Goal: Task Accomplishment & Management: Manage account settings

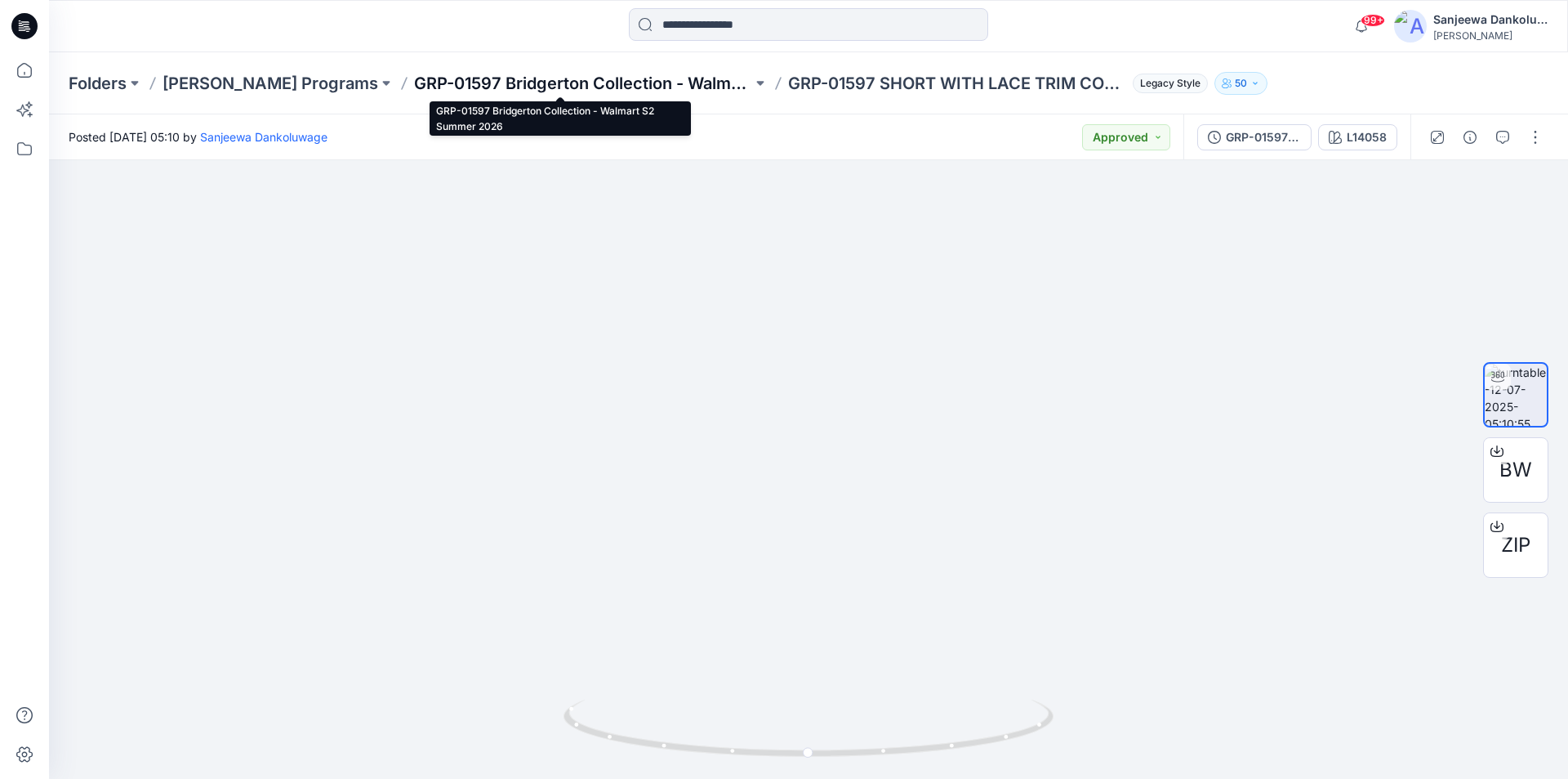
click at [481, 86] on p "GRP-01597 Bridgerton Collection - Walmart S2 Summer 2026" at bounding box center [584, 83] width 338 height 23
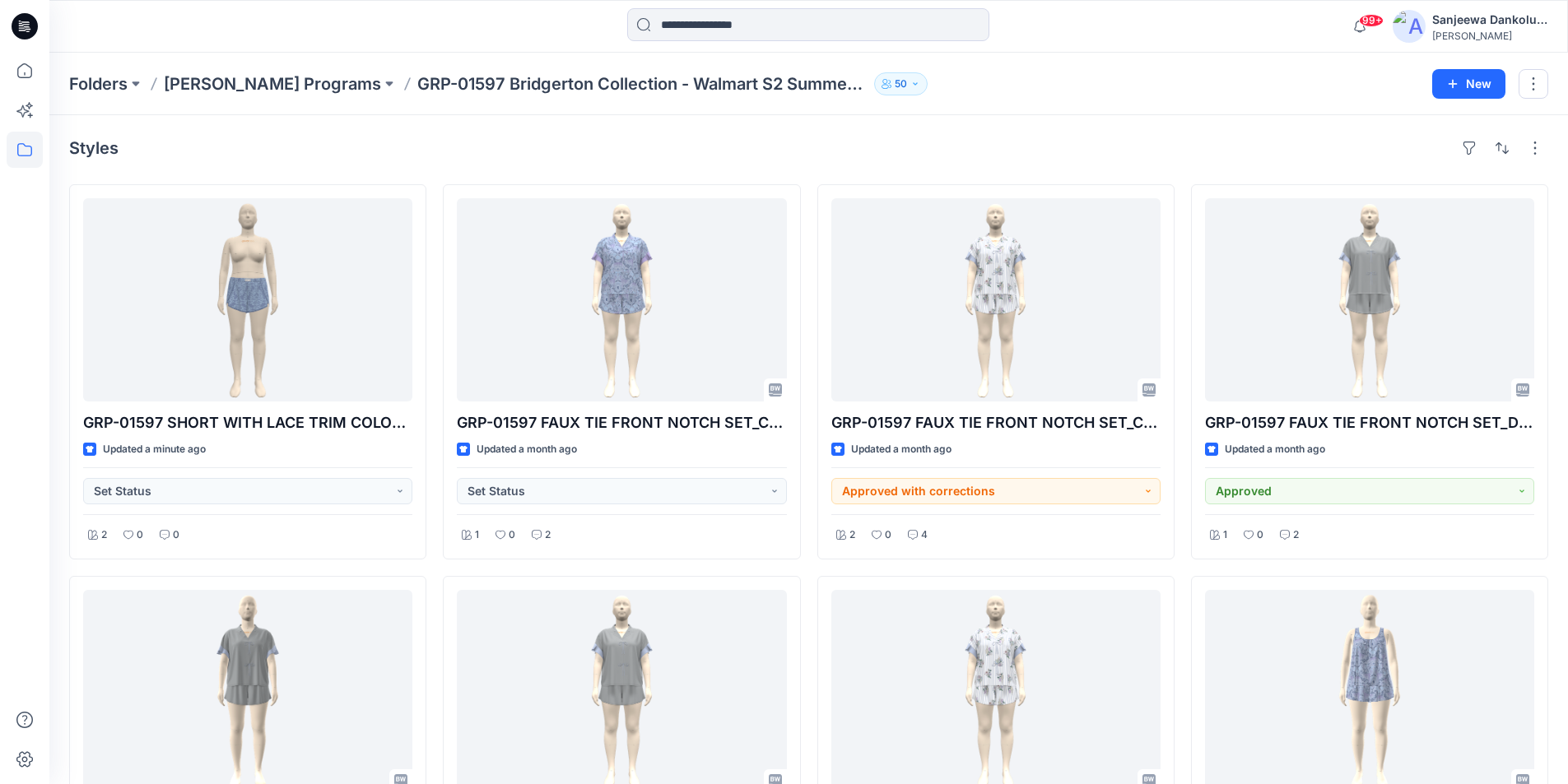
click at [20, 27] on icon at bounding box center [24, 26] width 26 height 26
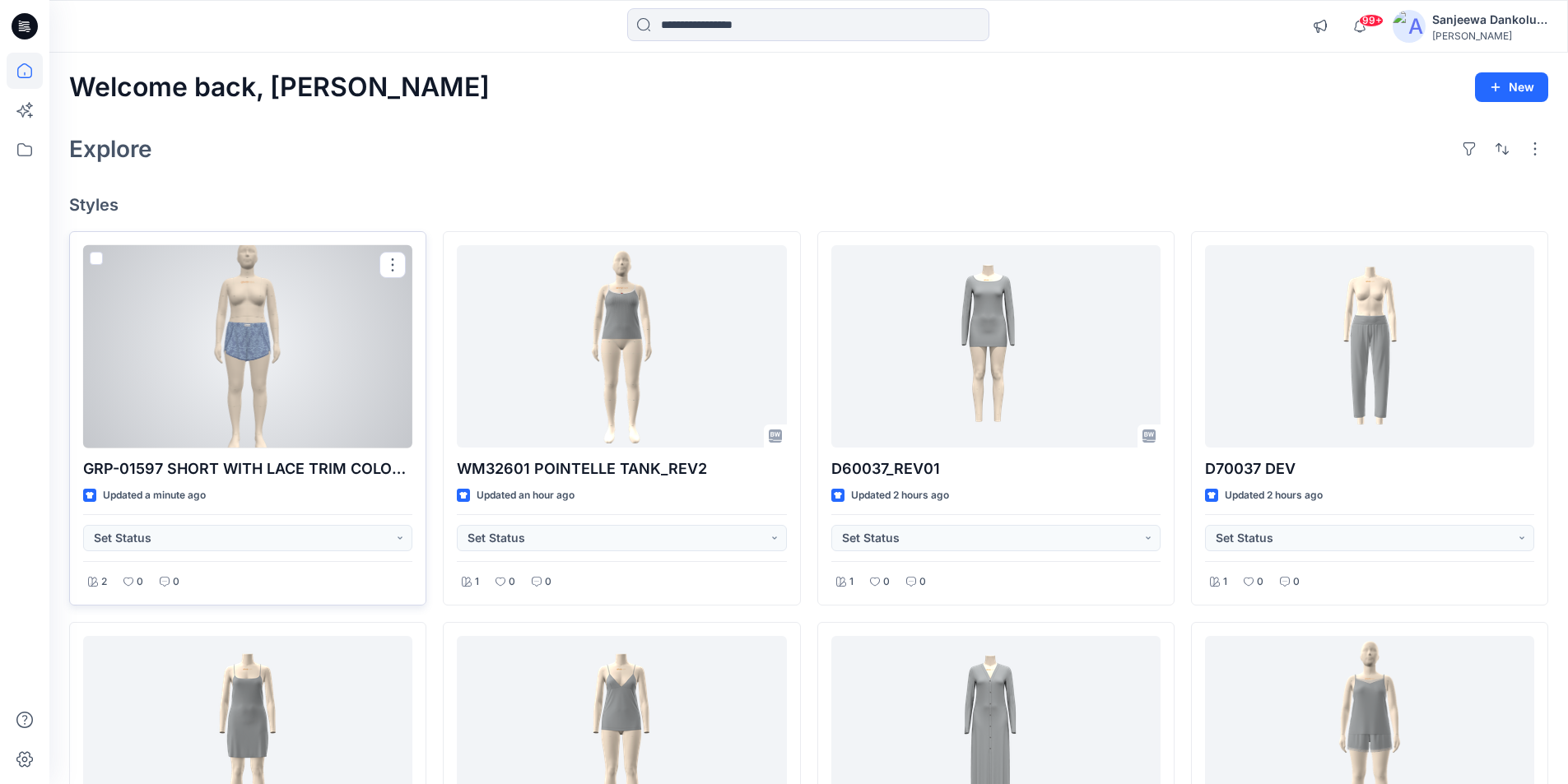
click at [215, 375] on div at bounding box center [248, 347] width 329 height 203
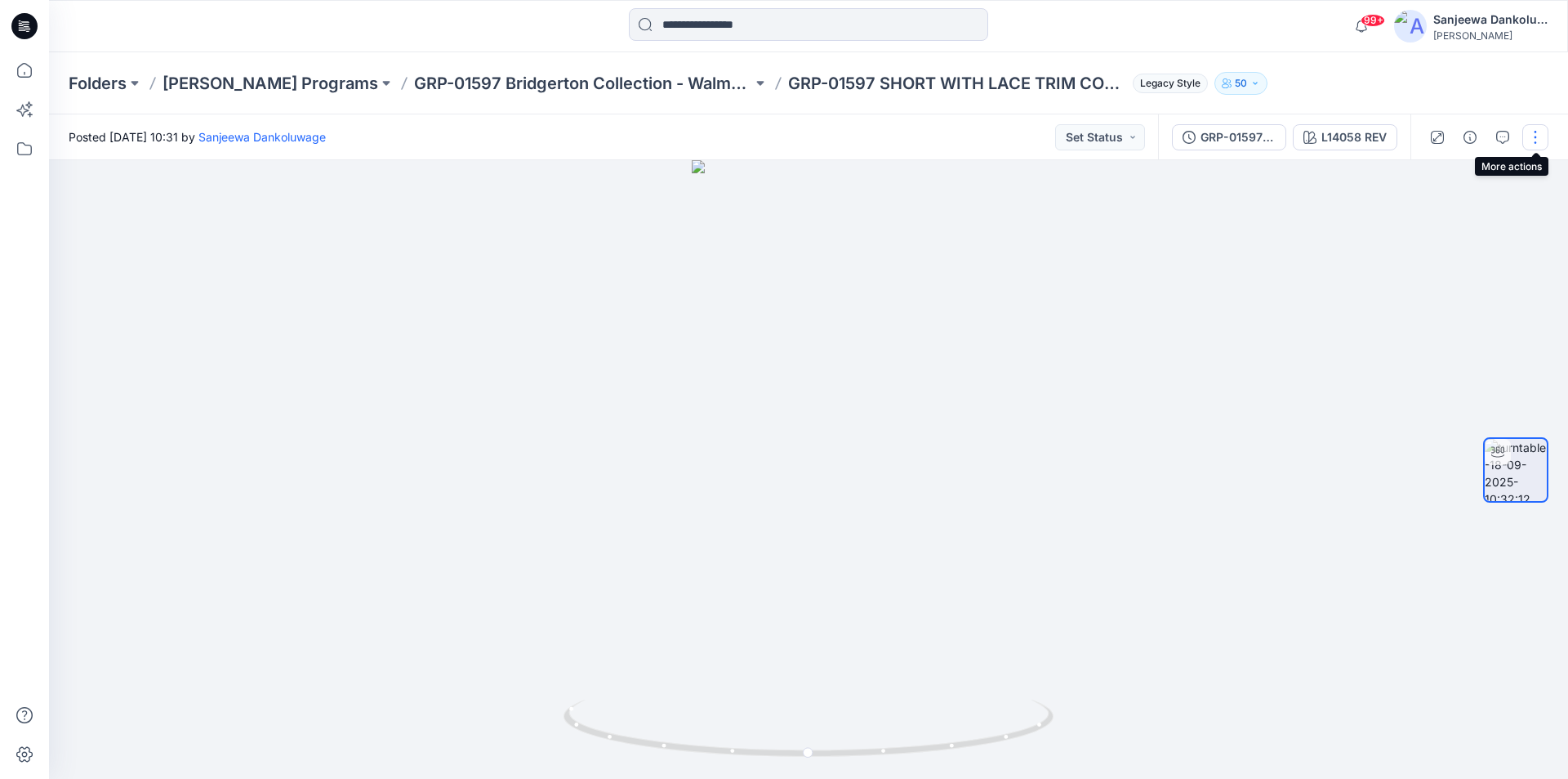
click at [1530, 141] on button "button" at bounding box center [1535, 137] width 26 height 26
click at [1430, 173] on p "Edit" at bounding box center [1431, 175] width 20 height 18
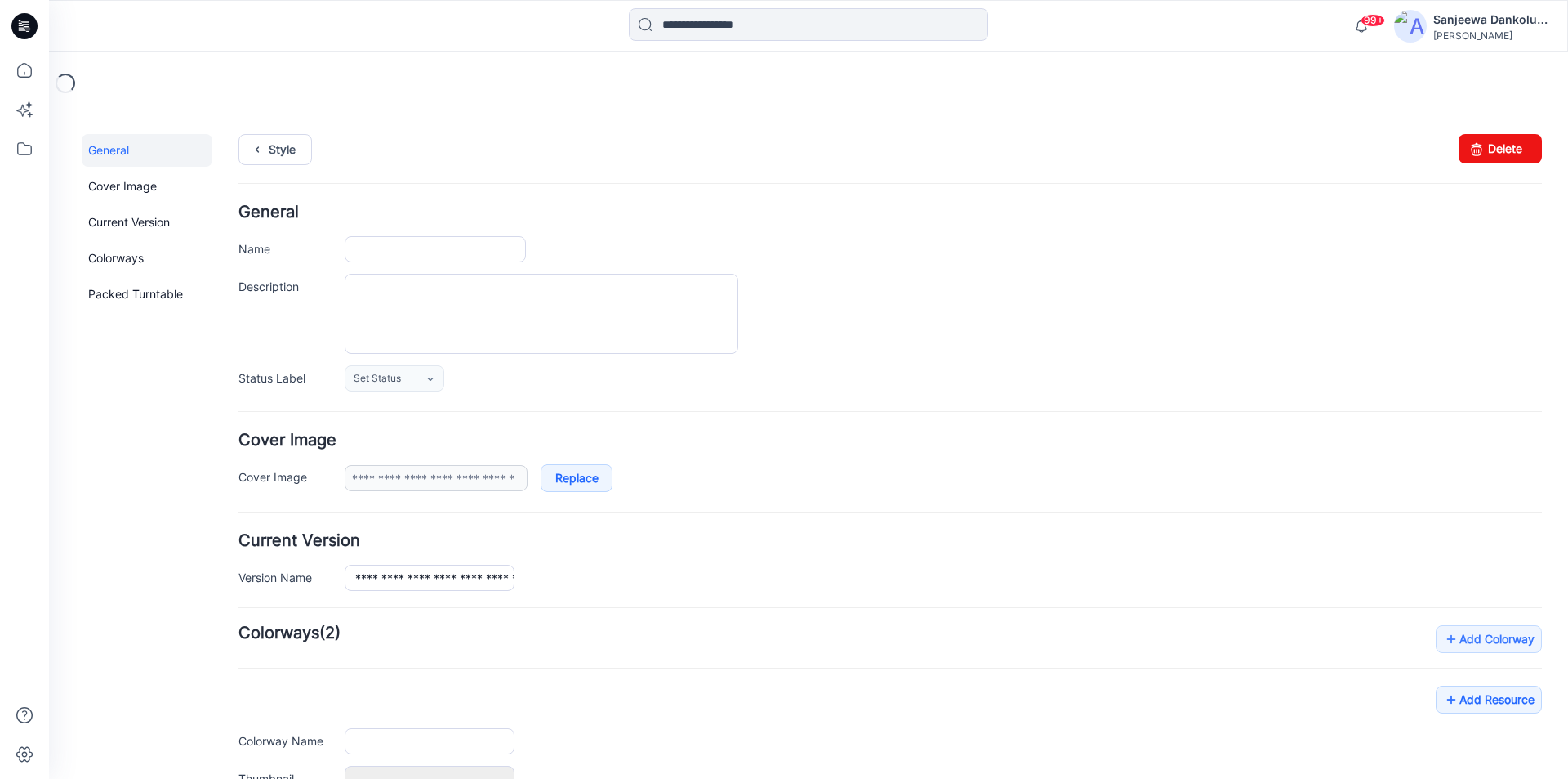
type input "**********"
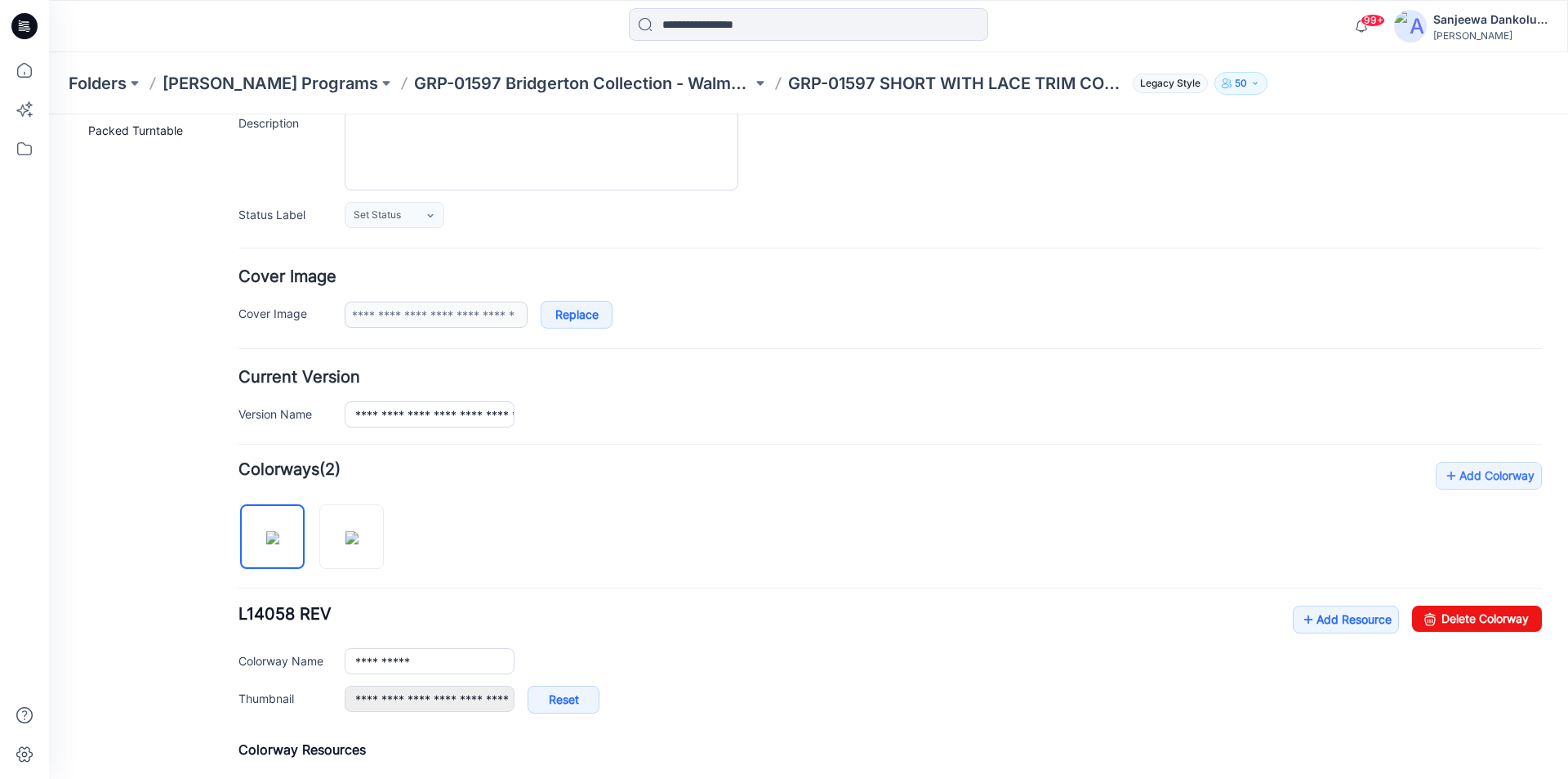
scroll to position [245, 0]
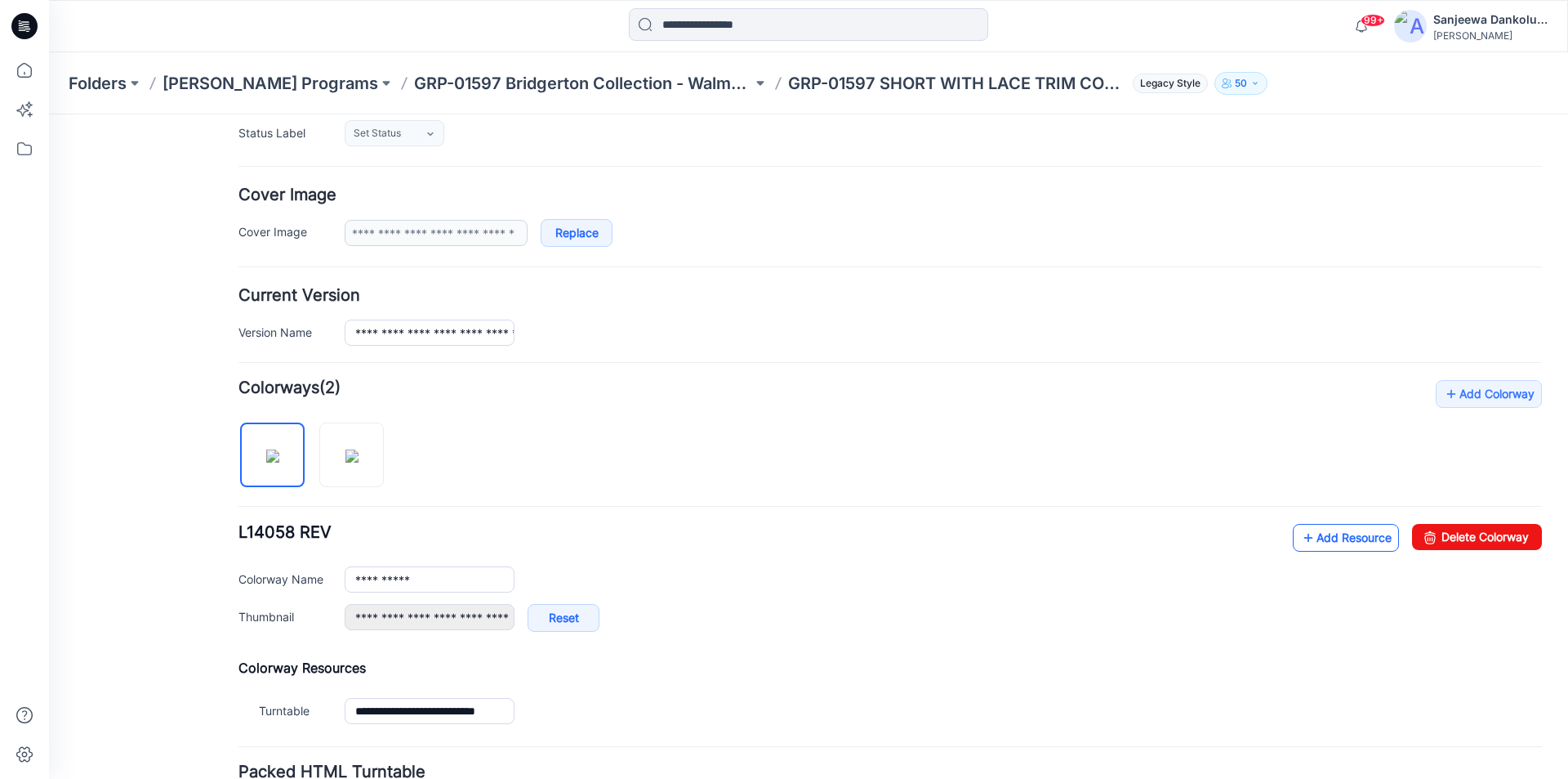
click at [1345, 548] on link "Add Resource" at bounding box center [1345, 537] width 106 height 28
click at [1338, 535] on link "Add Resource" at bounding box center [1345, 537] width 106 height 28
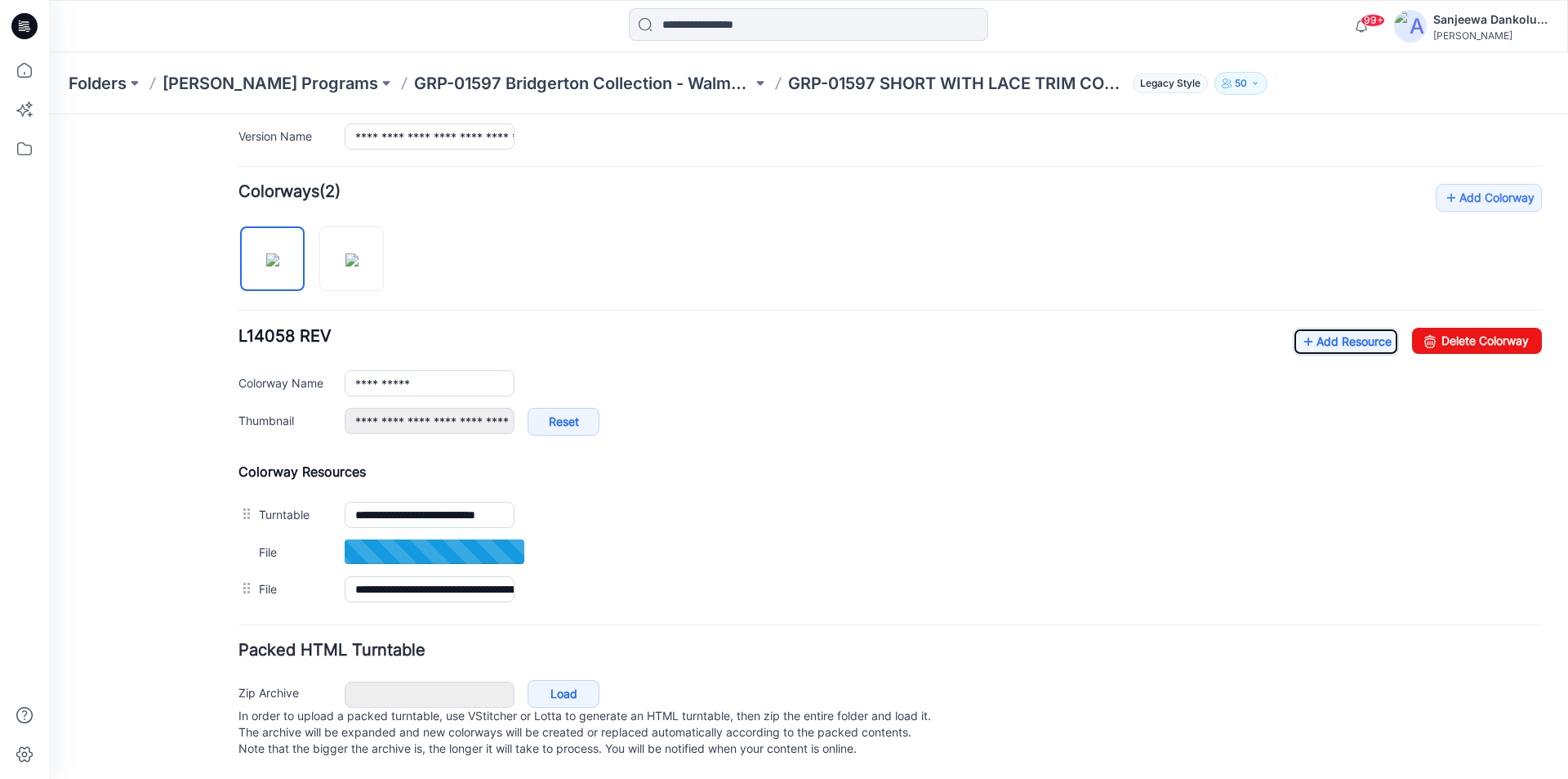
scroll to position [459, 0]
click at [33, 25] on icon at bounding box center [24, 26] width 26 height 26
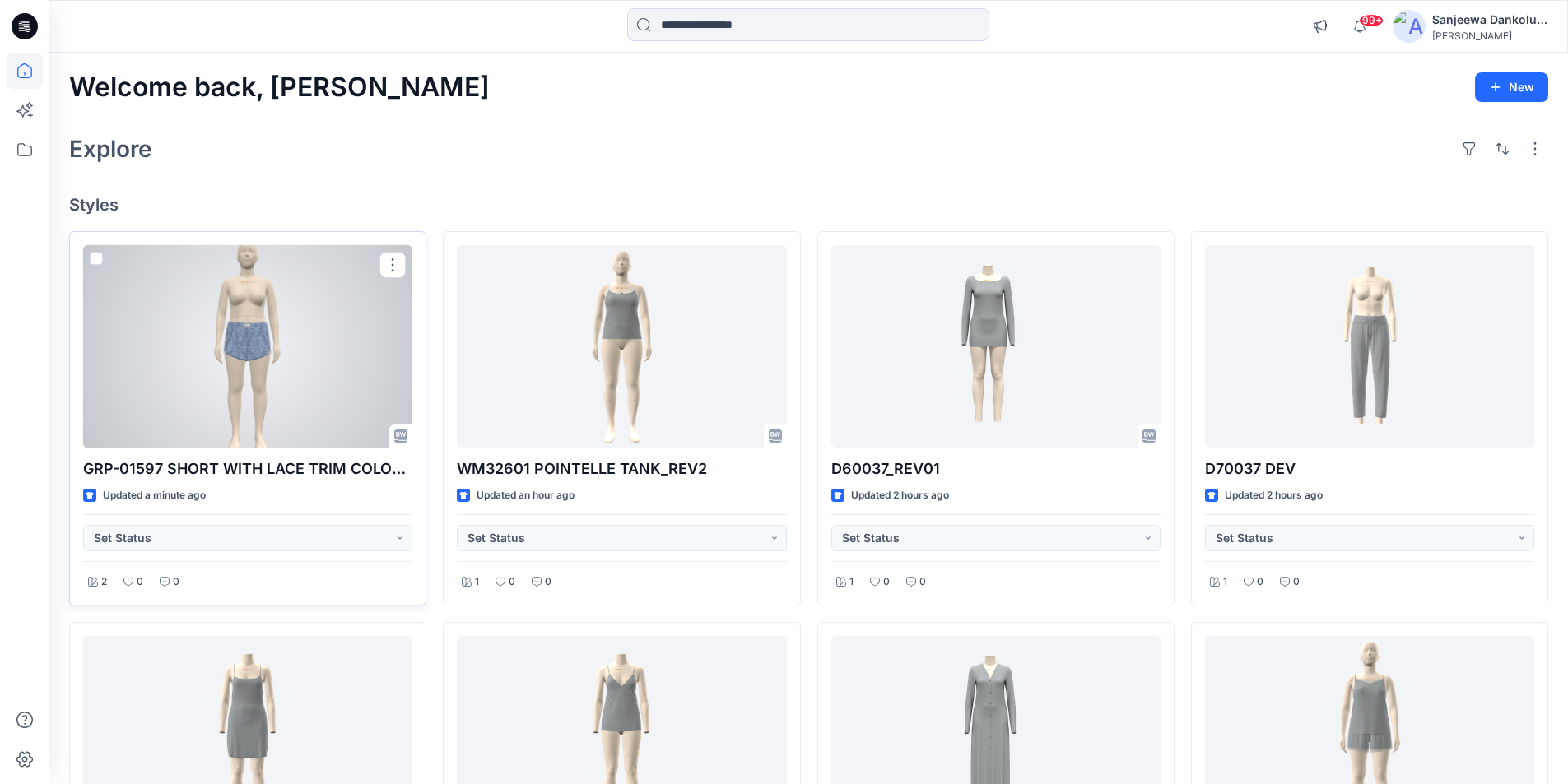
click at [296, 393] on div at bounding box center [248, 347] width 329 height 203
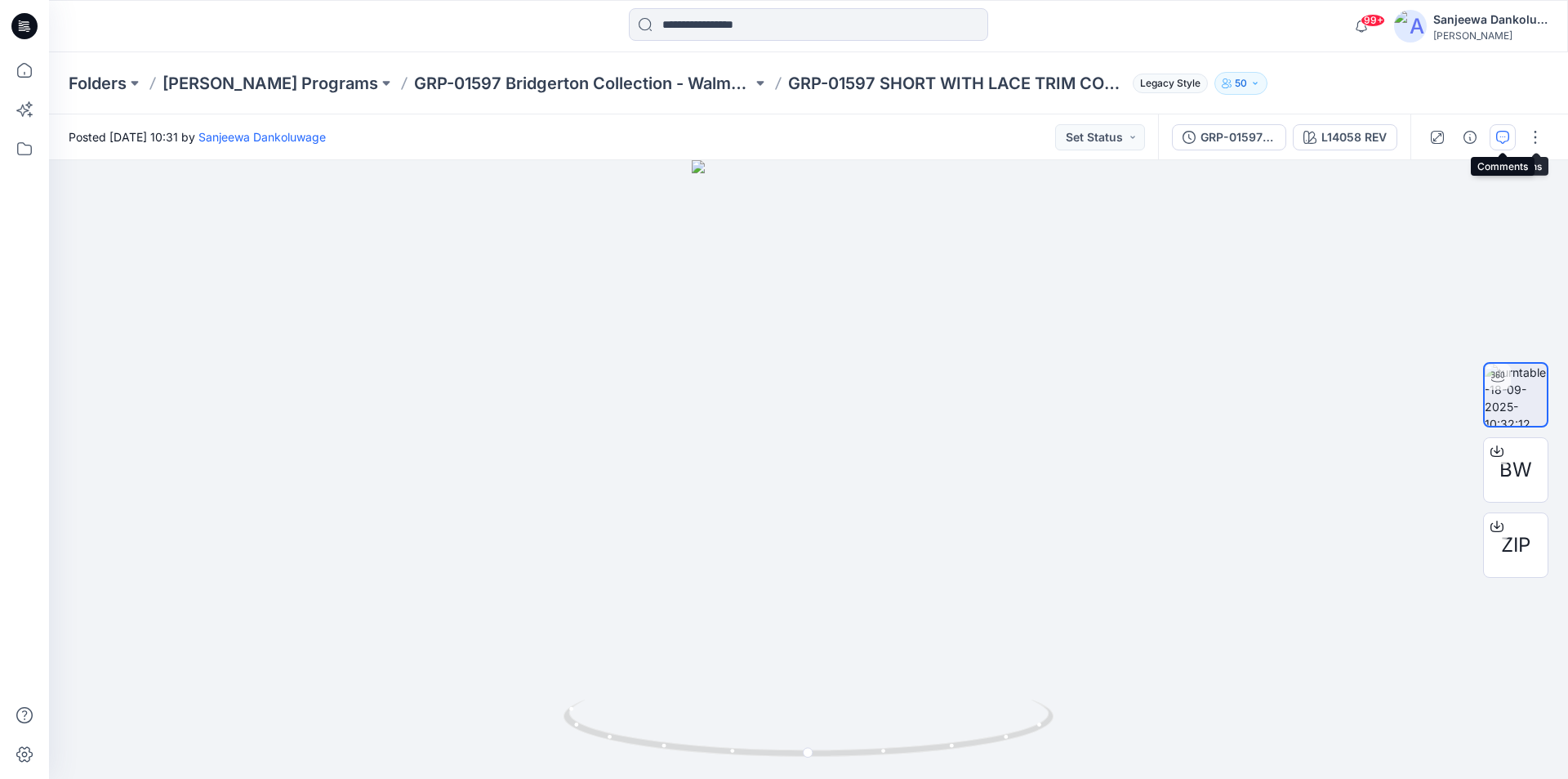
click at [1491, 136] on button "button" at bounding box center [1502, 137] width 26 height 26
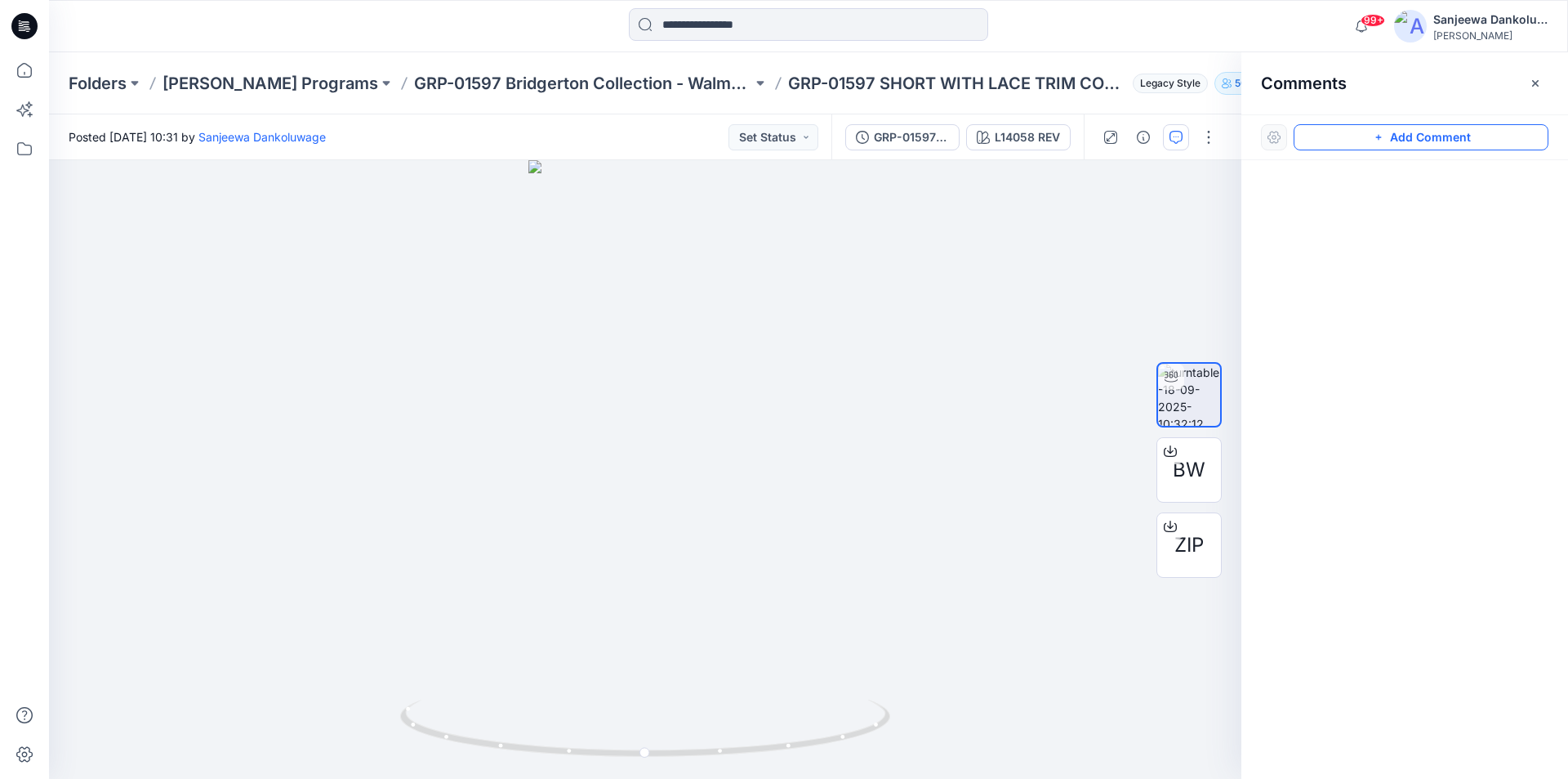
click at [1398, 130] on button "Add Comment" at bounding box center [1421, 137] width 255 height 26
click at [866, 446] on div "1" at bounding box center [645, 470] width 1193 height 619
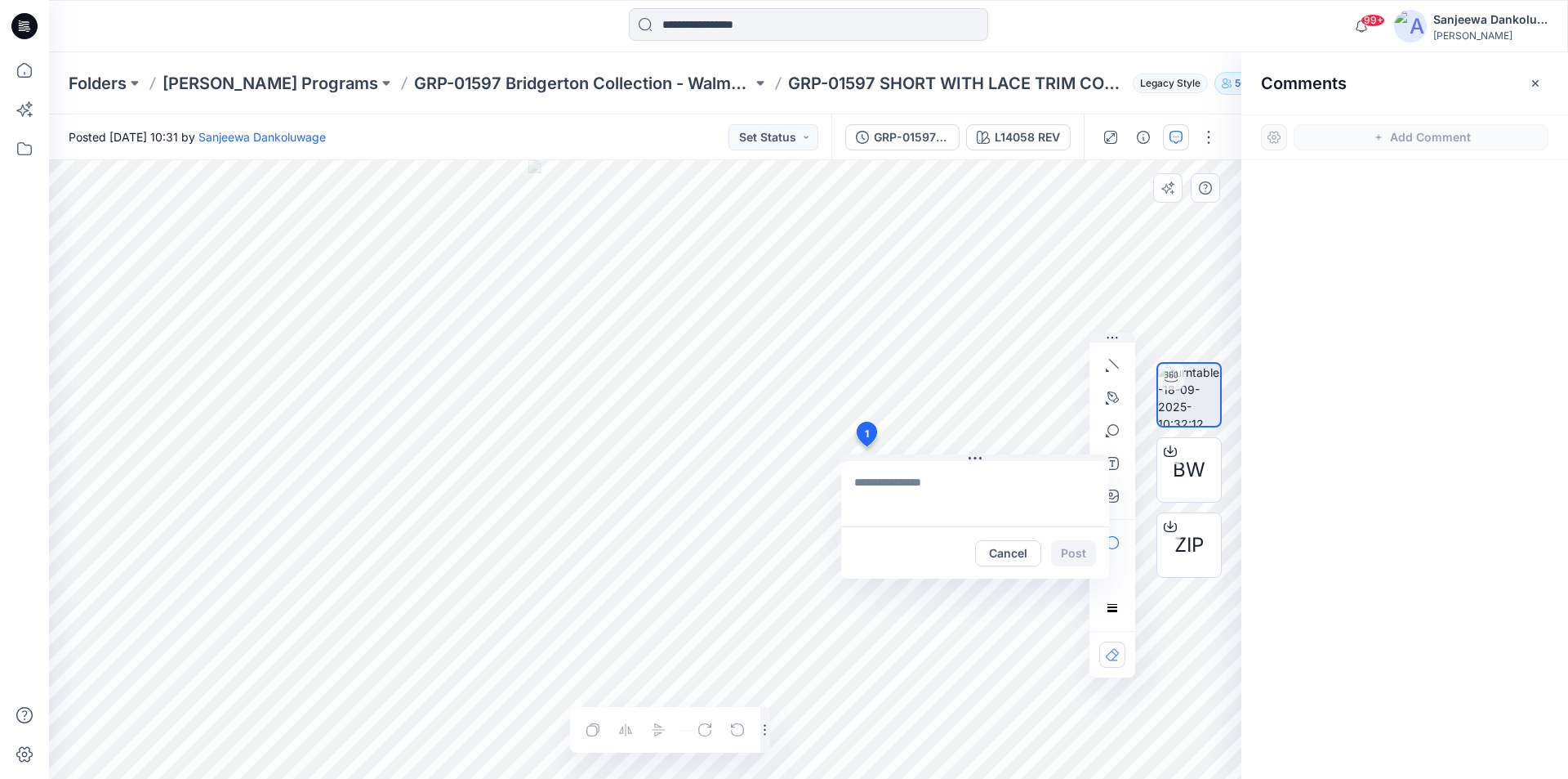
click at [872, 480] on textarea at bounding box center [974, 494] width 268 height 65
paste textarea "*****"
click at [940, 485] on textarea "*****" at bounding box center [974, 494] width 268 height 65
paste textarea "**********"
type textarea "**********"
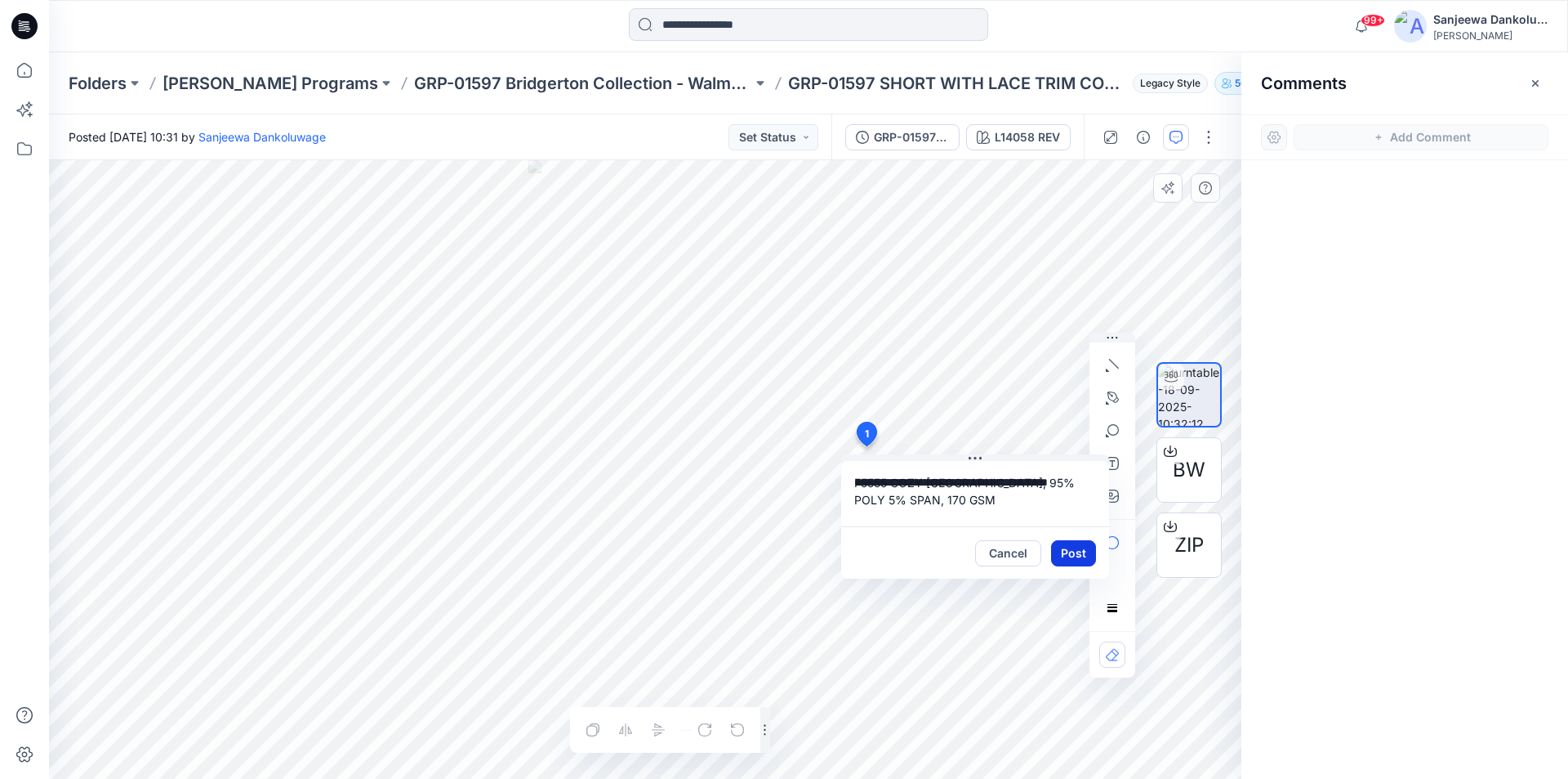
scroll to position [29, 0]
click at [1073, 555] on button "Post" at bounding box center [1074, 553] width 45 height 26
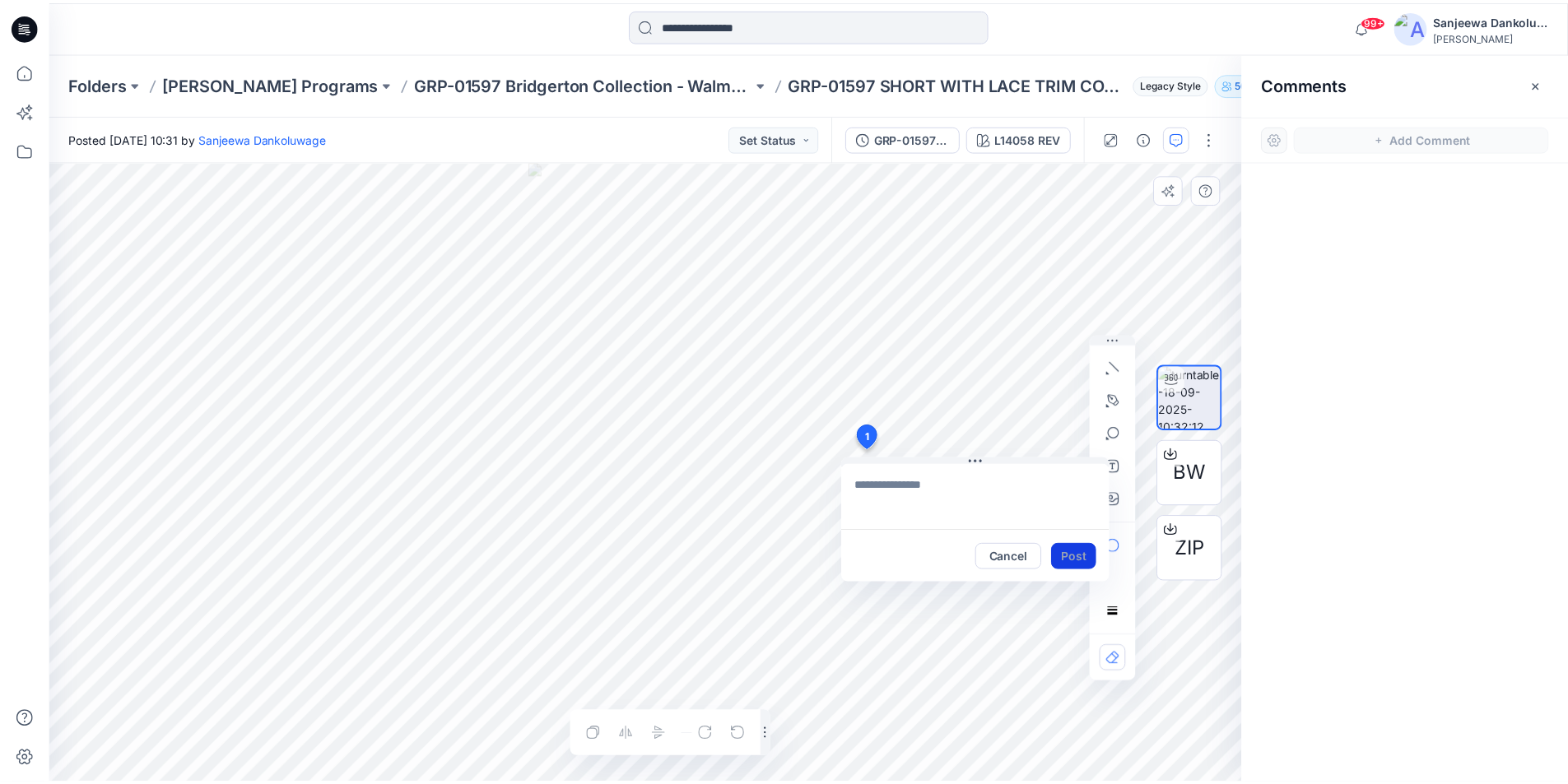
scroll to position [0, 0]
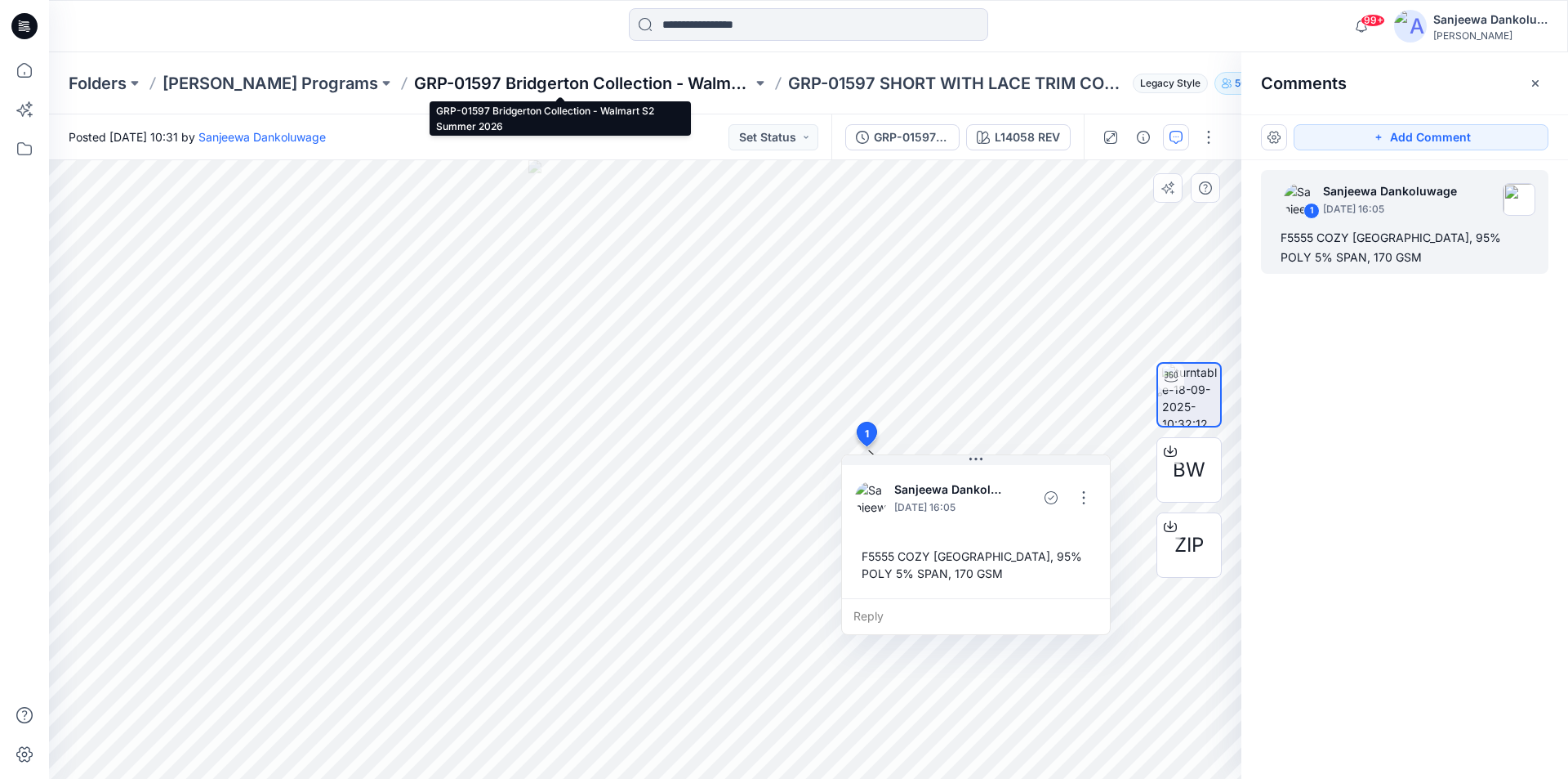
click at [439, 82] on p "GRP-01597 Bridgerton Collection - Walmart S2 Summer 2026" at bounding box center [584, 83] width 338 height 23
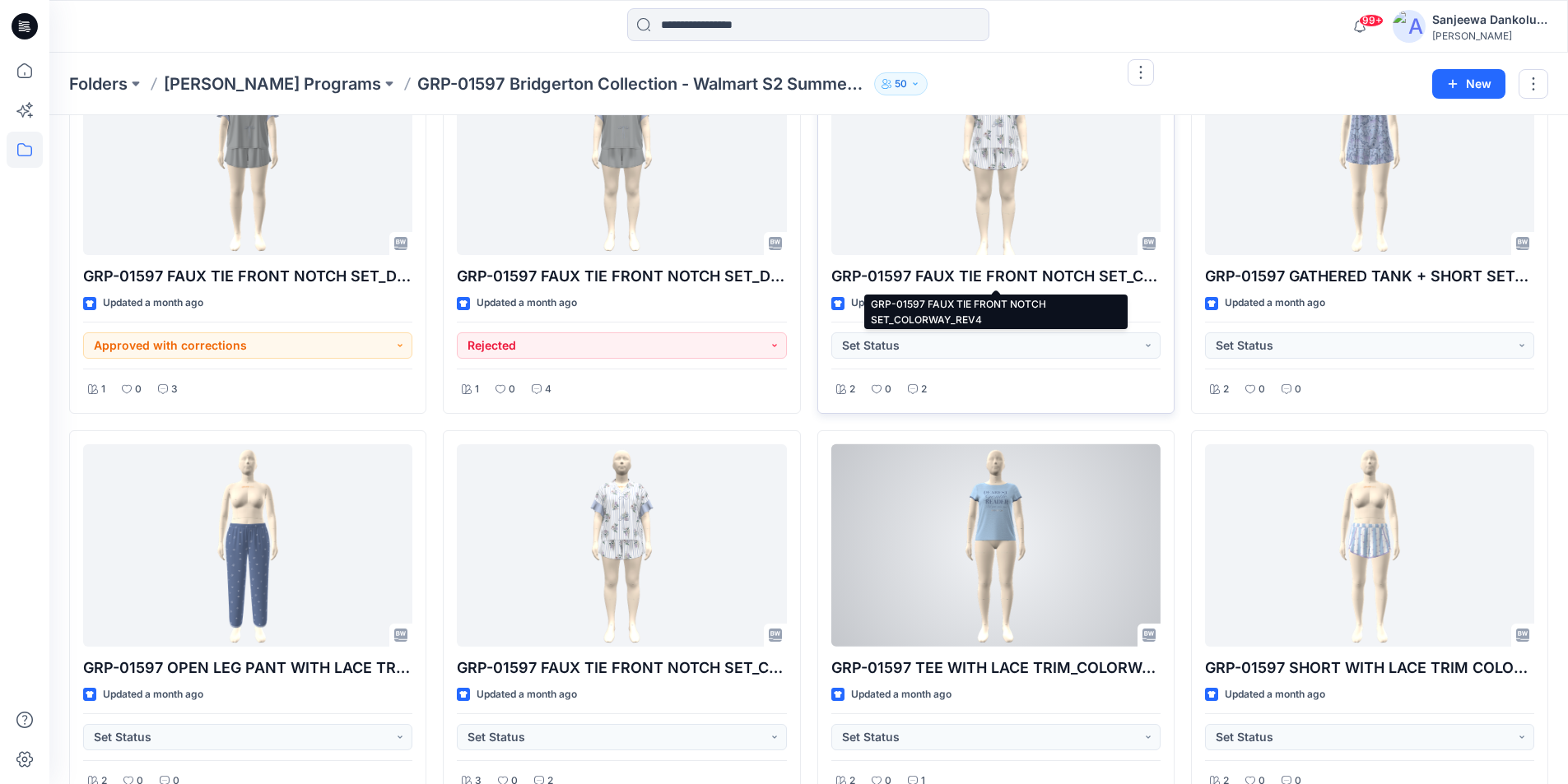
scroll to position [636, 0]
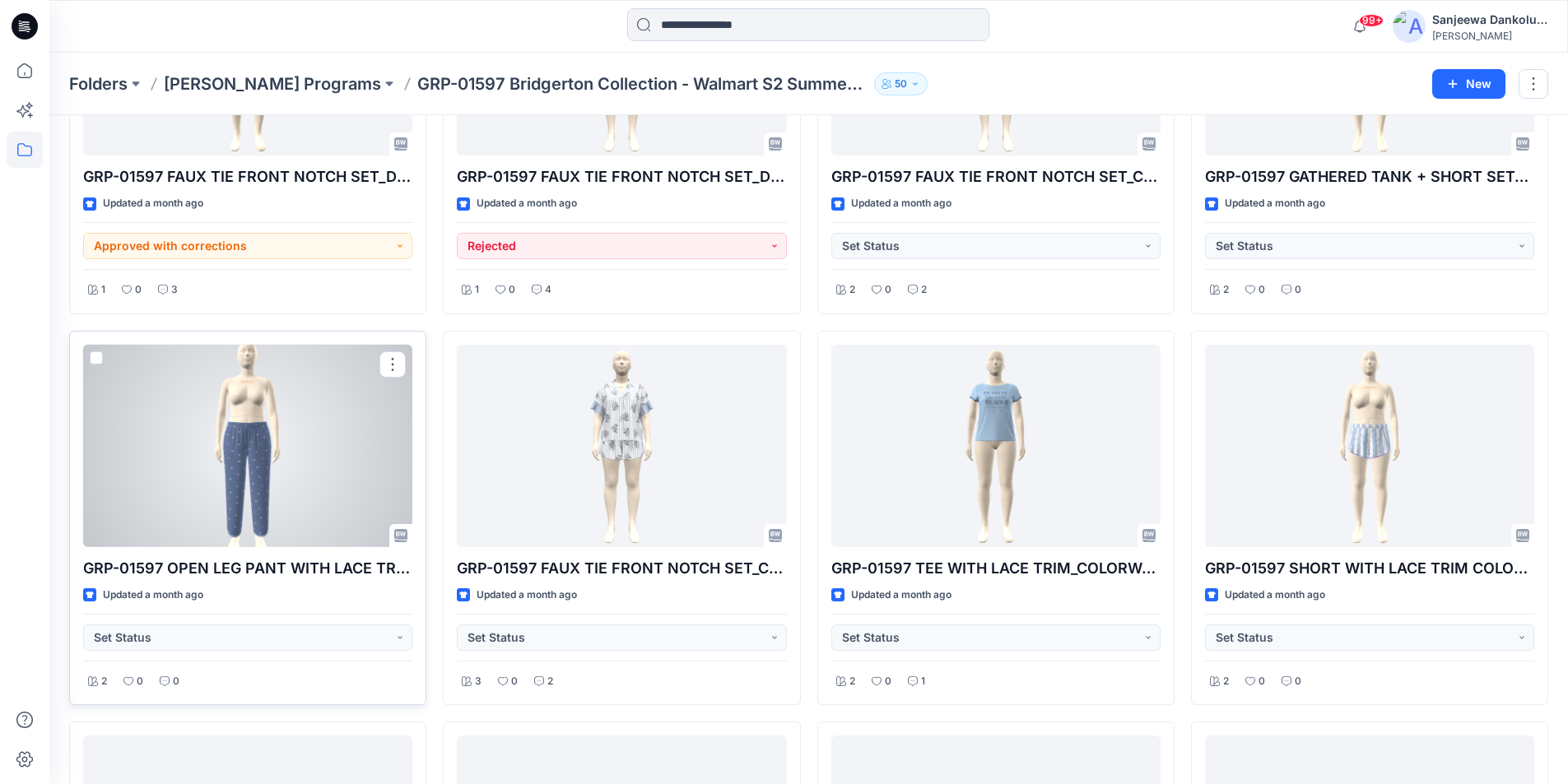
click at [274, 468] on div at bounding box center [248, 447] width 329 height 203
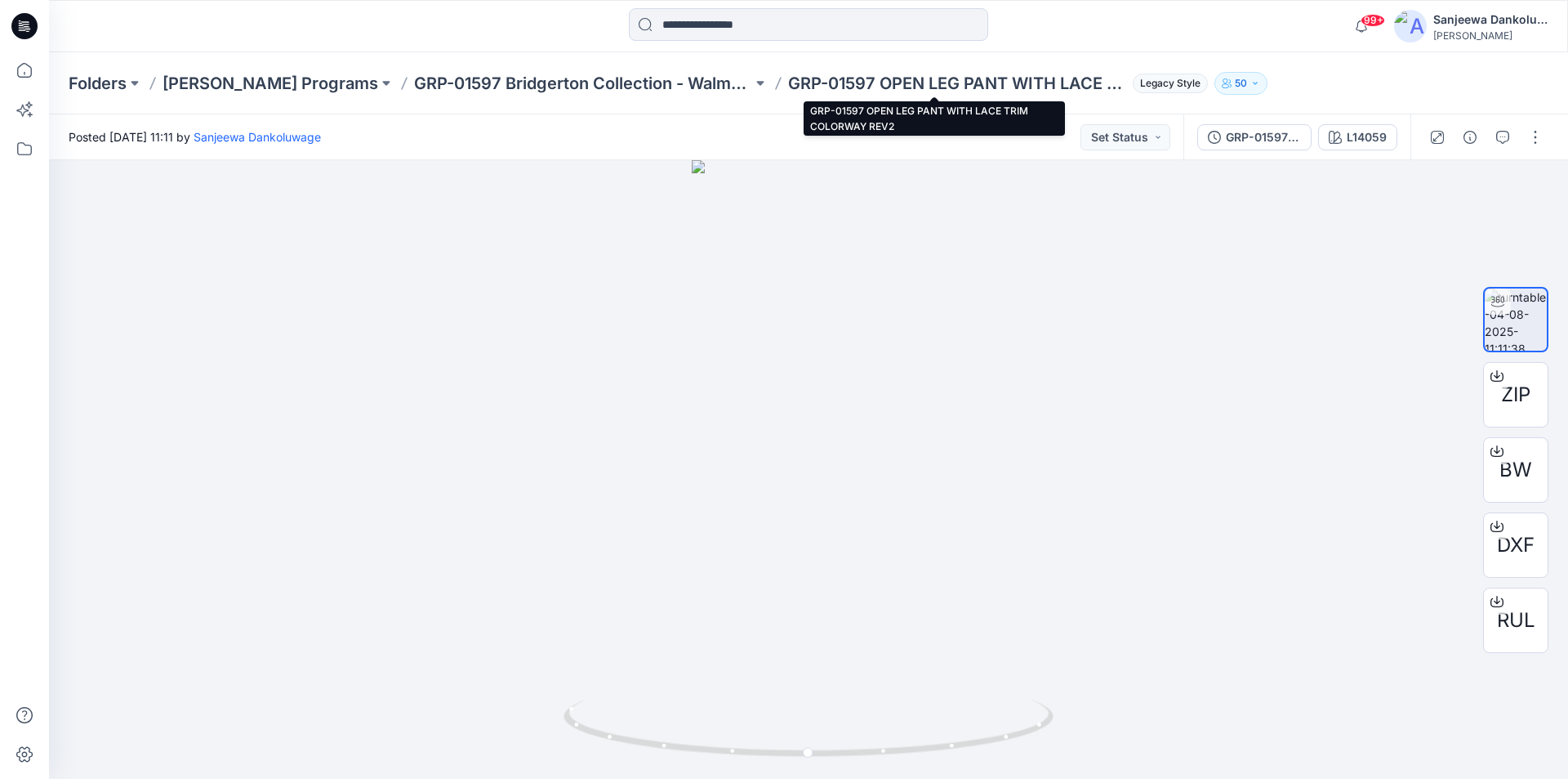
click at [807, 85] on p "GRP-01597 OPEN LEG PANT WITH LACE TRIM COLORWAY REV2" at bounding box center [958, 83] width 338 height 23
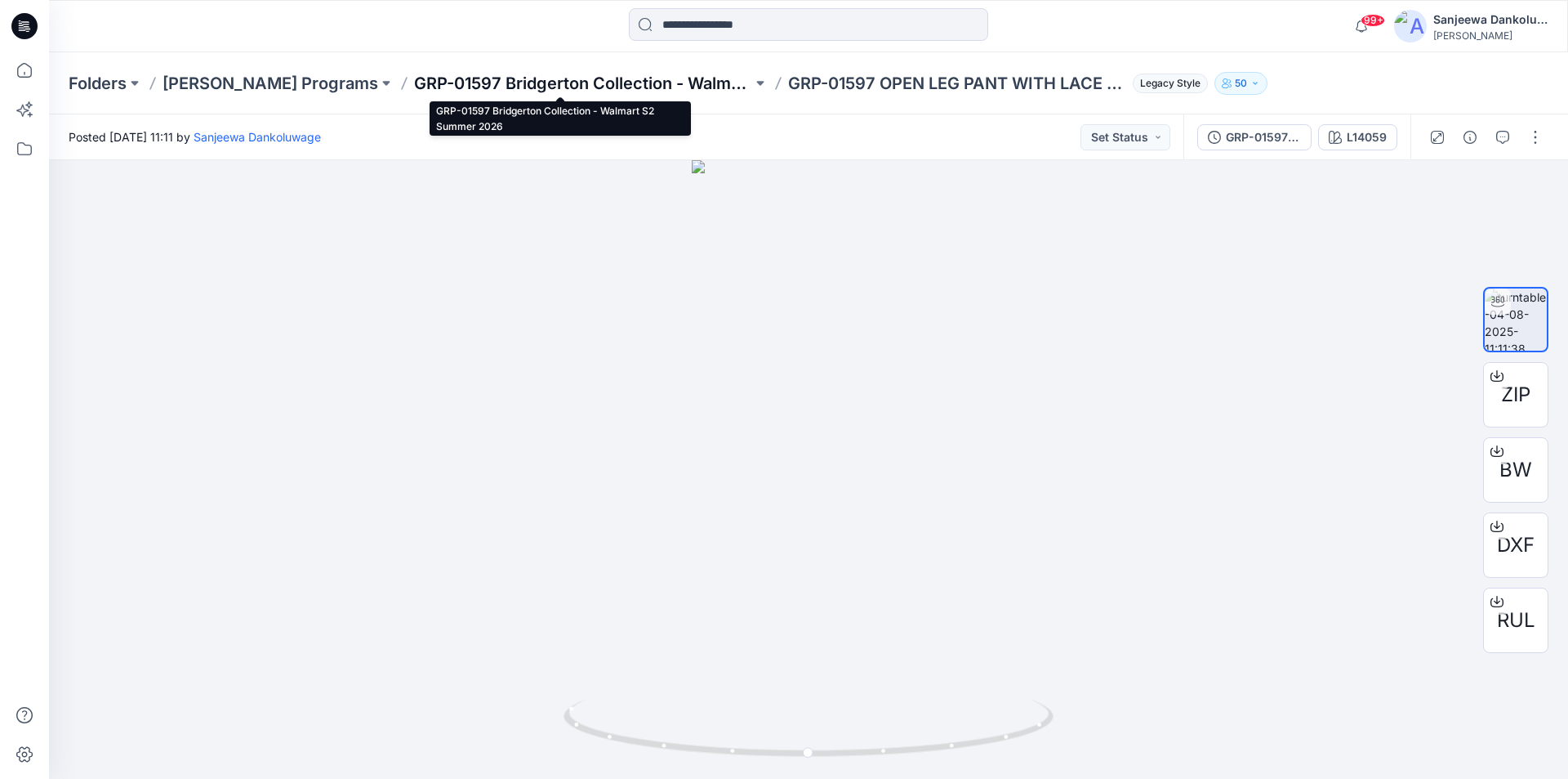
click at [611, 86] on p "GRP-01597 Bridgerton Collection - Walmart S2 Summer 2026" at bounding box center [584, 83] width 338 height 23
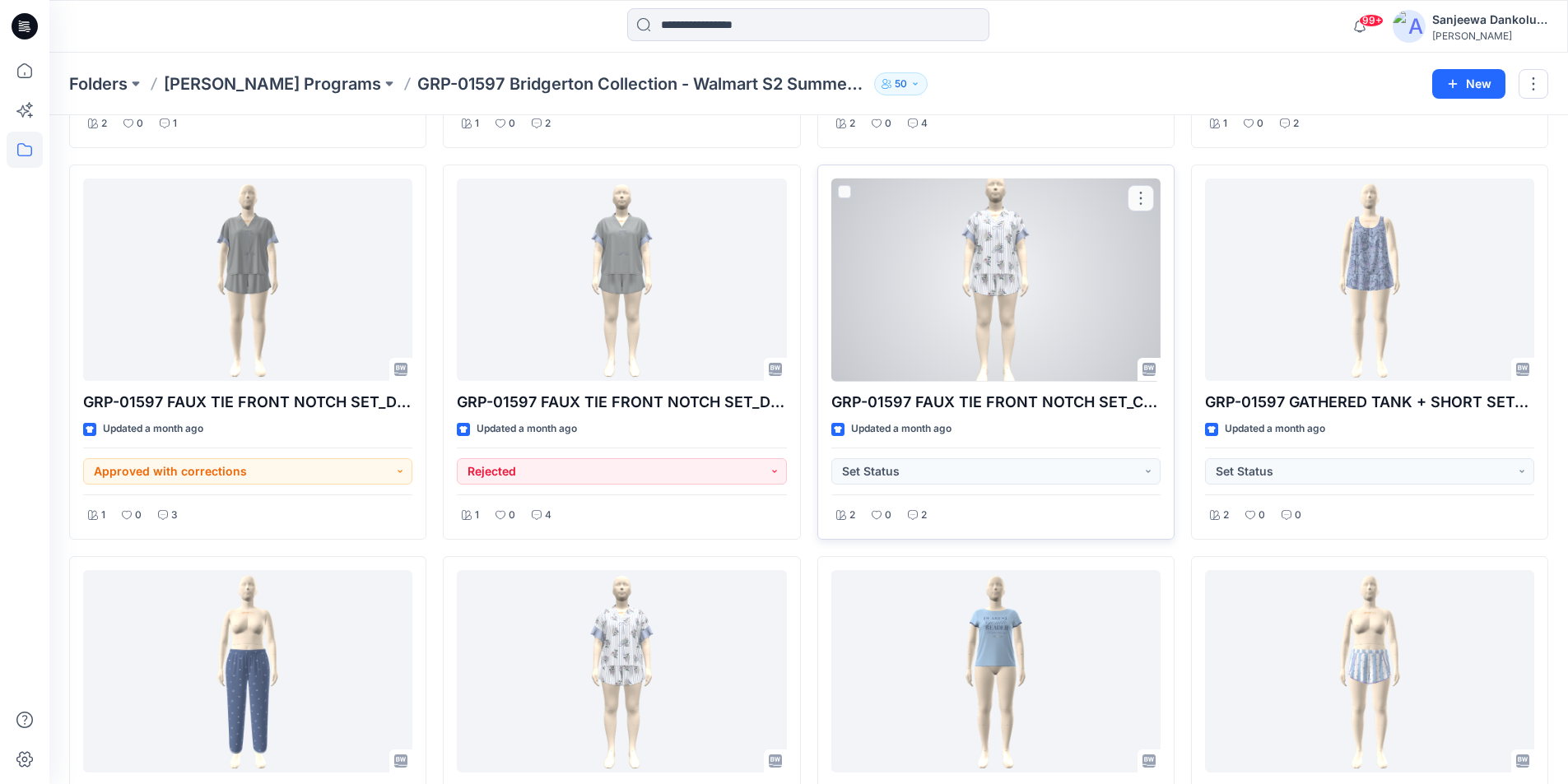
scroll to position [740, 0]
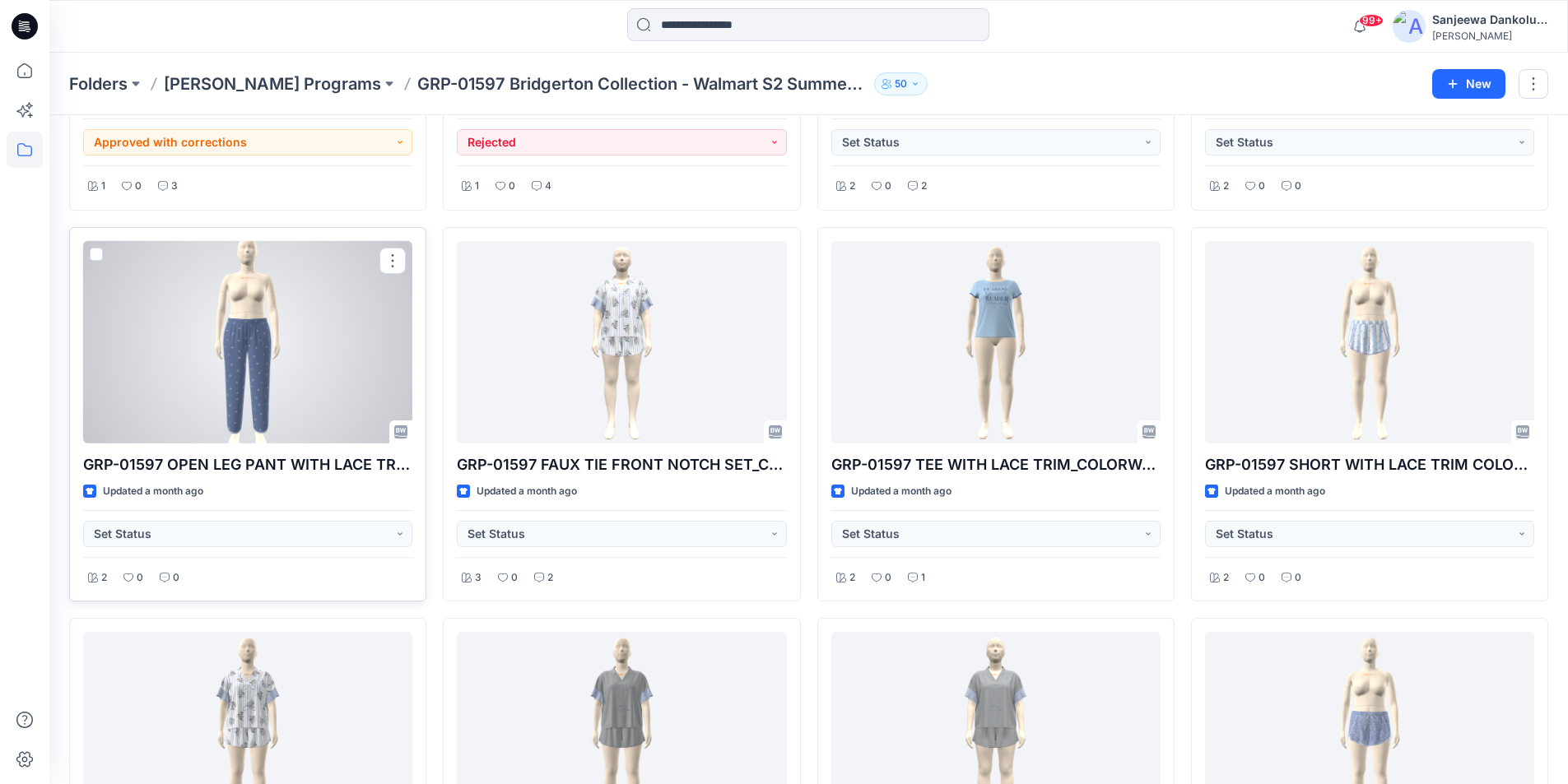
click at [340, 376] on div at bounding box center [248, 342] width 329 height 203
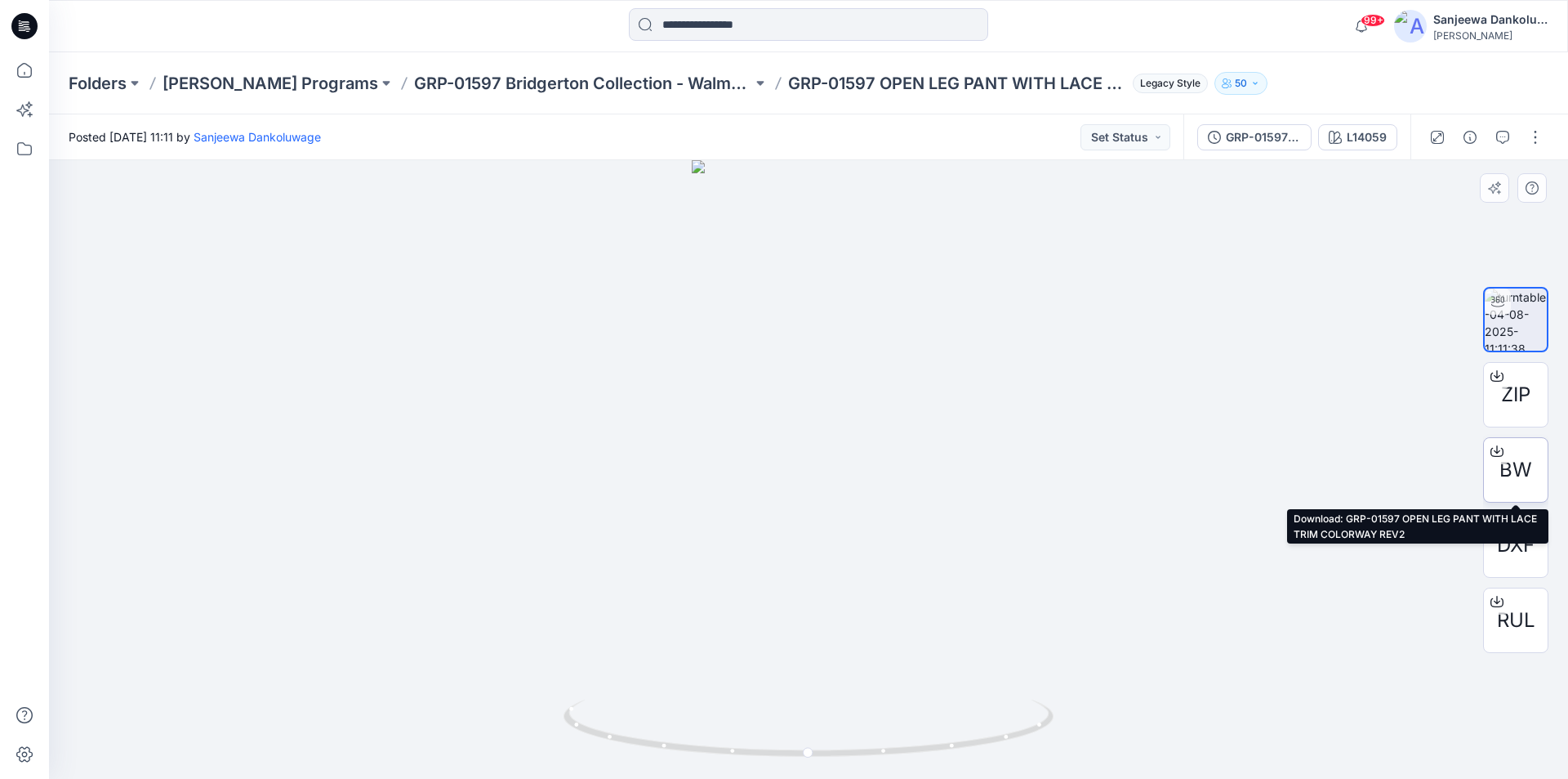
click at [1515, 473] on span "BW" at bounding box center [1515, 470] width 33 height 29
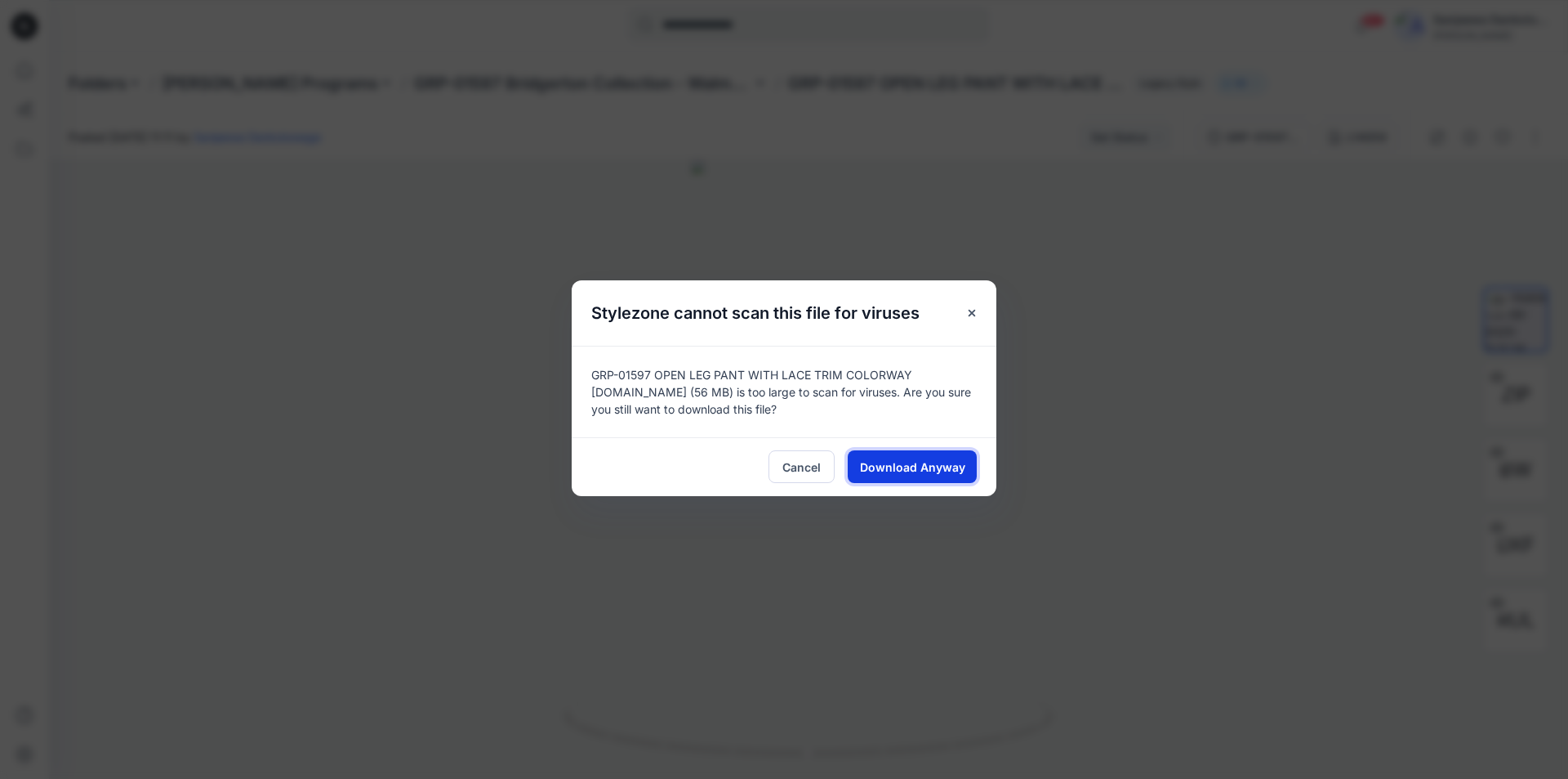
click at [917, 464] on span "Download Anyway" at bounding box center [913, 467] width 105 height 18
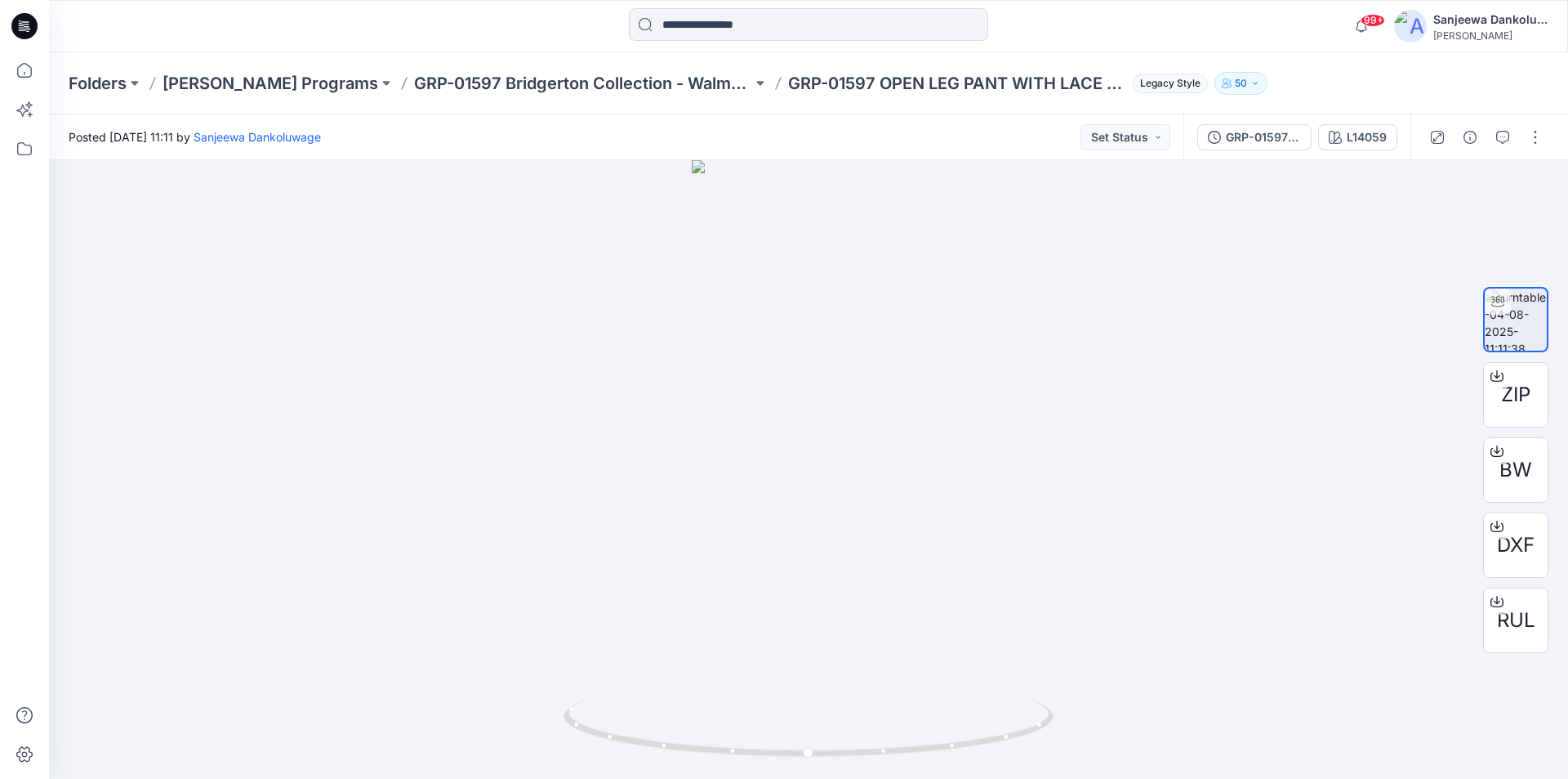
click at [31, 34] on icon at bounding box center [24, 26] width 26 height 26
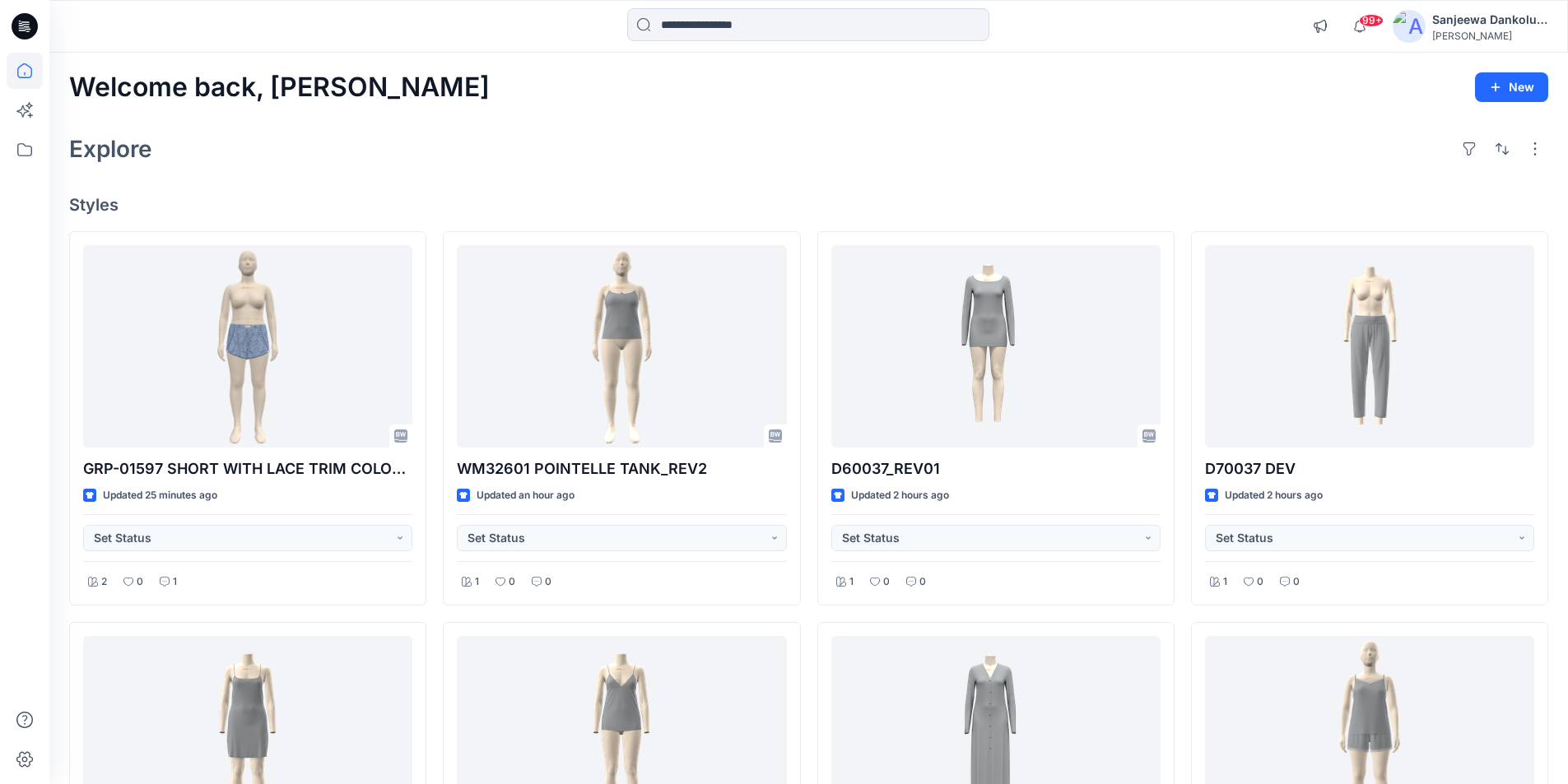
click at [29, 26] on icon at bounding box center [24, 26] width 26 height 26
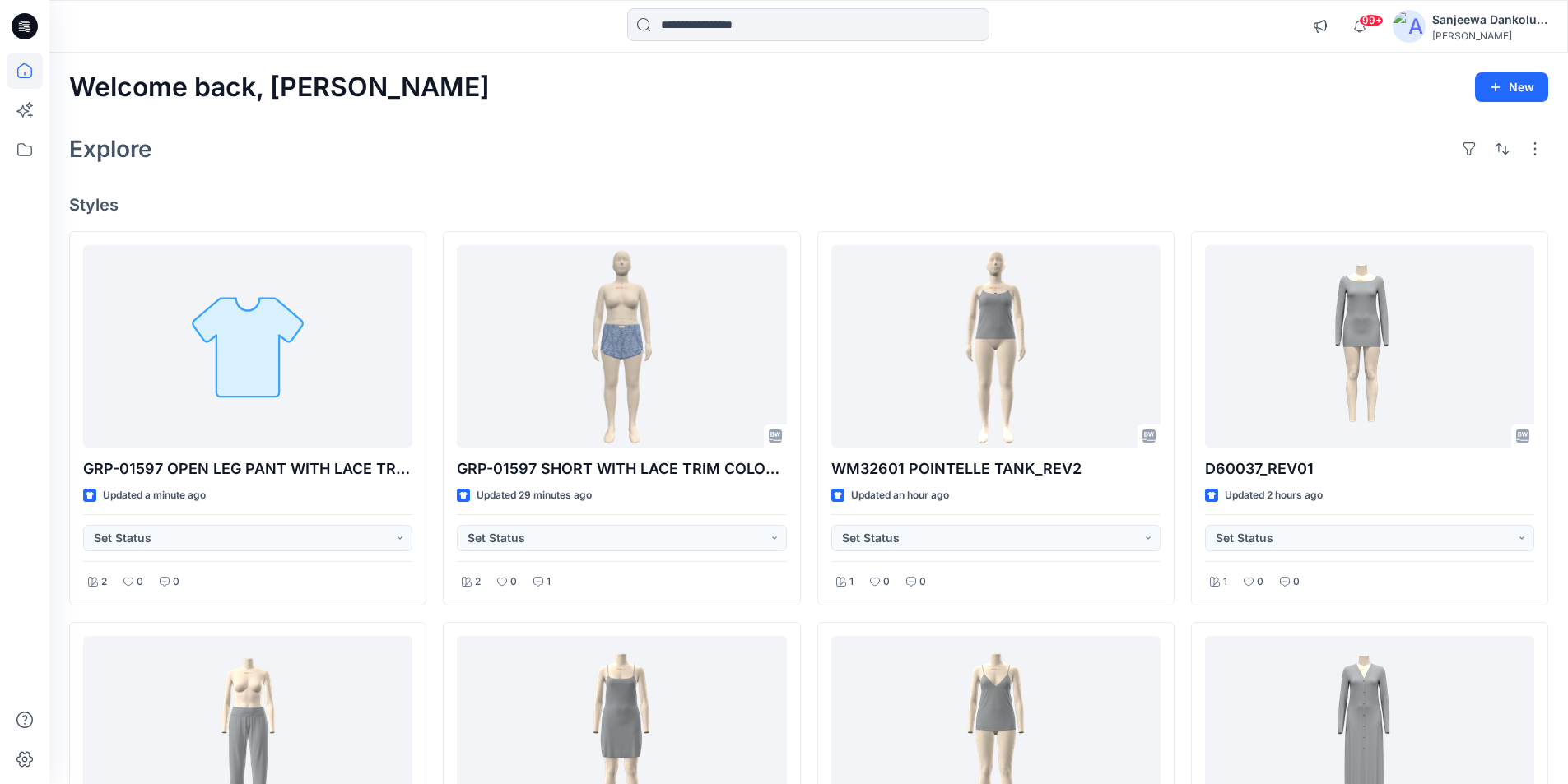
click at [16, 21] on icon at bounding box center [24, 26] width 26 height 26
click at [24, 28] on icon at bounding box center [22, 27] width 6 height 1
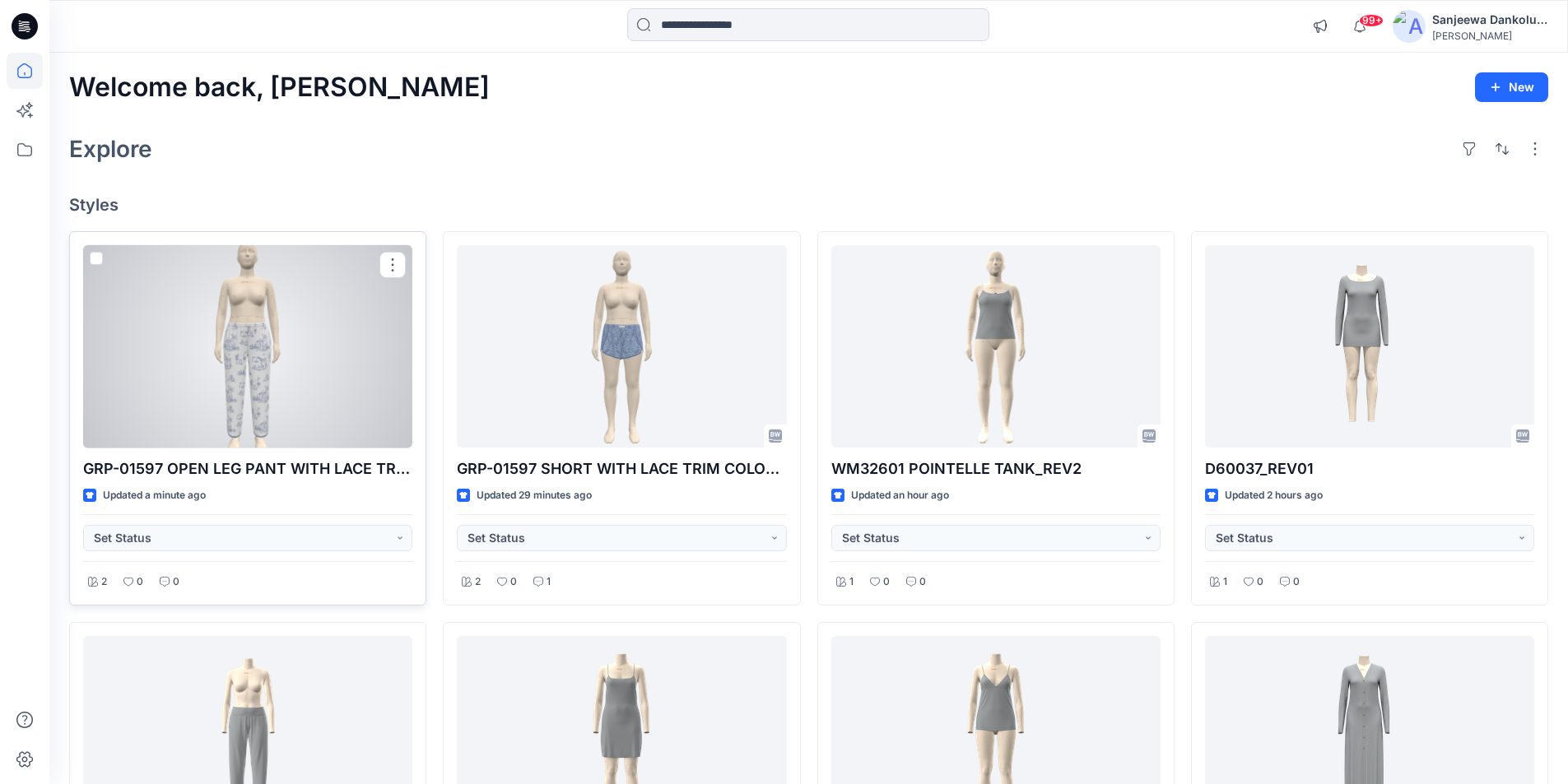
click at [318, 379] on div at bounding box center [248, 347] width 329 height 203
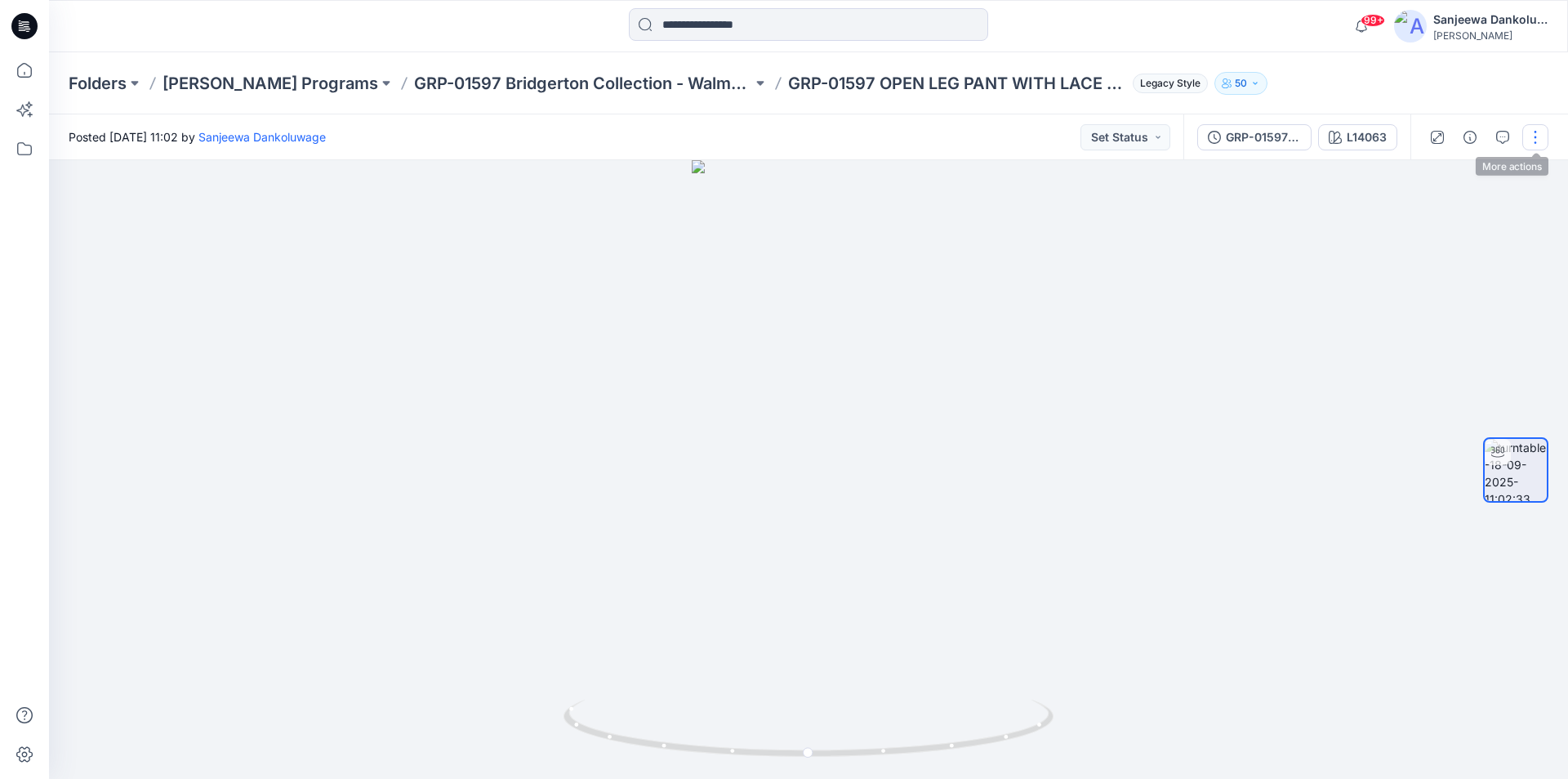
click at [1530, 136] on button "button" at bounding box center [1535, 137] width 26 height 26
click at [1438, 173] on p "Edit" at bounding box center [1431, 175] width 20 height 18
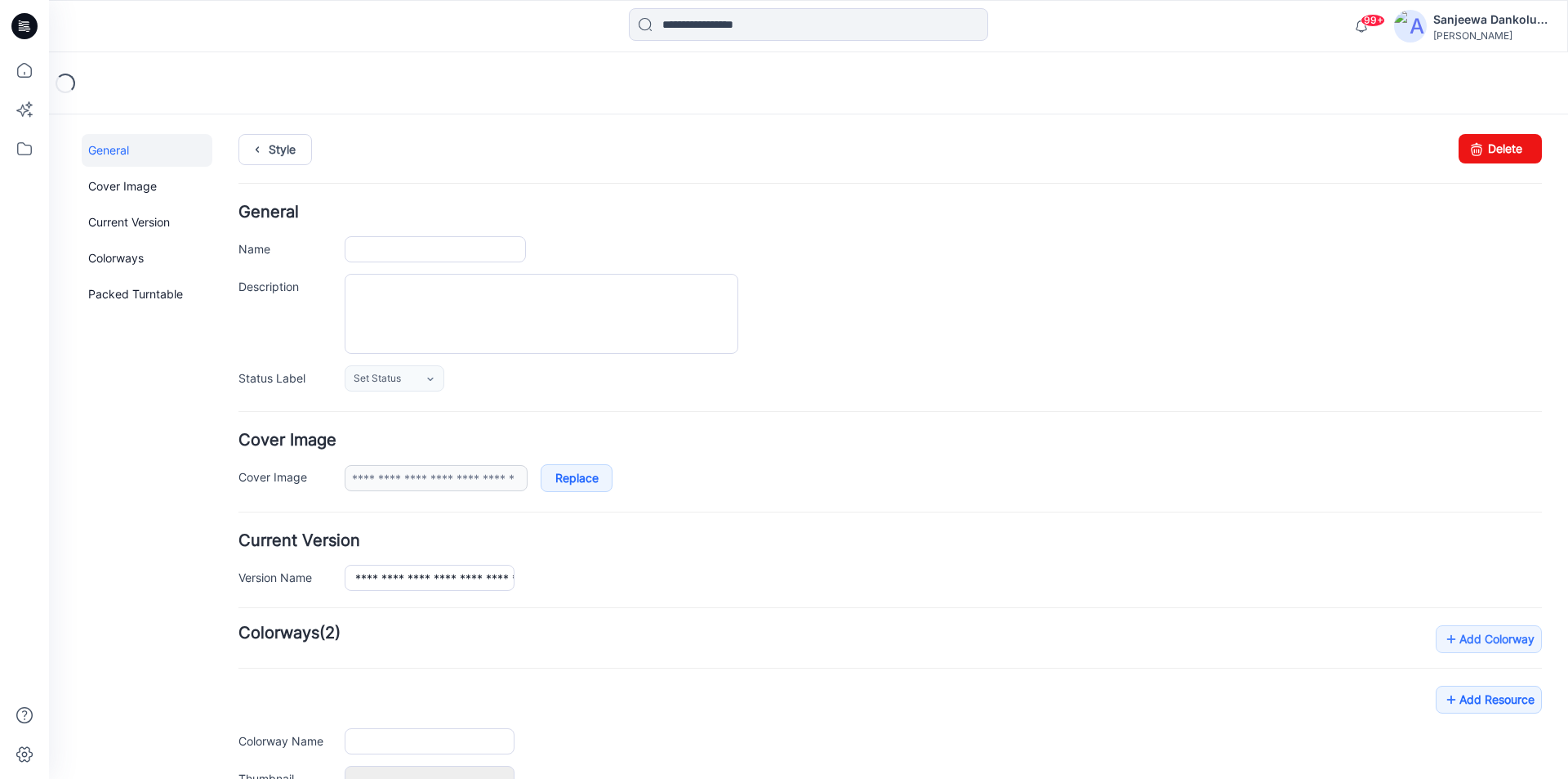
type input "**********"
type input "******"
type input "**********"
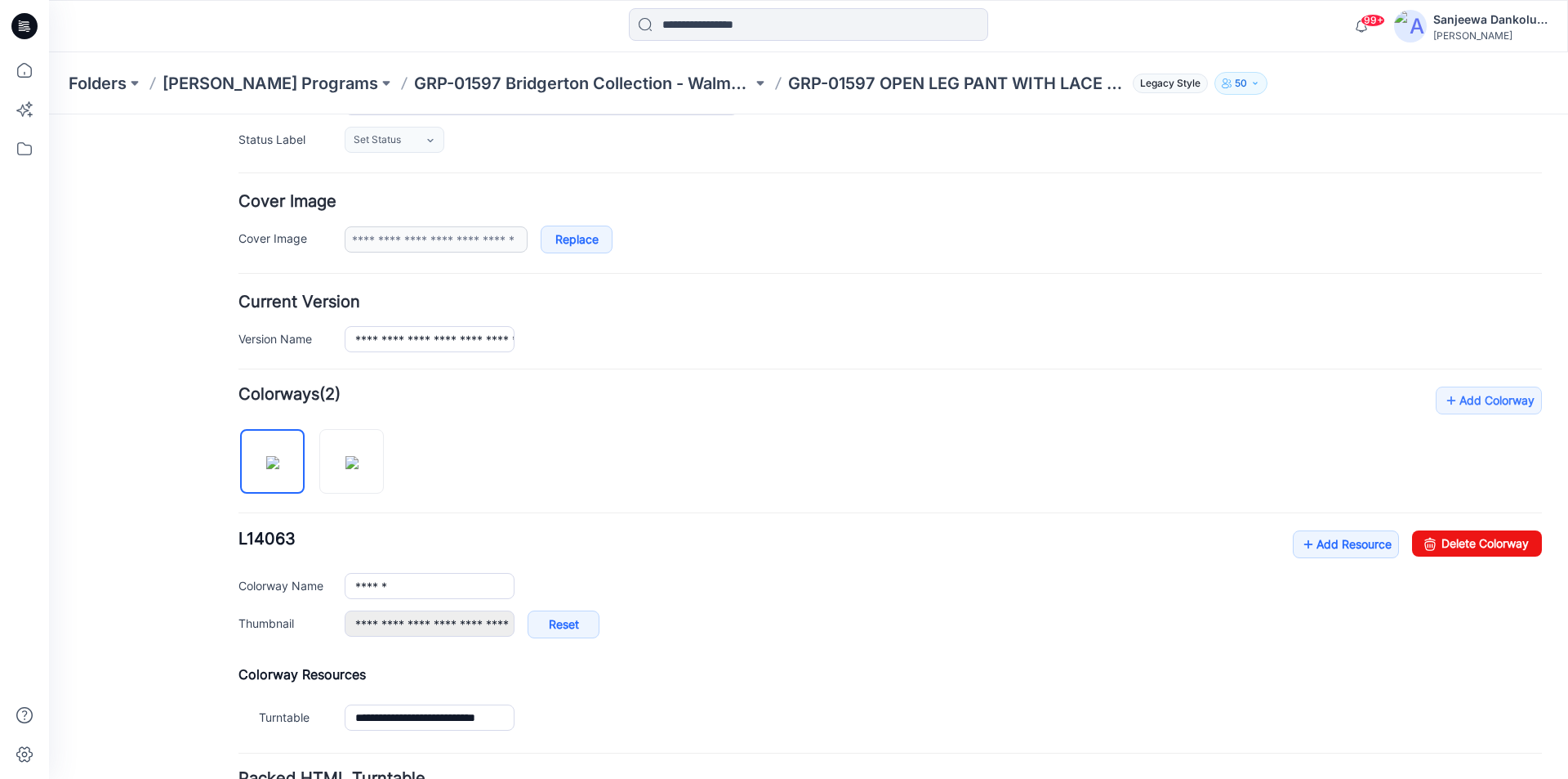
scroll to position [245, 0]
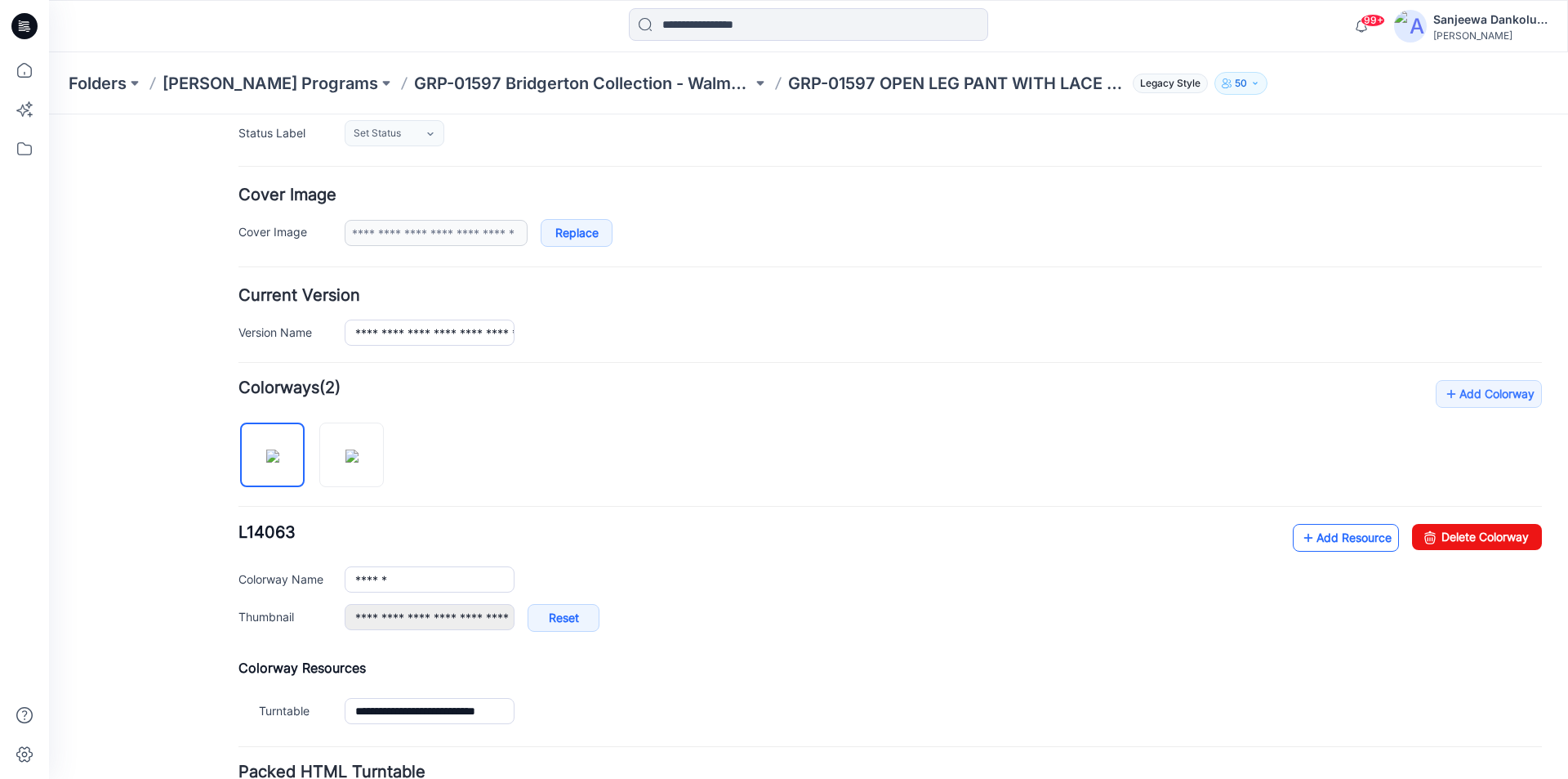
click at [1325, 540] on link "Add Resource" at bounding box center [1345, 537] width 106 height 28
click at [1359, 537] on link "Add Resource" at bounding box center [1345, 537] width 106 height 28
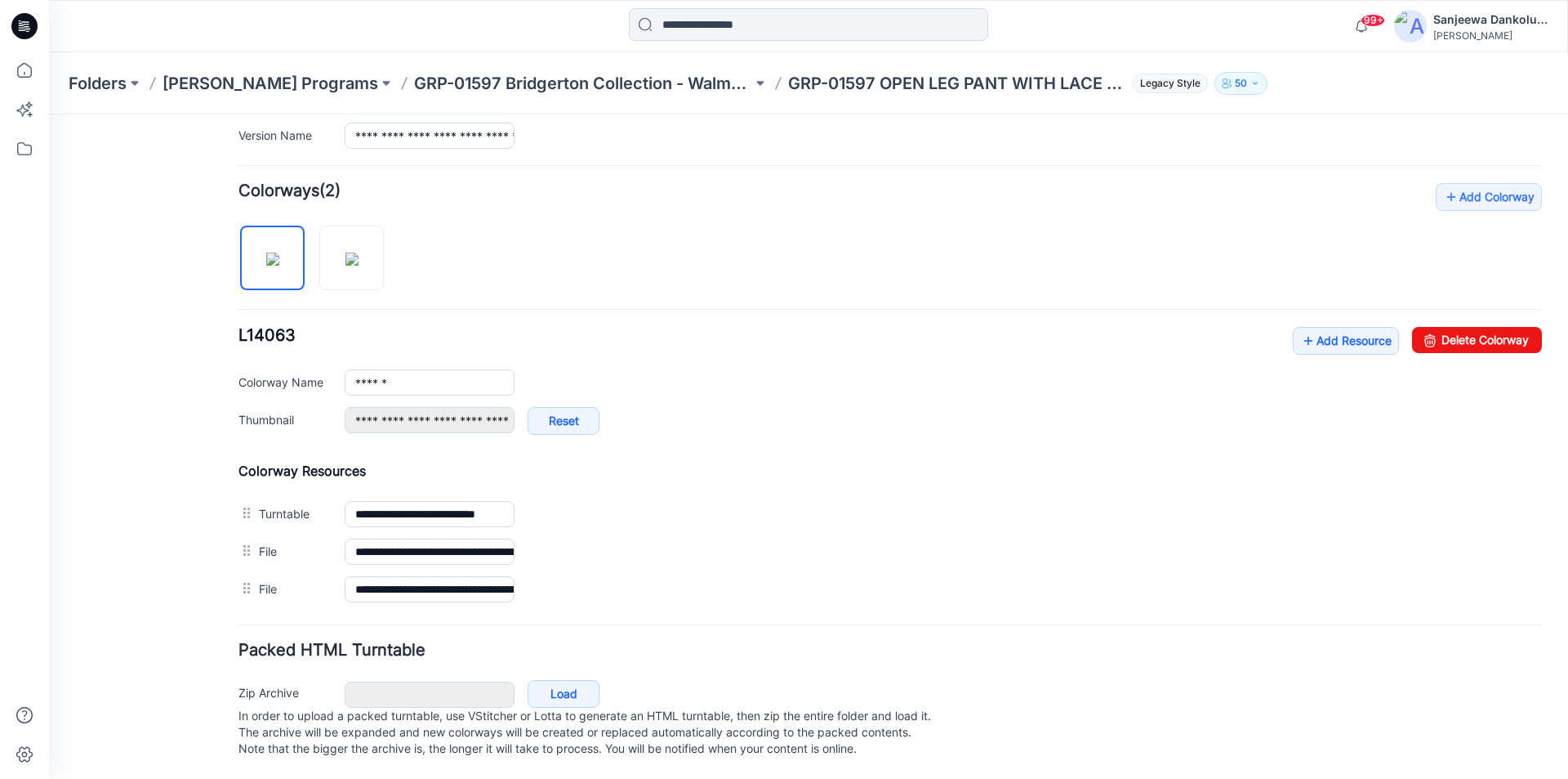
scroll to position [459, 0]
click at [30, 23] on icon at bounding box center [24, 26] width 26 height 26
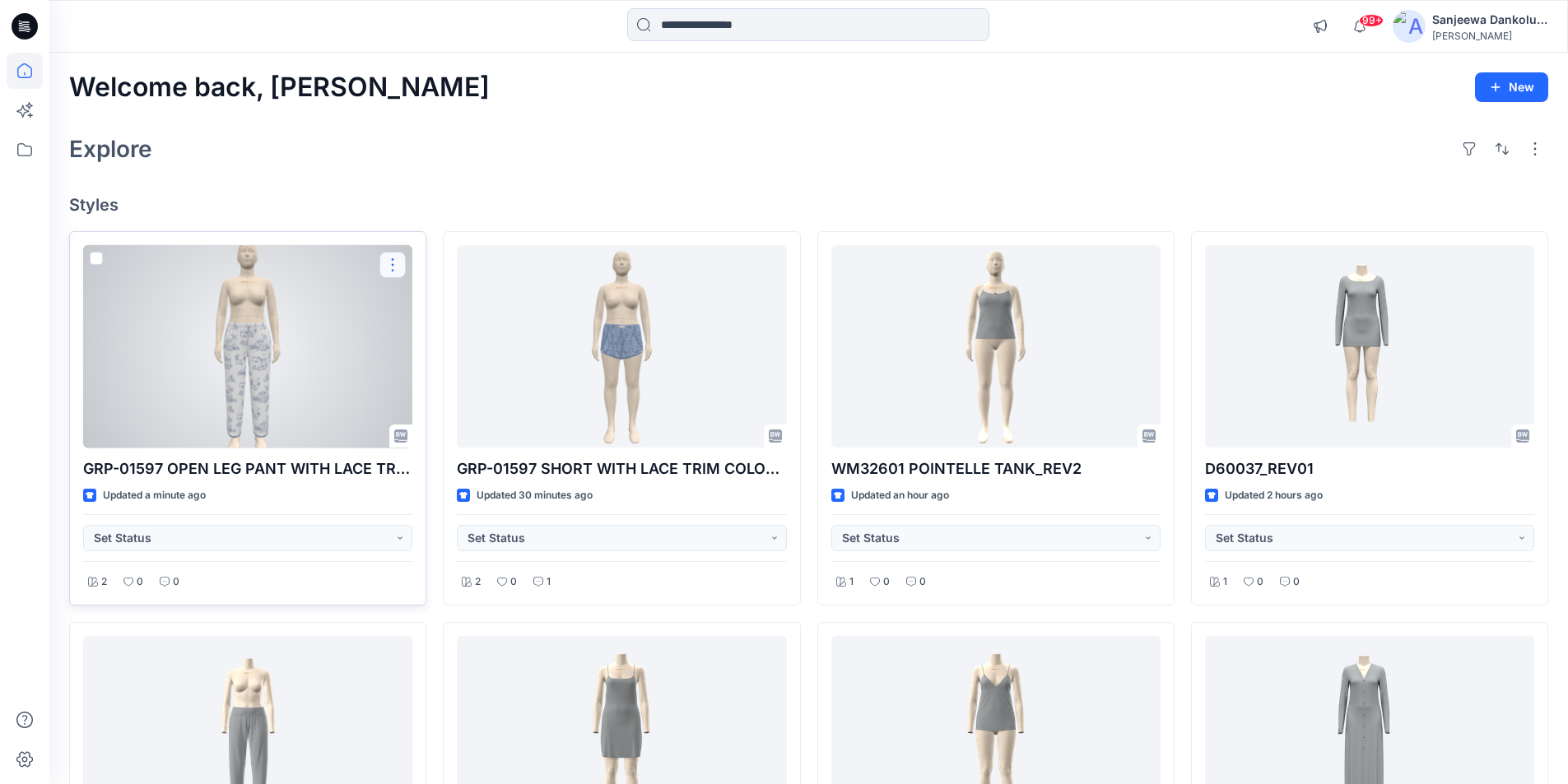
click at [394, 266] on button "button" at bounding box center [392, 264] width 26 height 26
click at [424, 337] on p "Comment" at bounding box center [438, 333] width 52 height 18
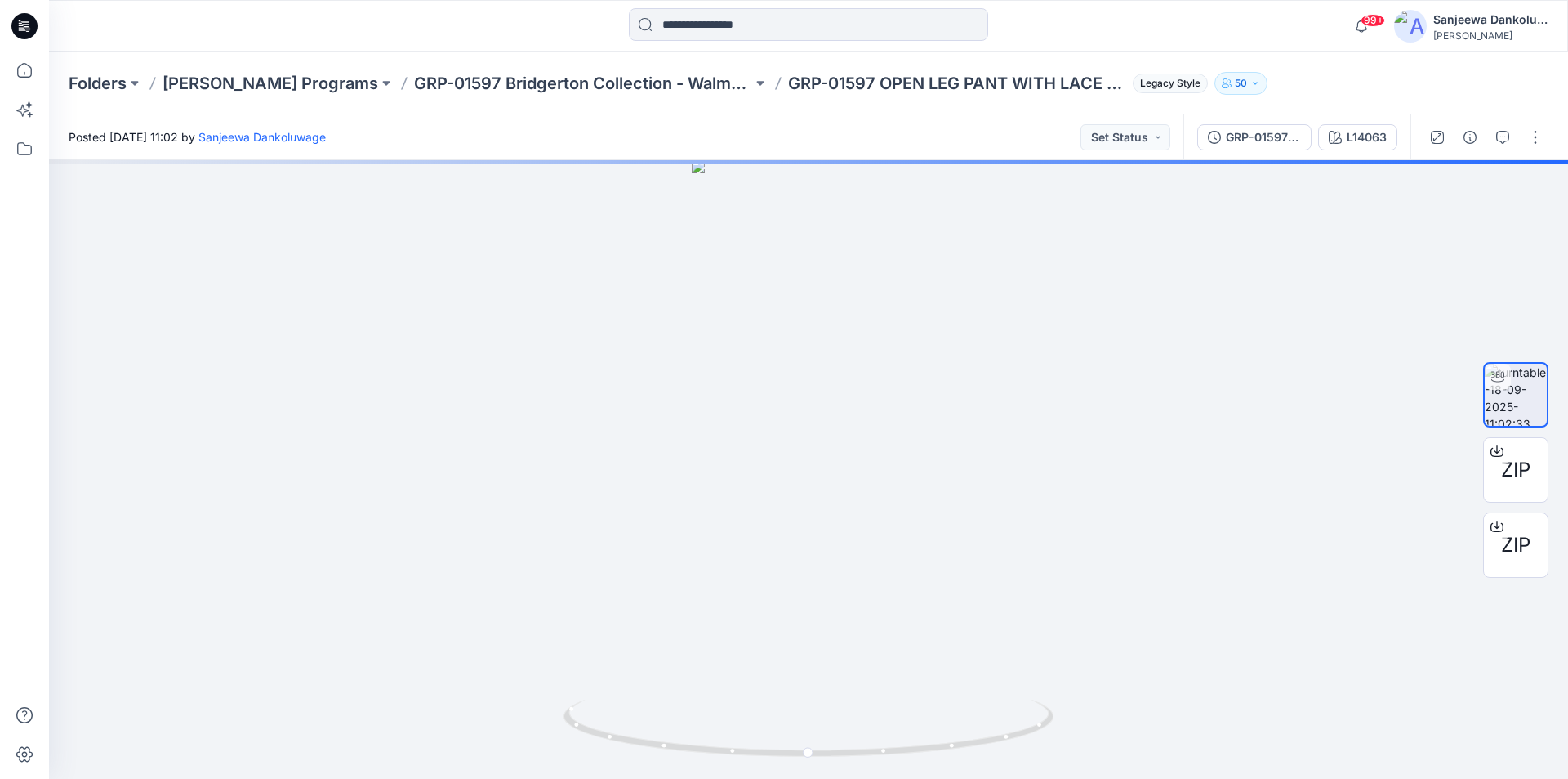
click at [26, 31] on icon at bounding box center [28, 31] width 4 height 1
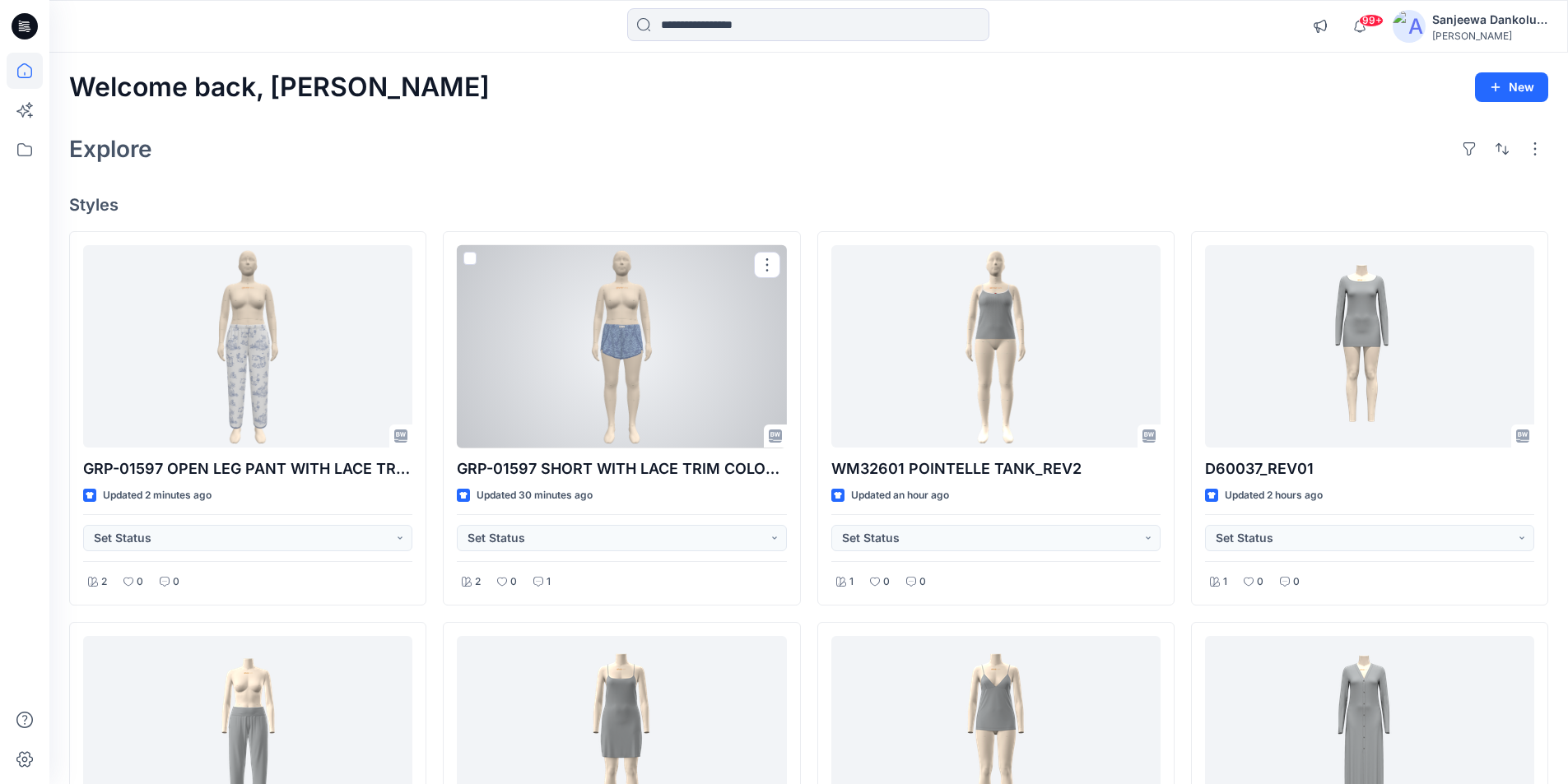
drag, startPoint x: 585, startPoint y: 365, endPoint x: 626, endPoint y: 384, distance: 45.2
click at [585, 364] on div at bounding box center [621, 347] width 329 height 203
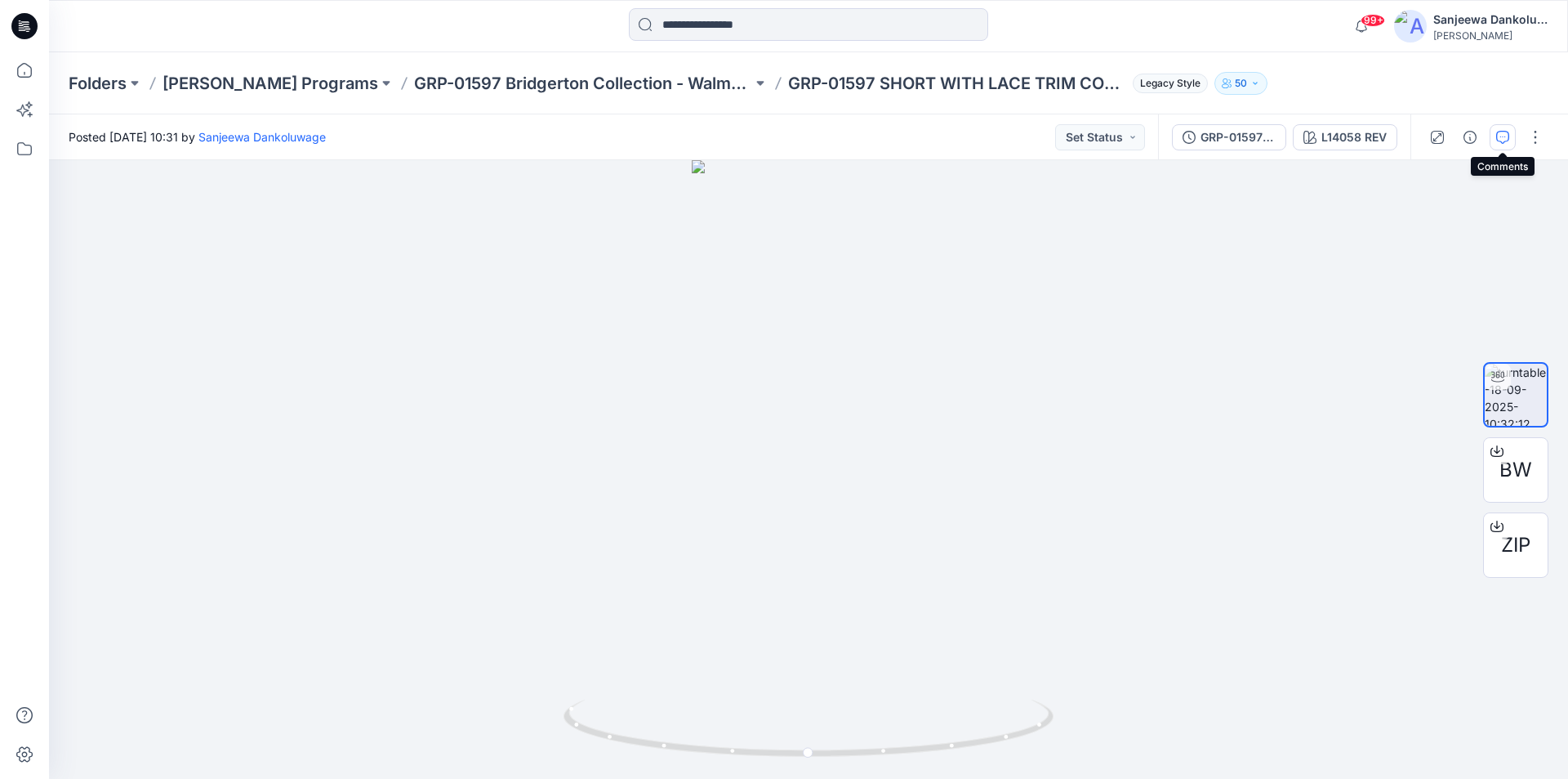
click at [1505, 138] on icon "button" at bounding box center [1503, 138] width 13 height 13
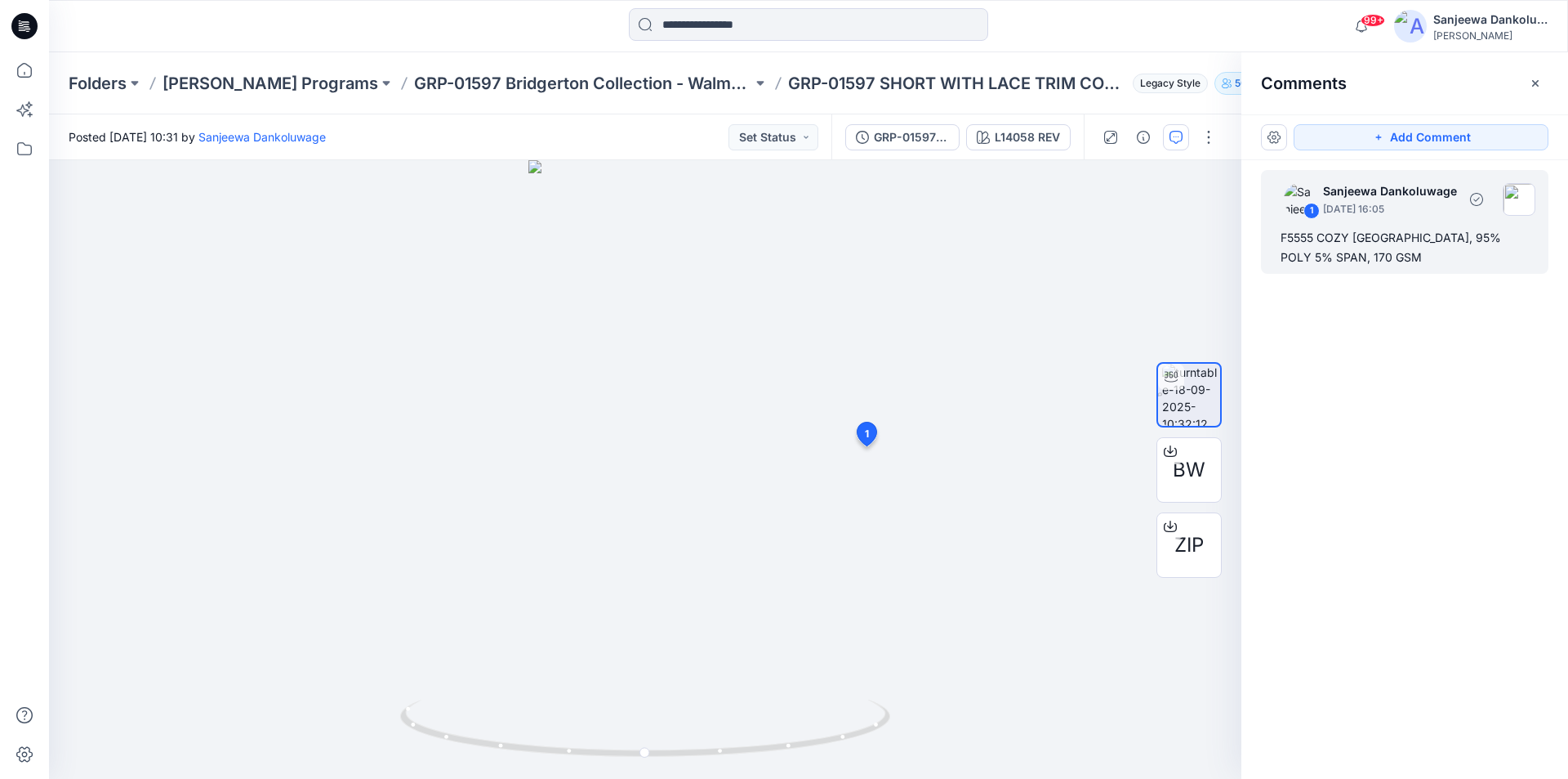
drag, startPoint x: 1325, startPoint y: 239, endPoint x: 1380, endPoint y: 253, distance: 56.8
click at [1380, 253] on div "F5555 COZY JERSEY, 95% POLY 5% SPAN, 170 GSM" at bounding box center [1405, 247] width 248 height 39
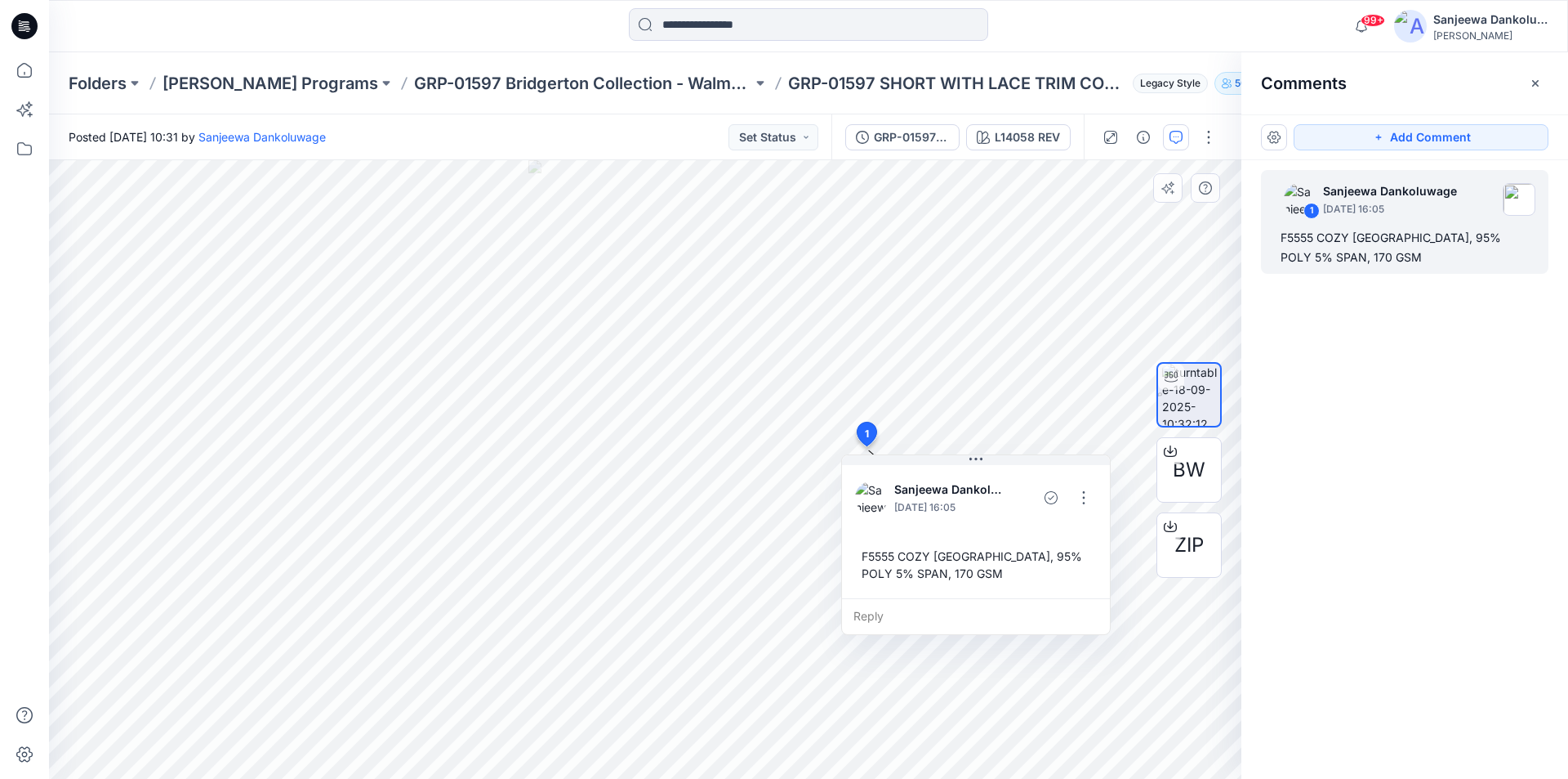
click at [950, 573] on div "F5555 COZY JERSEY, 95% POLY 5% SPAN, 170 GSM" at bounding box center [976, 565] width 242 height 48
click at [859, 554] on div "F5555 COZY JERSEY, 95% POLY 5% SPAN, 170 GSM" at bounding box center [976, 565] width 242 height 48
copy div "F5555 COZY JERSEY, 95% POLY 5% SPAN, 170 GSM"
click at [20, 25] on icon at bounding box center [22, 25] width 5 height 1
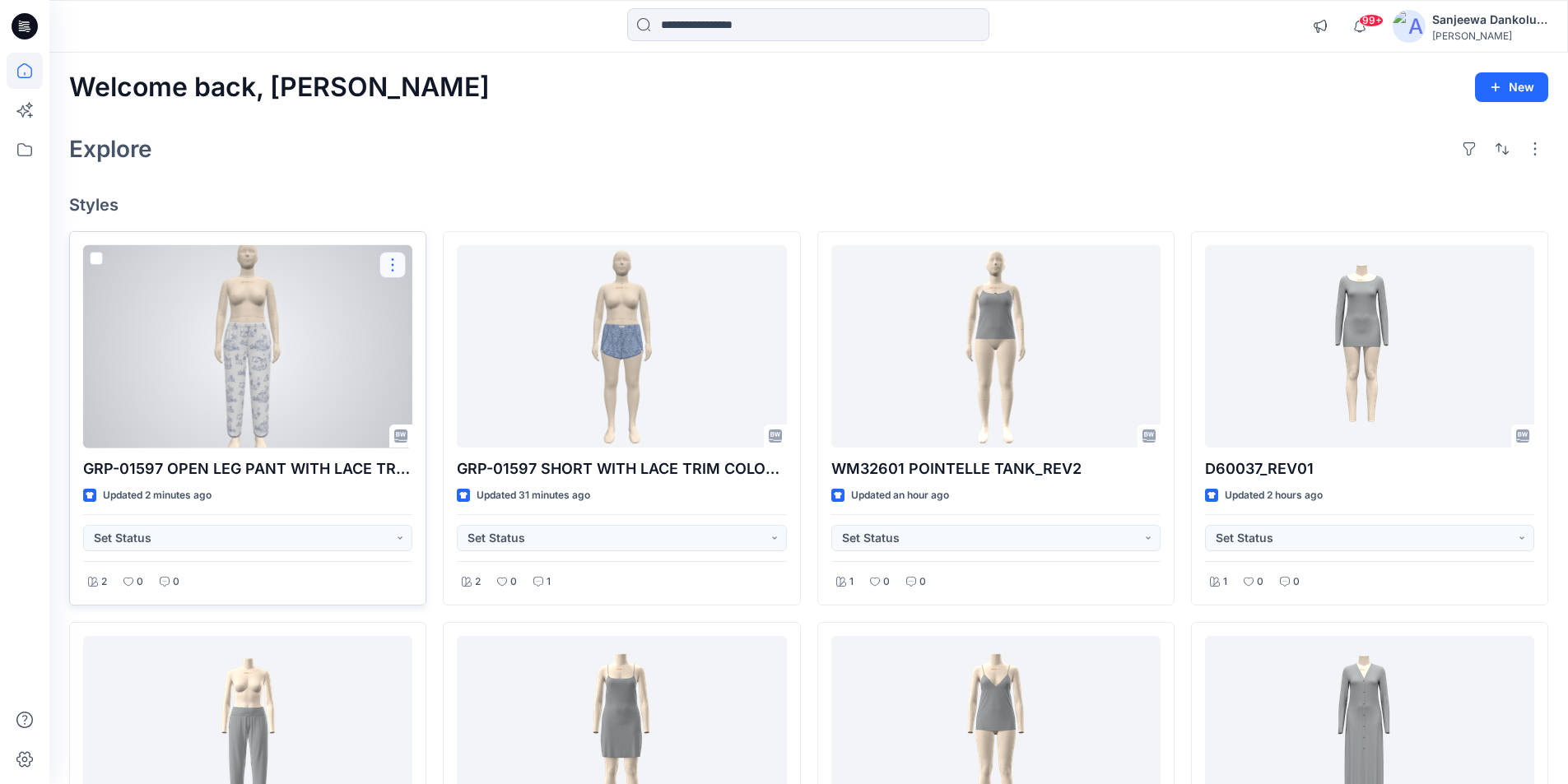
click at [393, 259] on button "button" at bounding box center [392, 264] width 26 height 26
click at [423, 326] on p "Comment" at bounding box center [438, 333] width 52 height 18
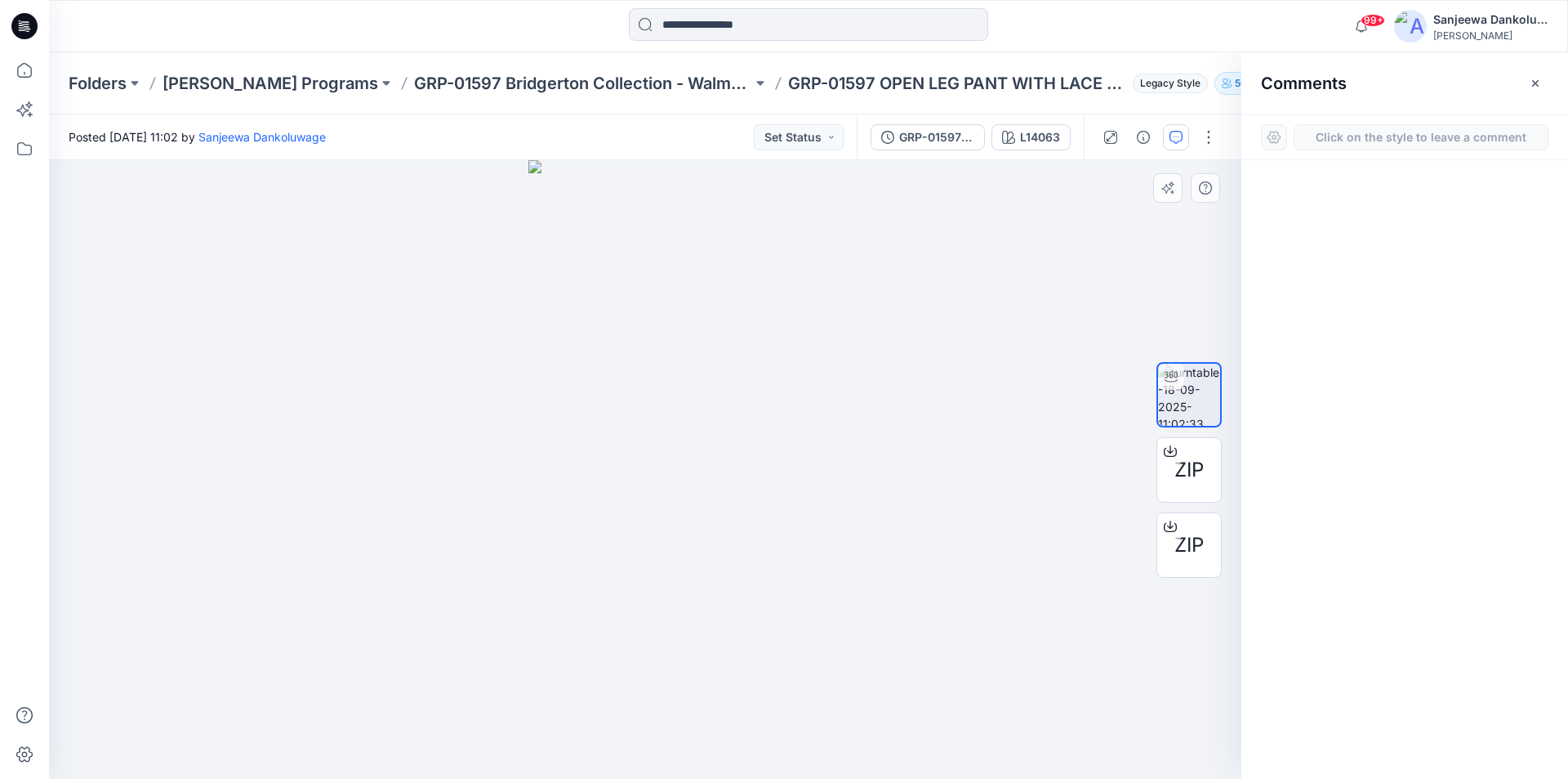
click at [768, 523] on div "1" at bounding box center [645, 470] width 1193 height 619
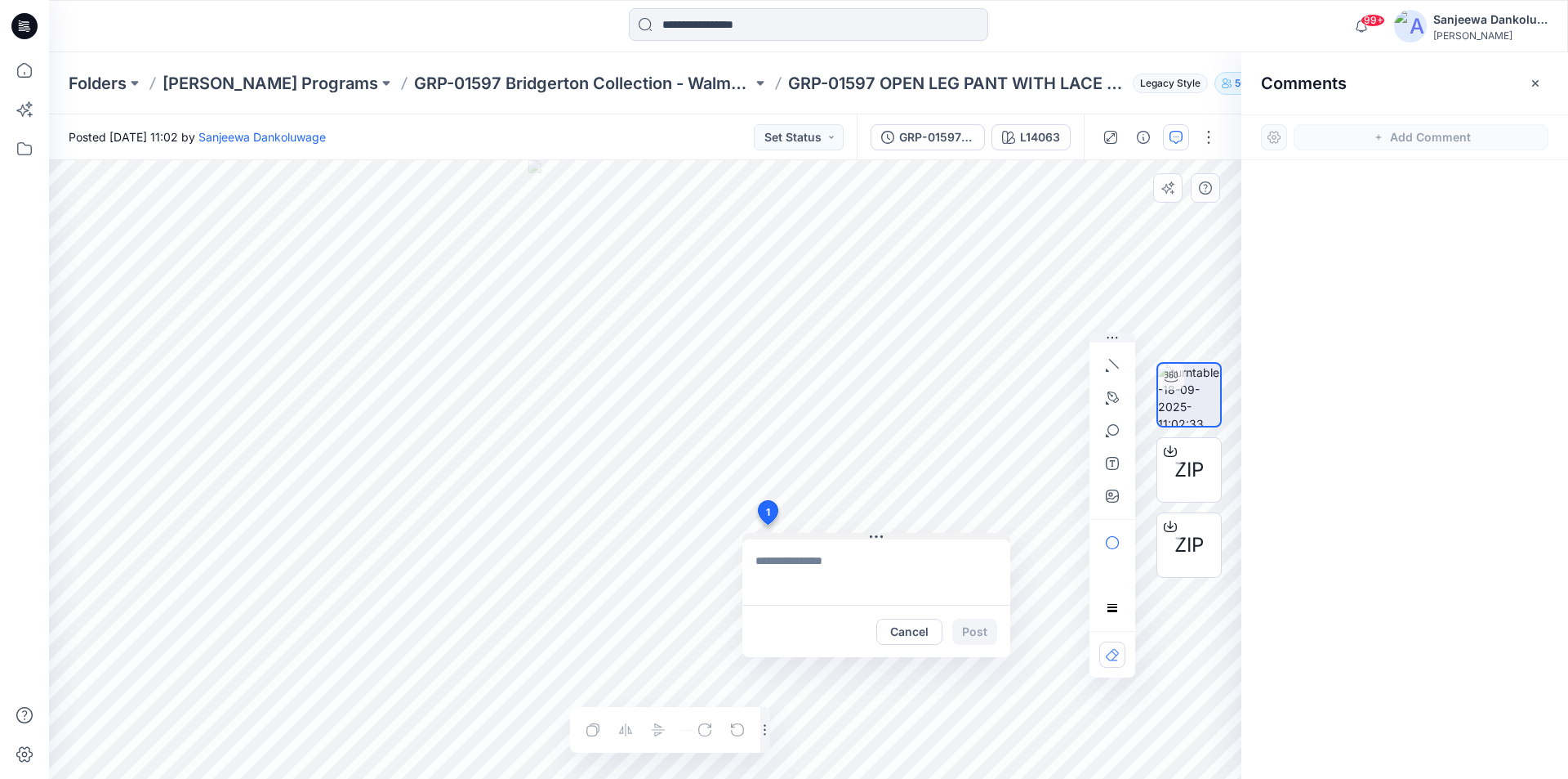
type textarea "**********"
click at [977, 631] on button "Post" at bounding box center [974, 631] width 45 height 26
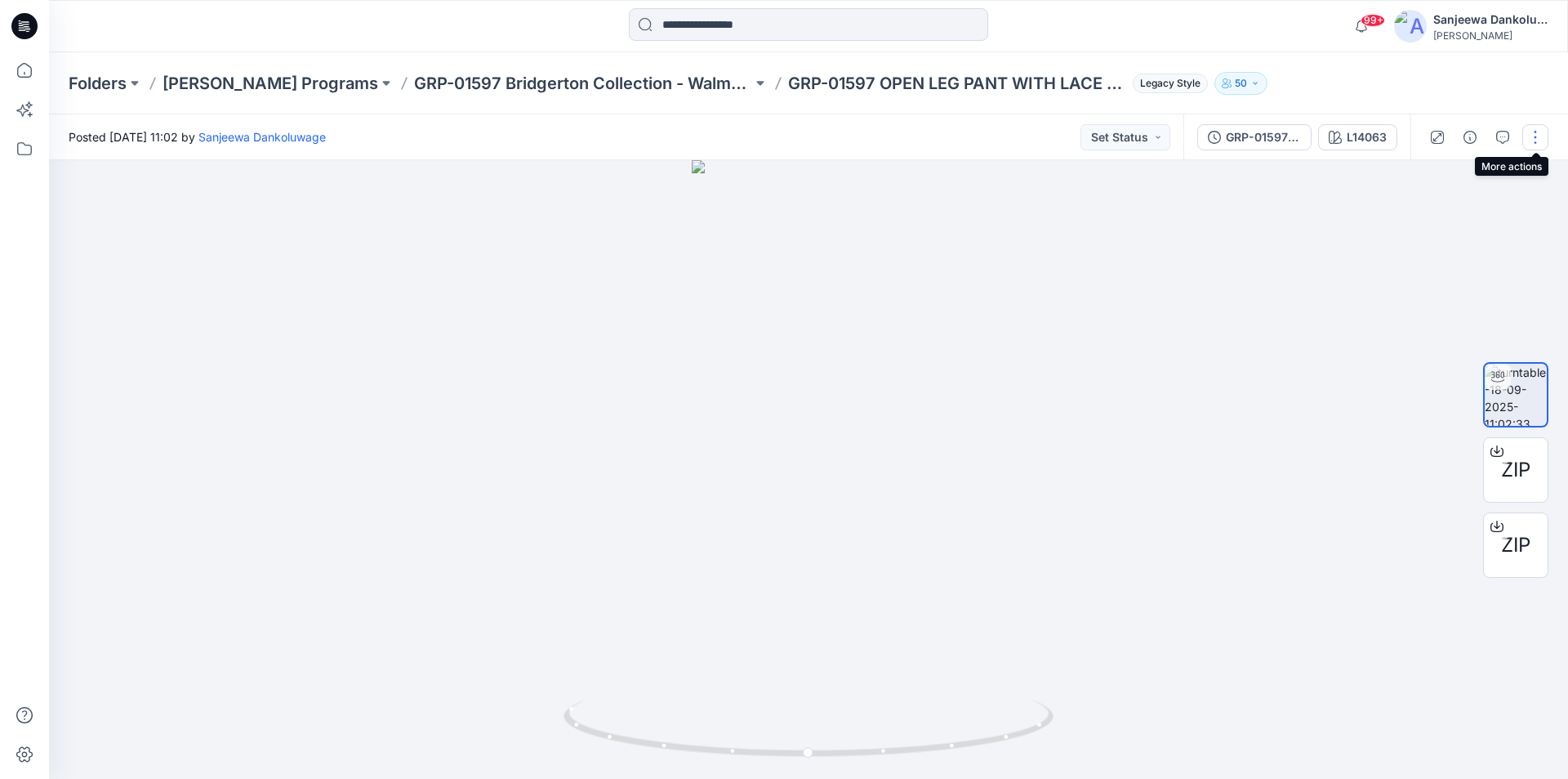
click at [1528, 134] on button "button" at bounding box center [1535, 137] width 26 height 26
click at [1442, 173] on button "Edit" at bounding box center [1467, 175] width 150 height 30
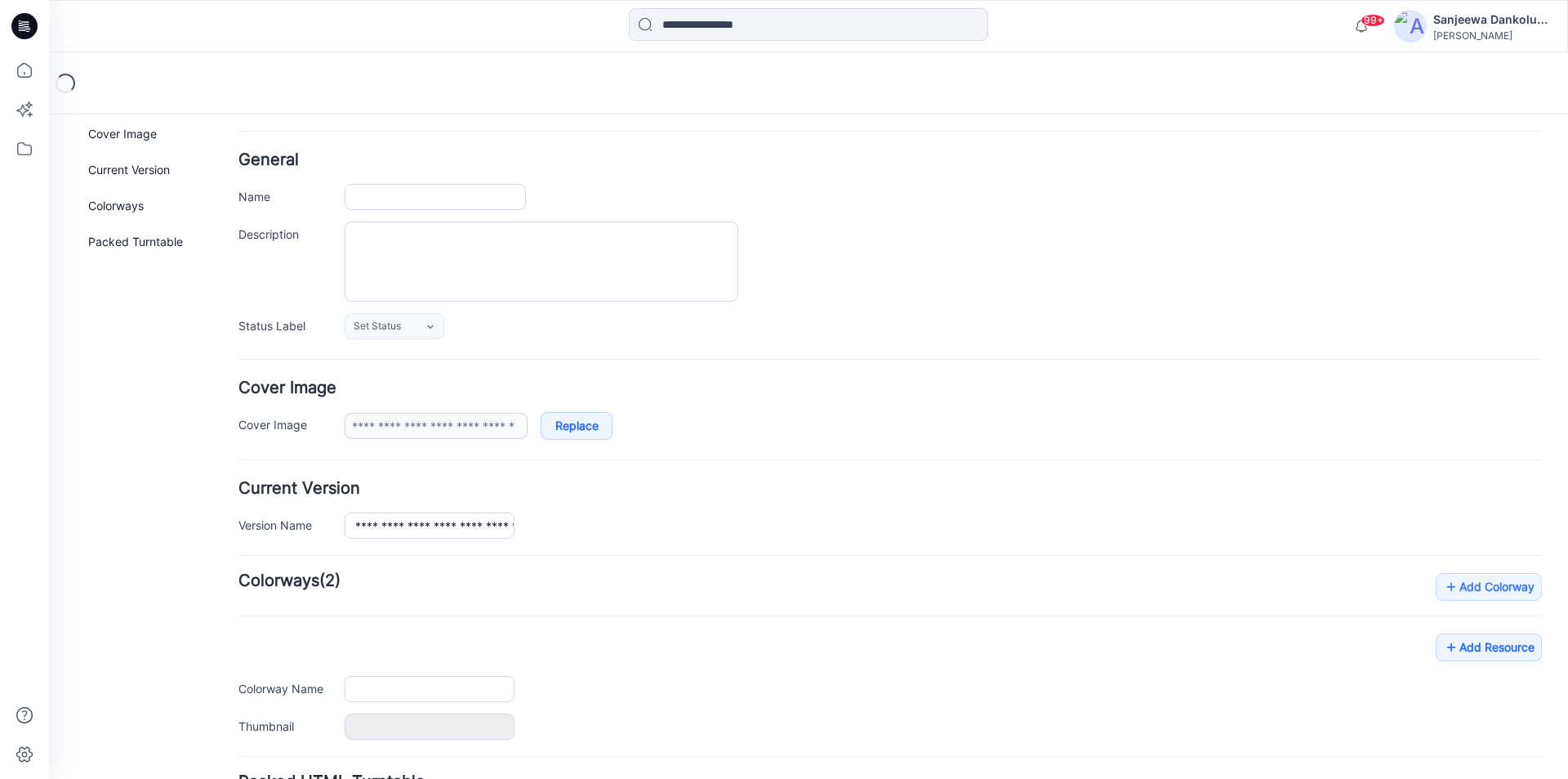
type input "**********"
type input "******"
type input "**********"
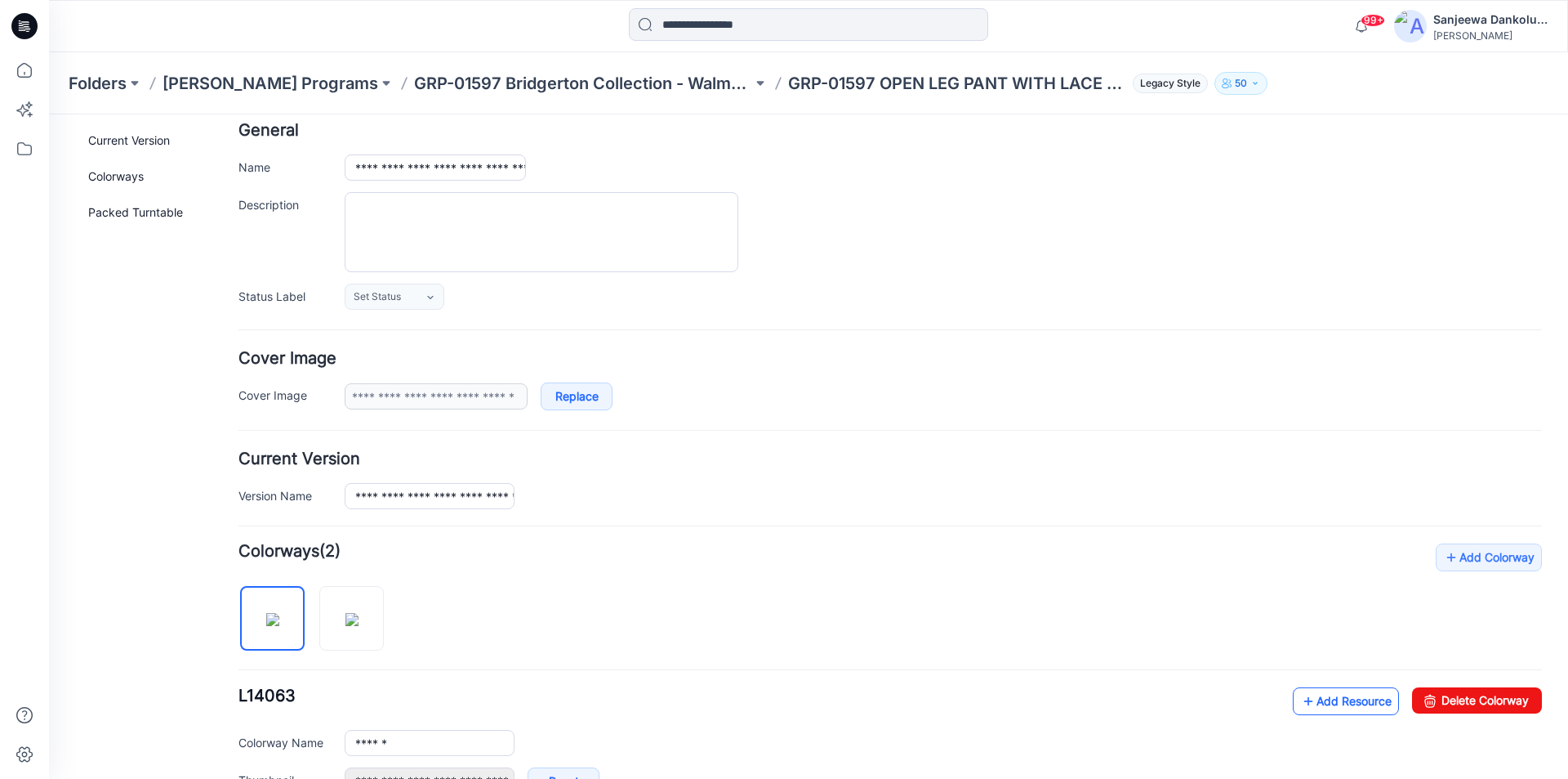
click at [1329, 701] on link "Add Resource" at bounding box center [1345, 701] width 106 height 28
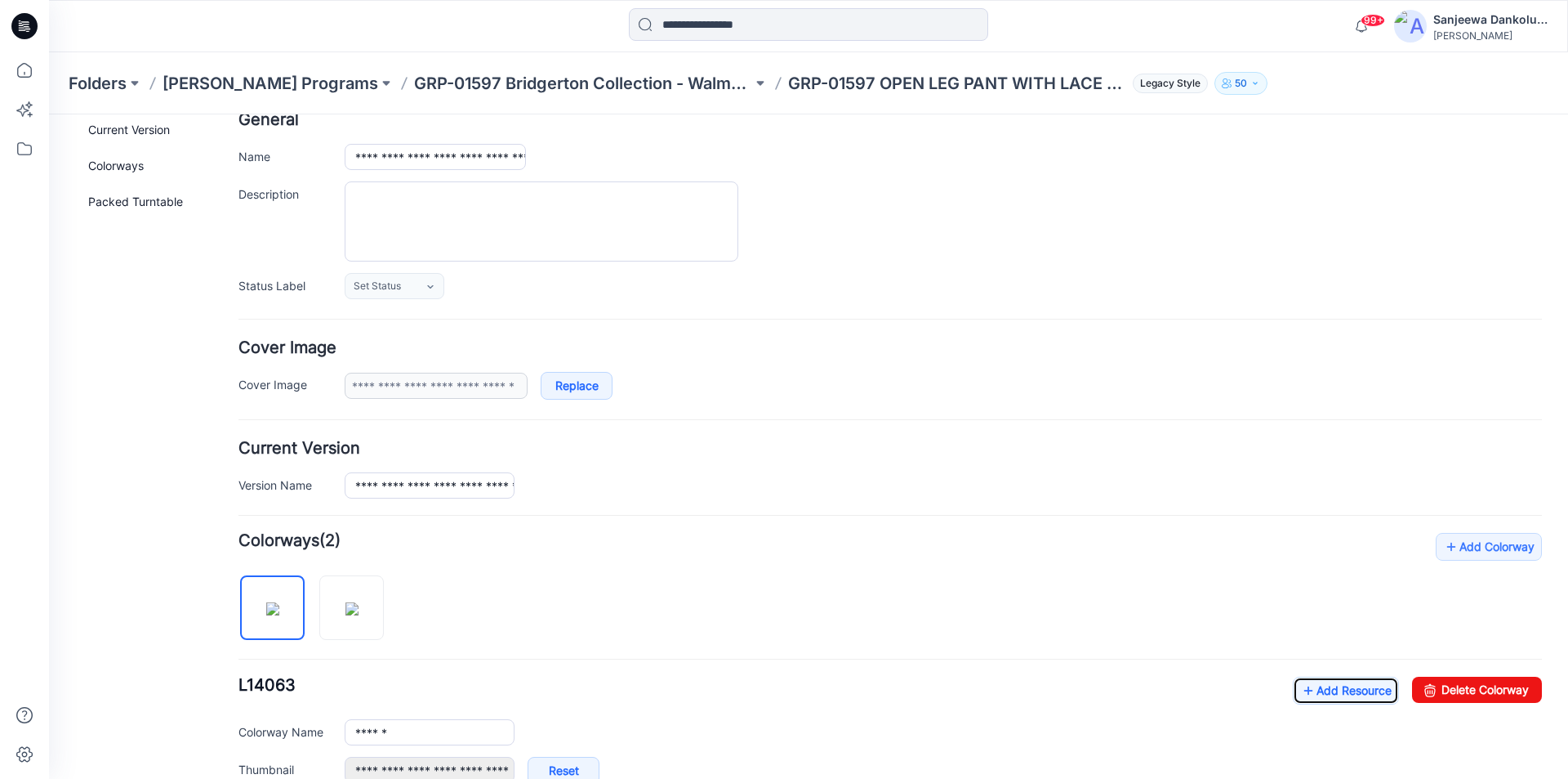
scroll to position [0, 0]
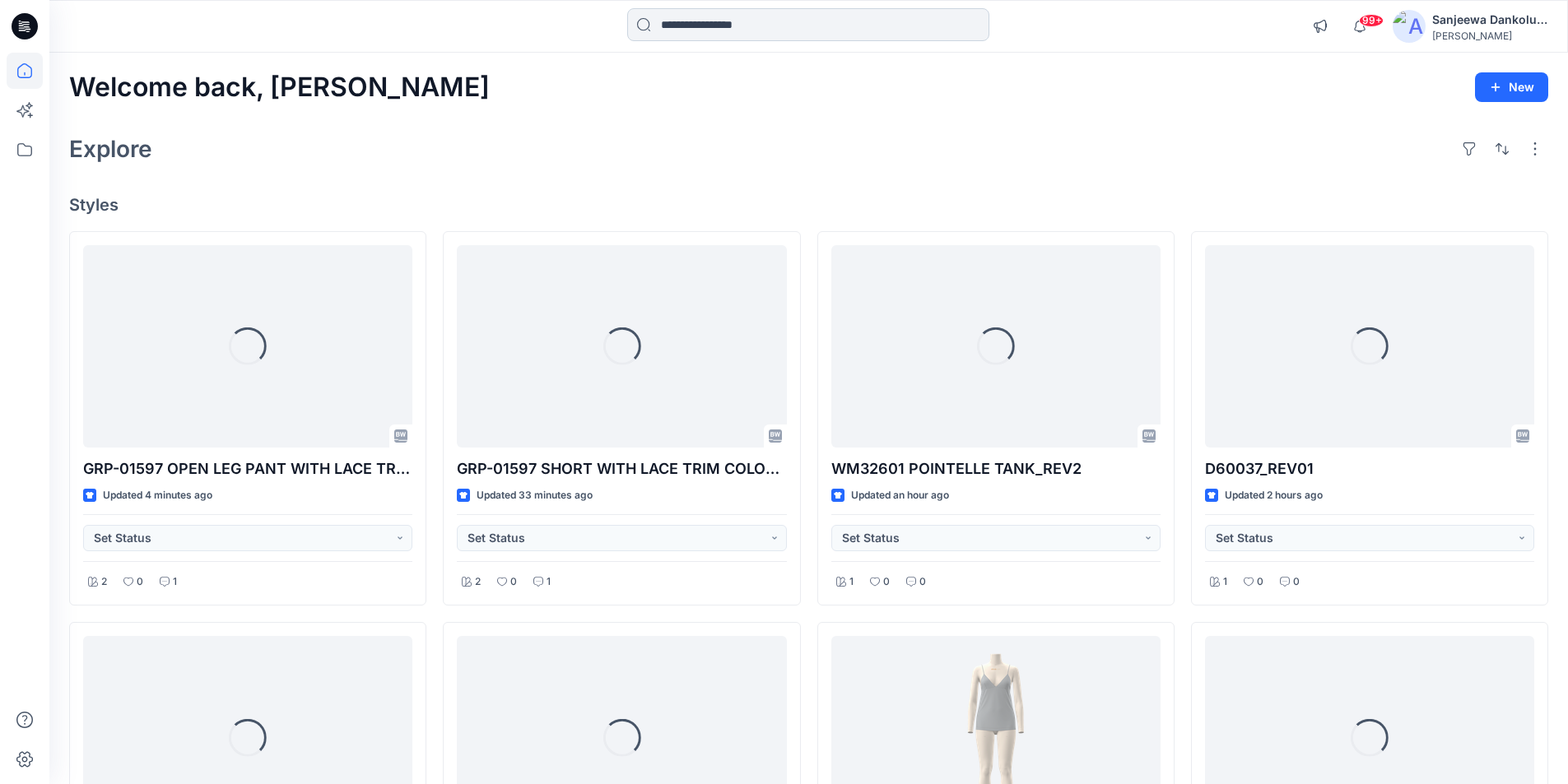
click at [728, 25] on input at bounding box center [808, 24] width 362 height 33
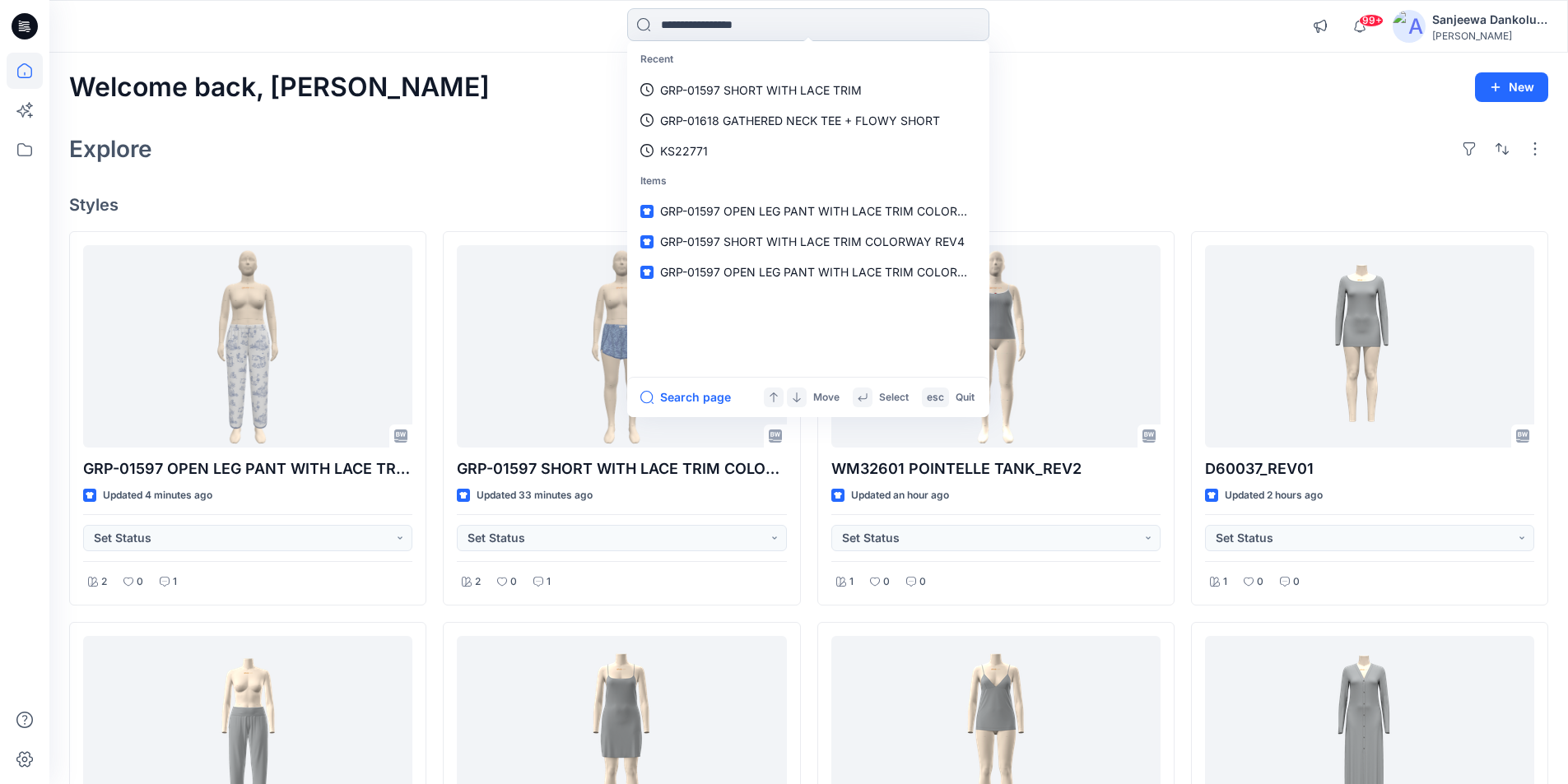
paste input "**********"
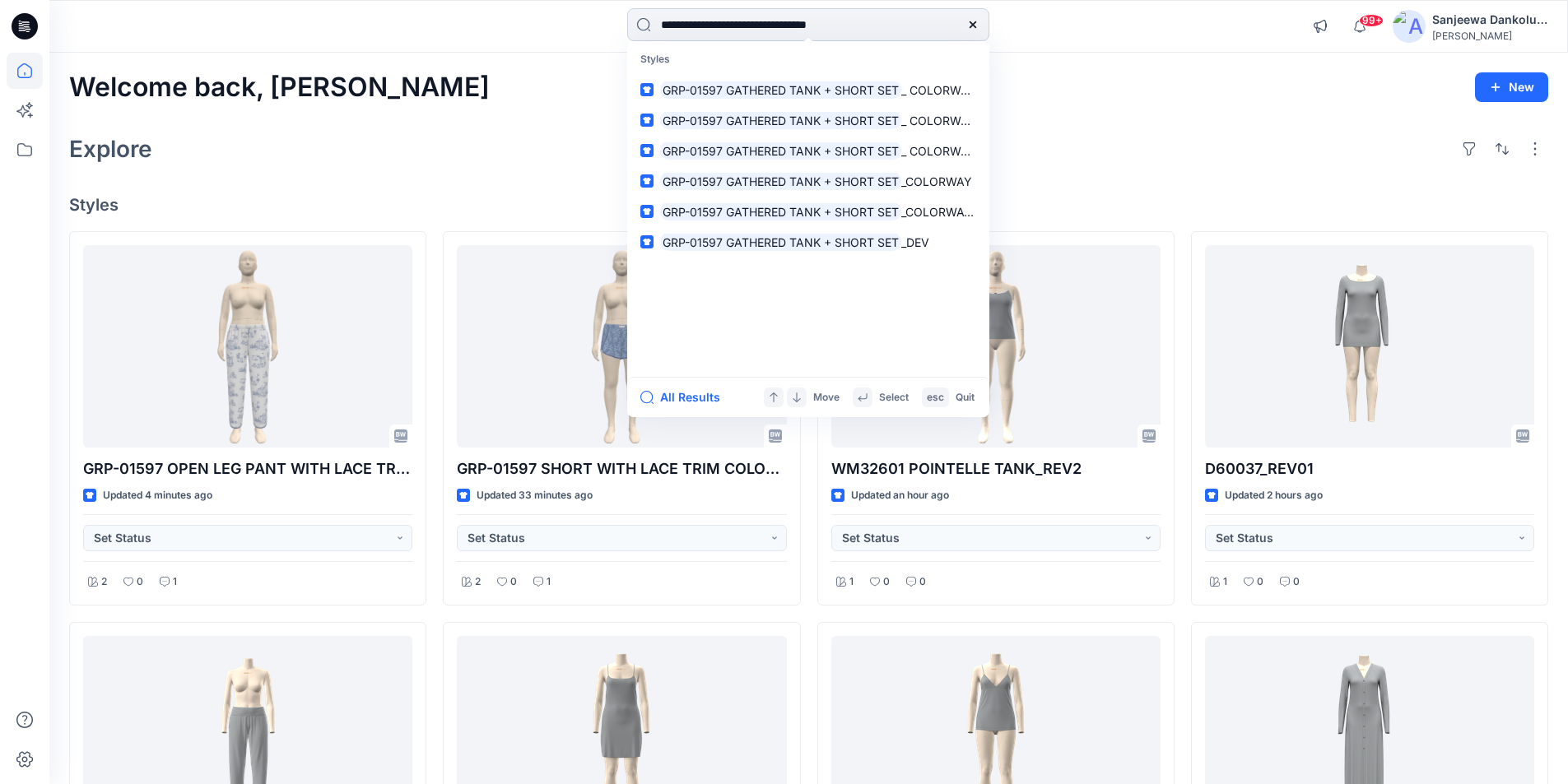
type input "**********"
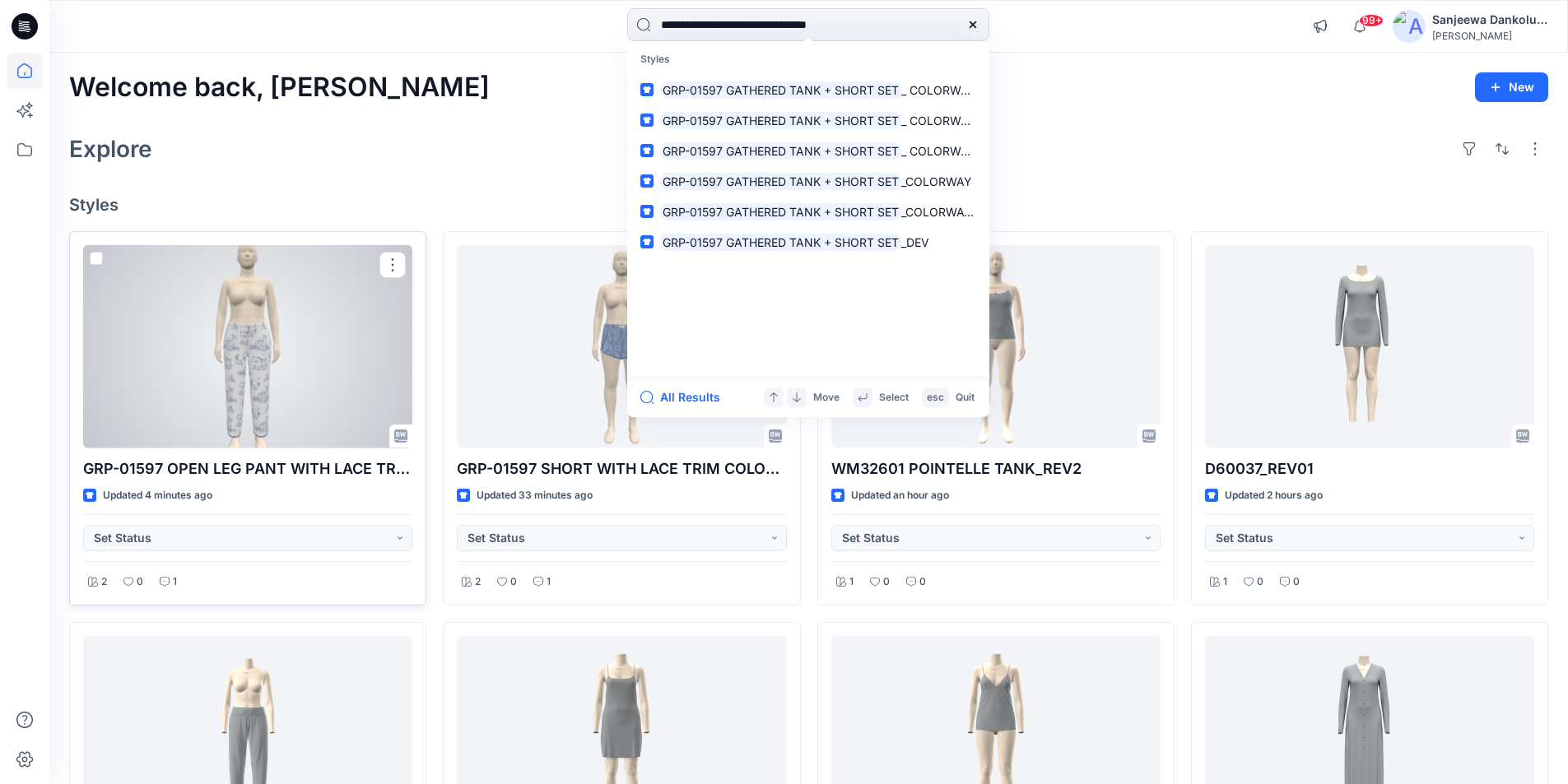
click at [347, 363] on div at bounding box center [248, 347] width 329 height 203
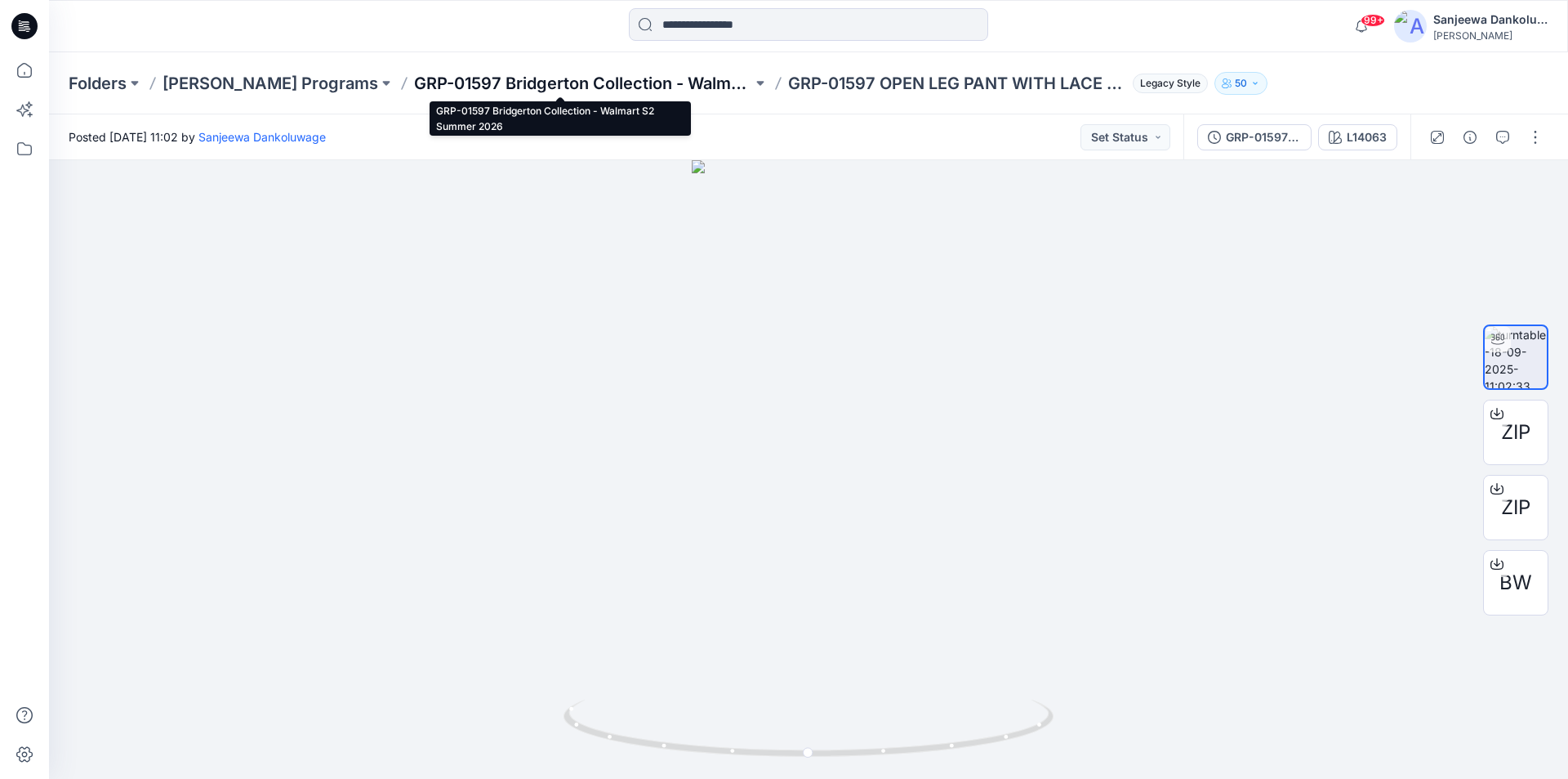
click at [568, 83] on p "GRP-01597 Bridgerton Collection - Walmart S2 Summer 2026" at bounding box center [584, 83] width 338 height 23
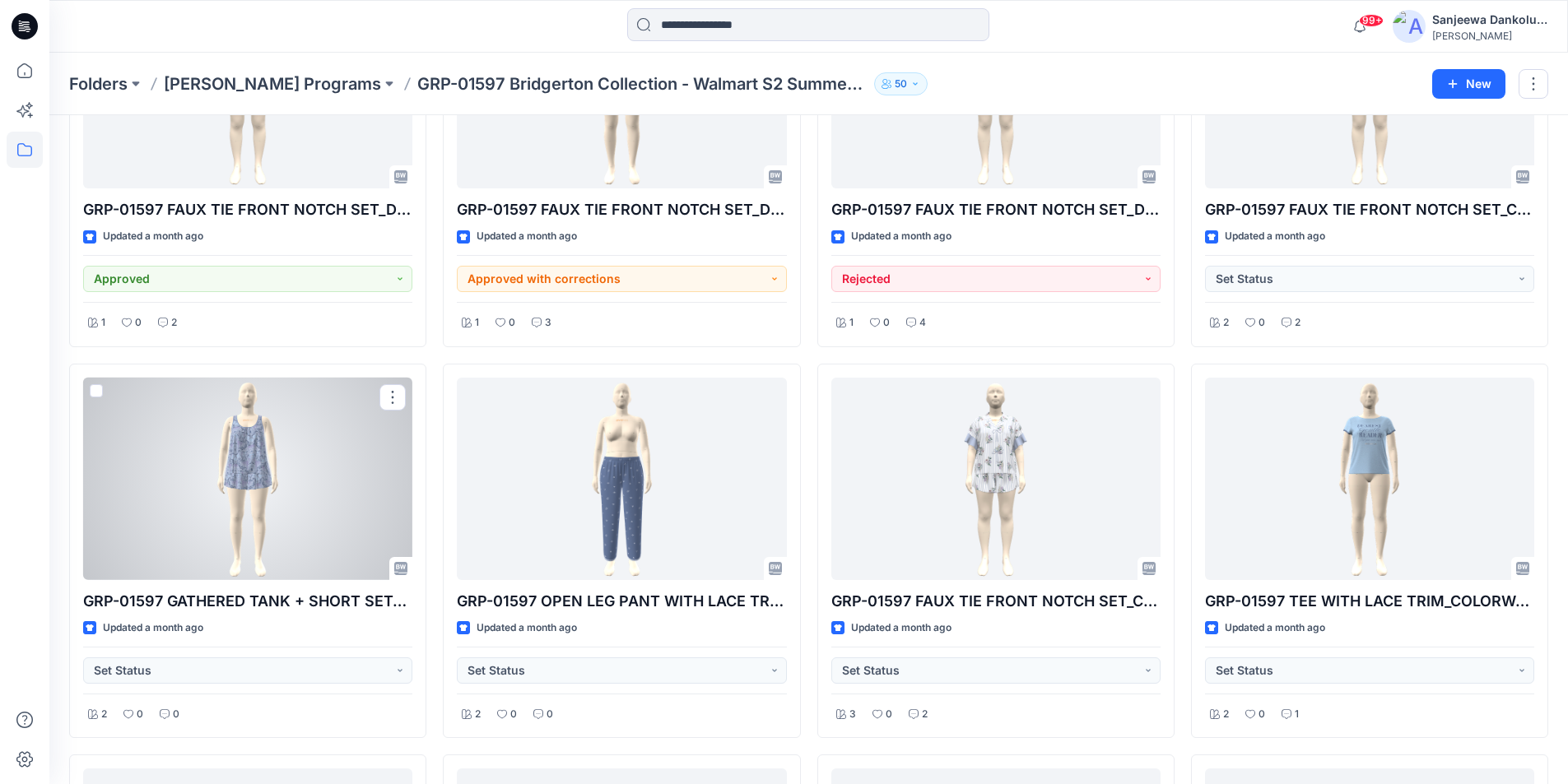
scroll to position [740, 0]
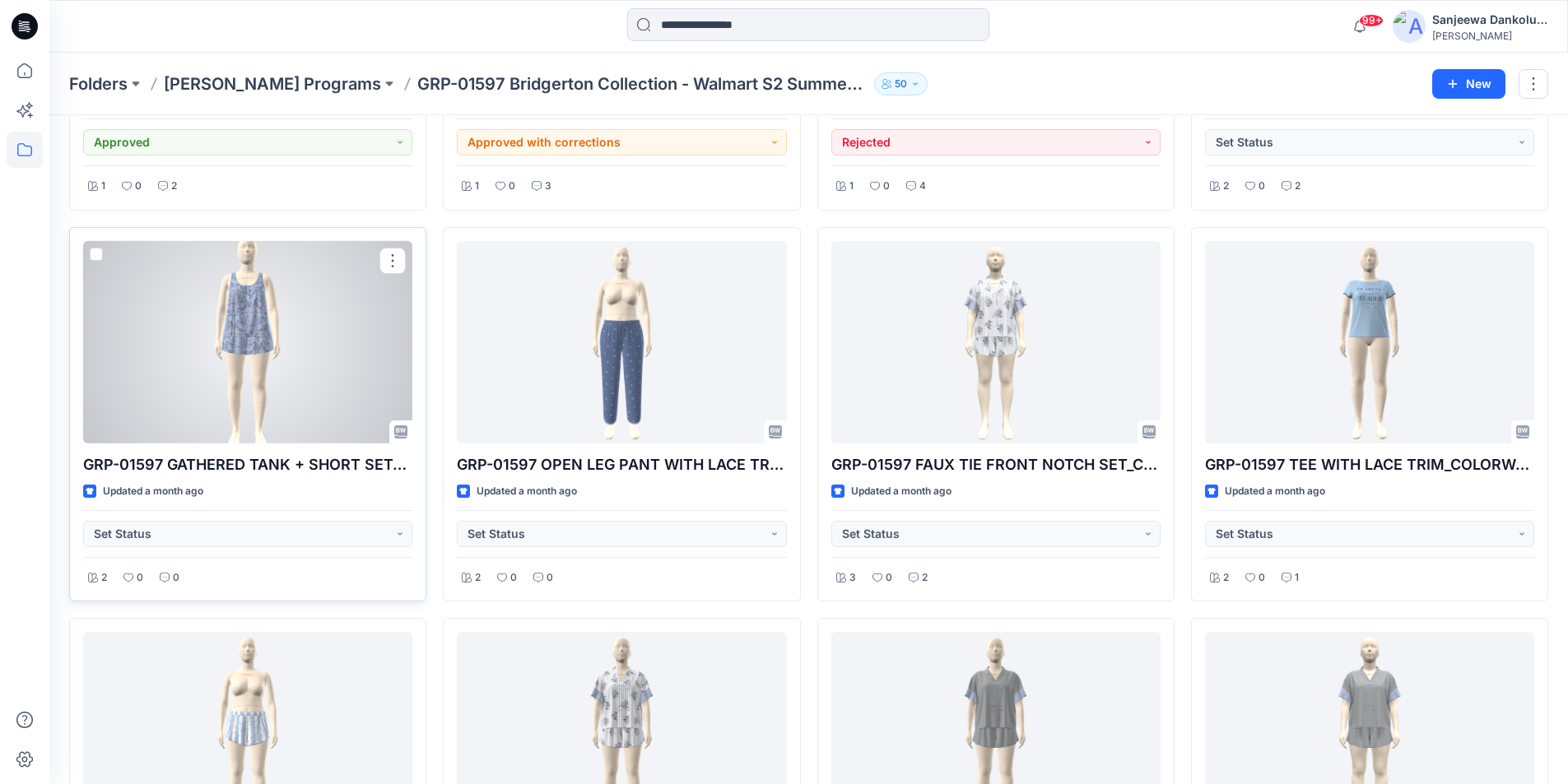
click at [309, 406] on div at bounding box center [248, 342] width 329 height 203
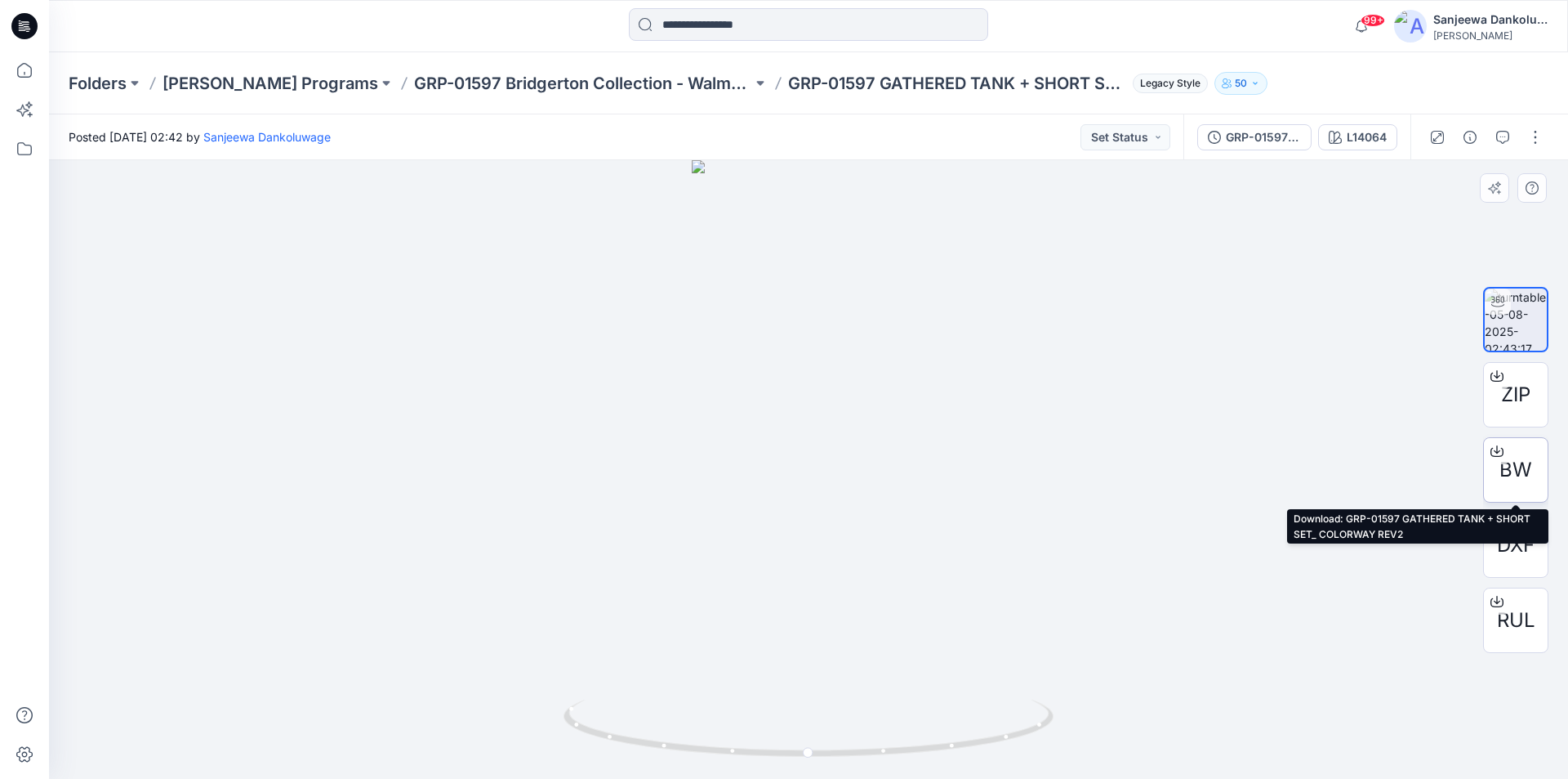
click at [1515, 466] on span "BW" at bounding box center [1515, 470] width 33 height 29
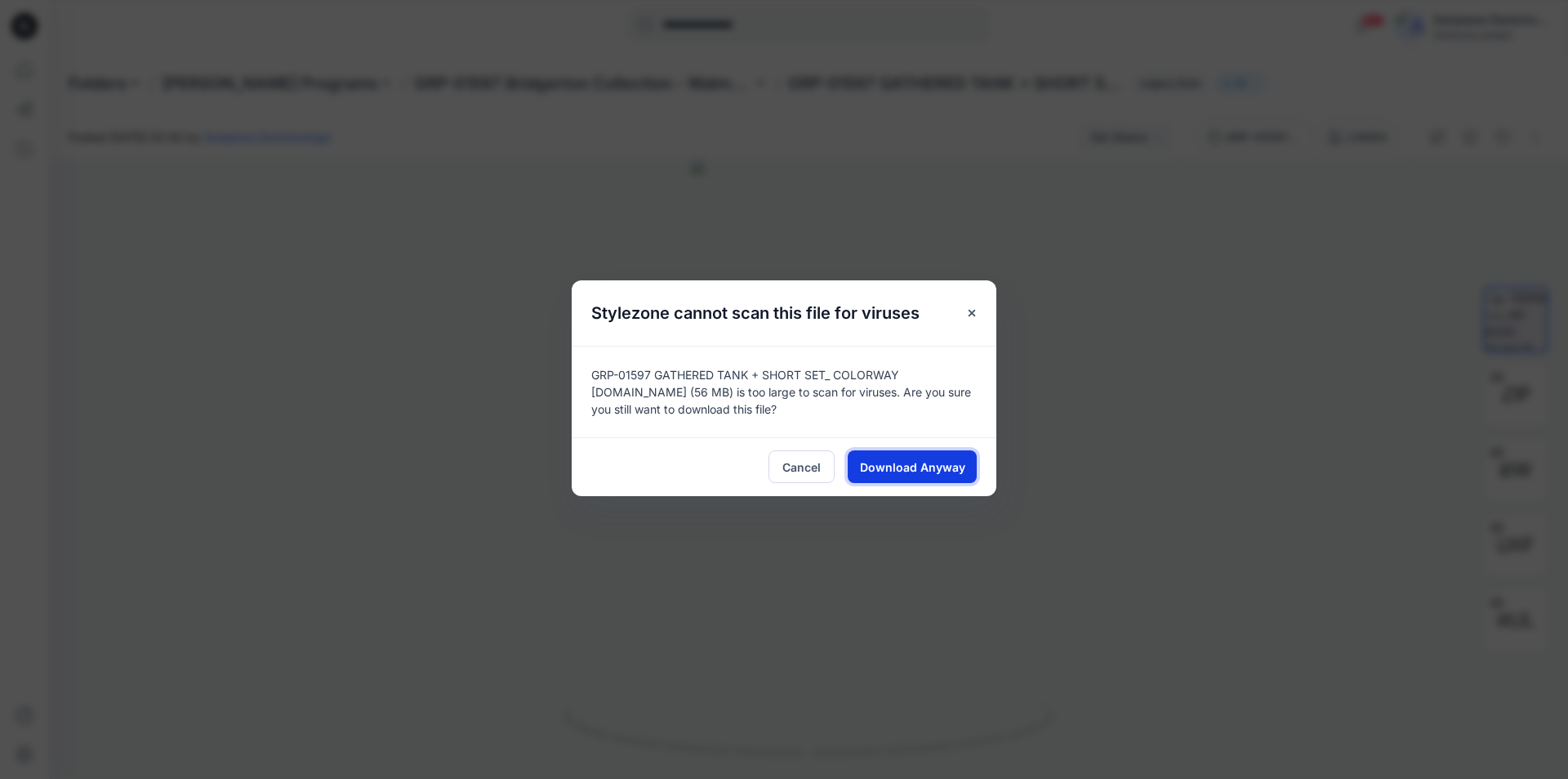
click at [938, 465] on span "Download Anyway" at bounding box center [913, 467] width 105 height 18
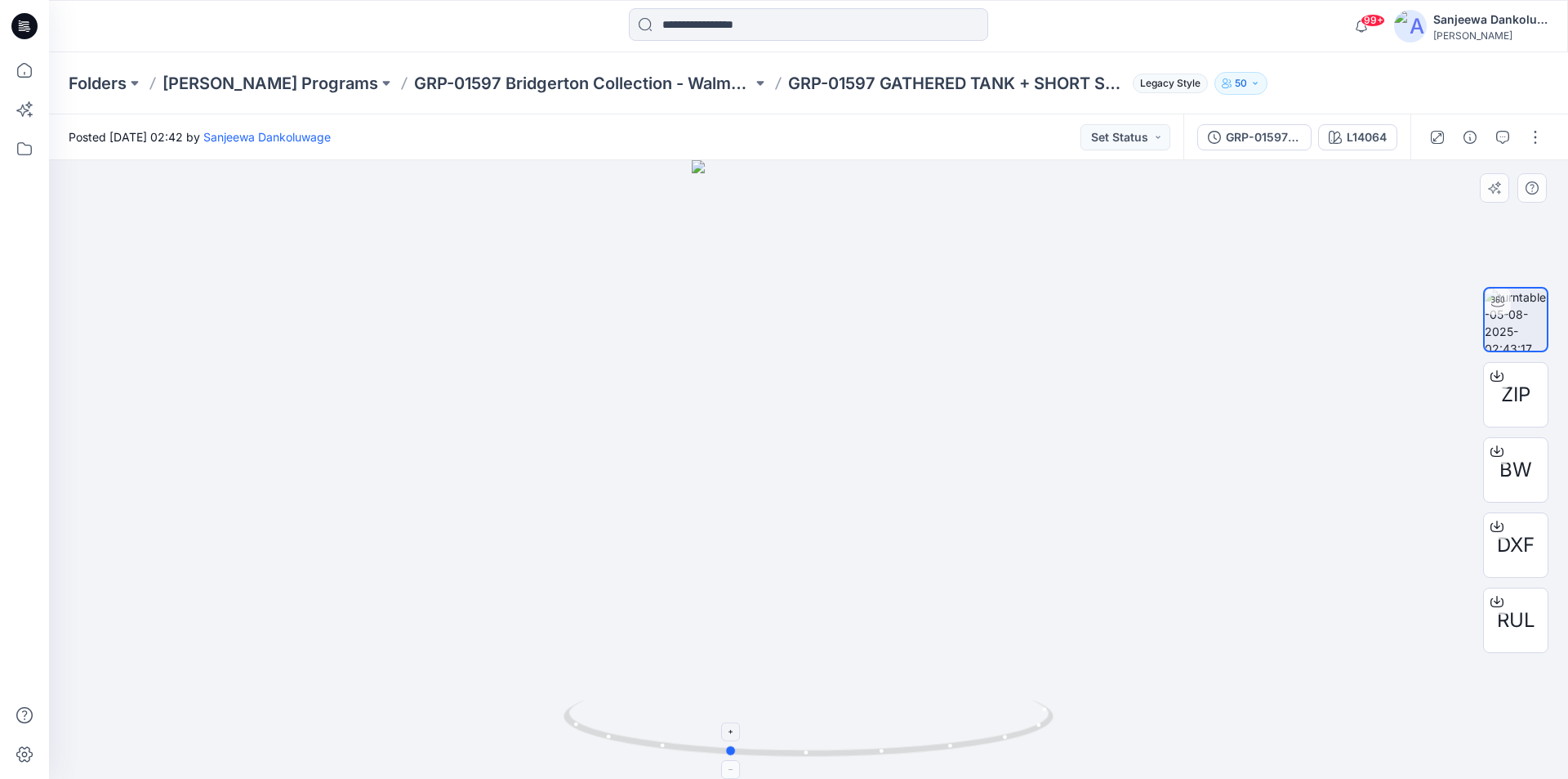
drag, startPoint x: 809, startPoint y: 754, endPoint x: 729, endPoint y: 739, distance: 81.4
click at [729, 739] on icon at bounding box center [810, 730] width 494 height 61
click at [25, 23] on icon at bounding box center [24, 26] width 26 height 26
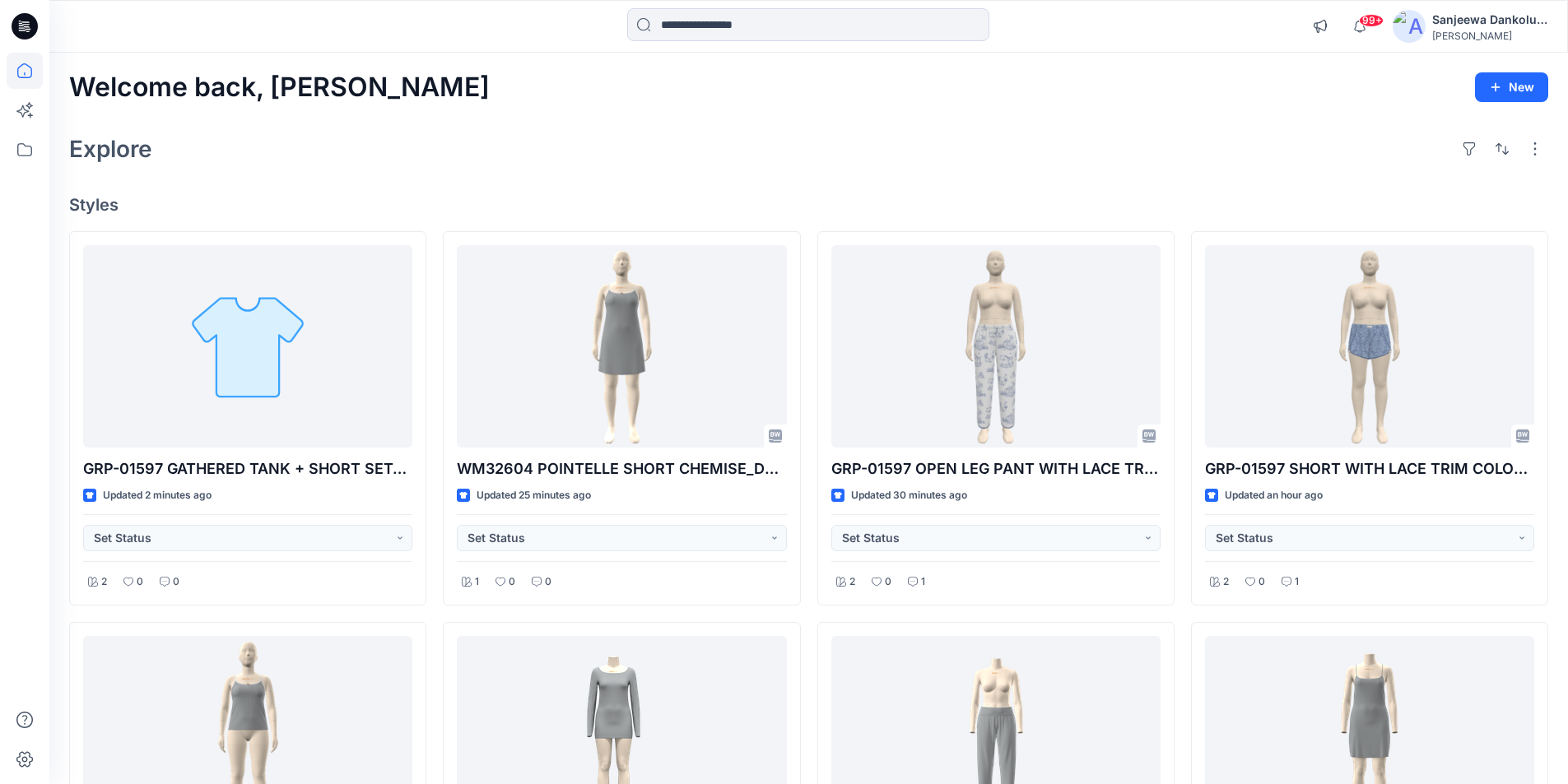
click at [30, 32] on icon at bounding box center [24, 26] width 26 height 26
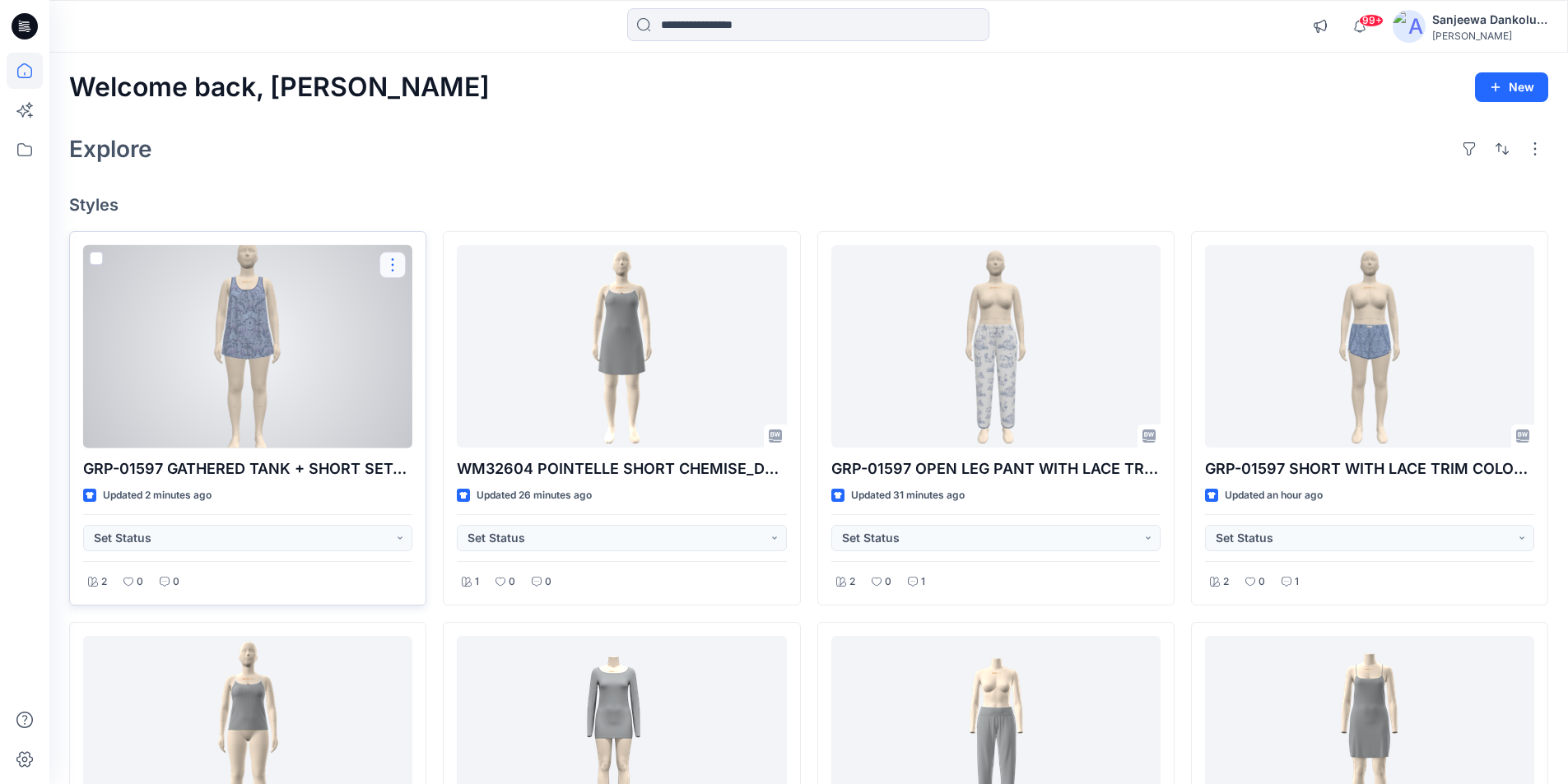
click at [394, 266] on button "button" at bounding box center [392, 264] width 26 height 26
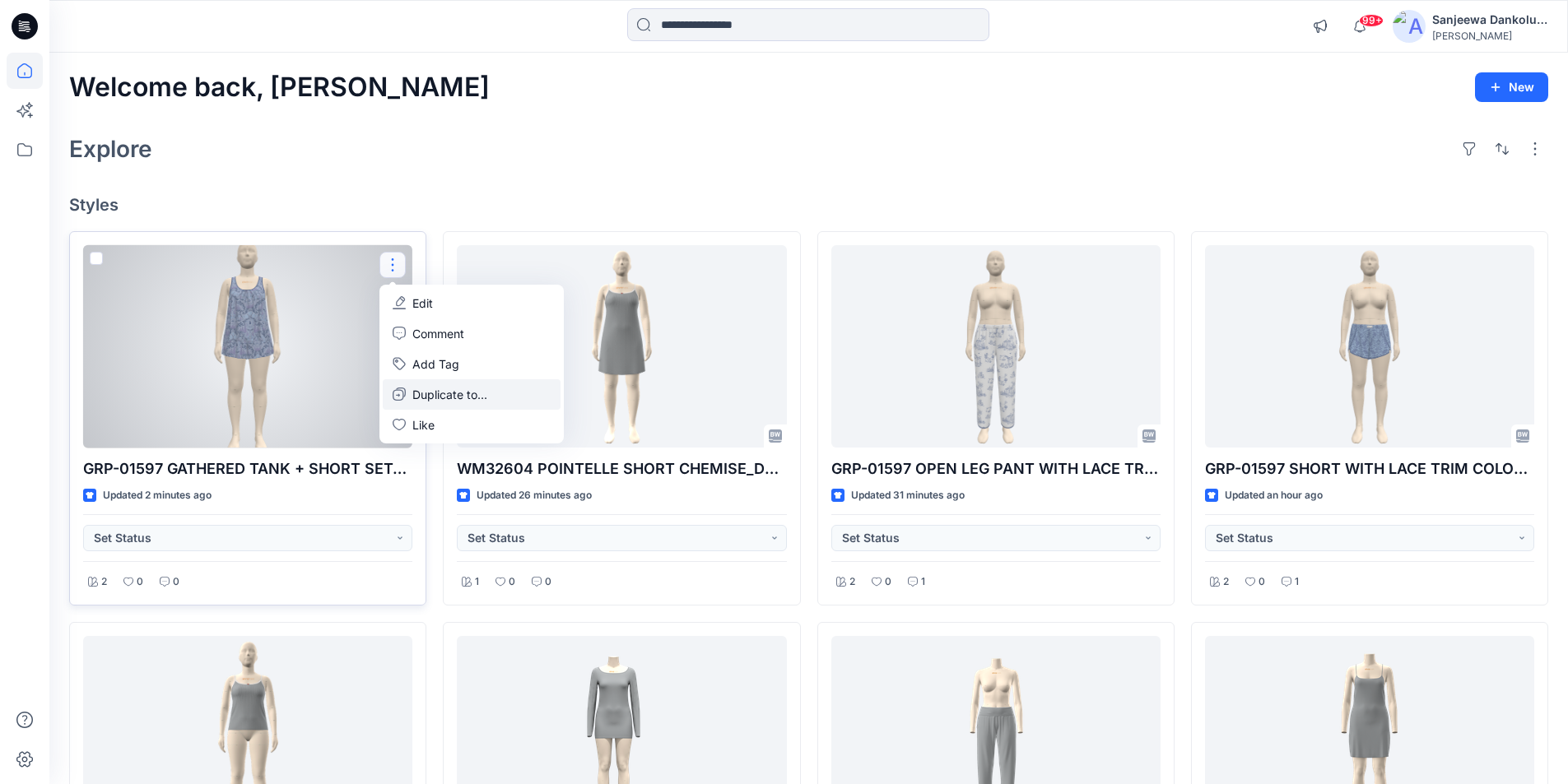
click at [427, 394] on p "Duplicate to..." at bounding box center [449, 395] width 75 height 18
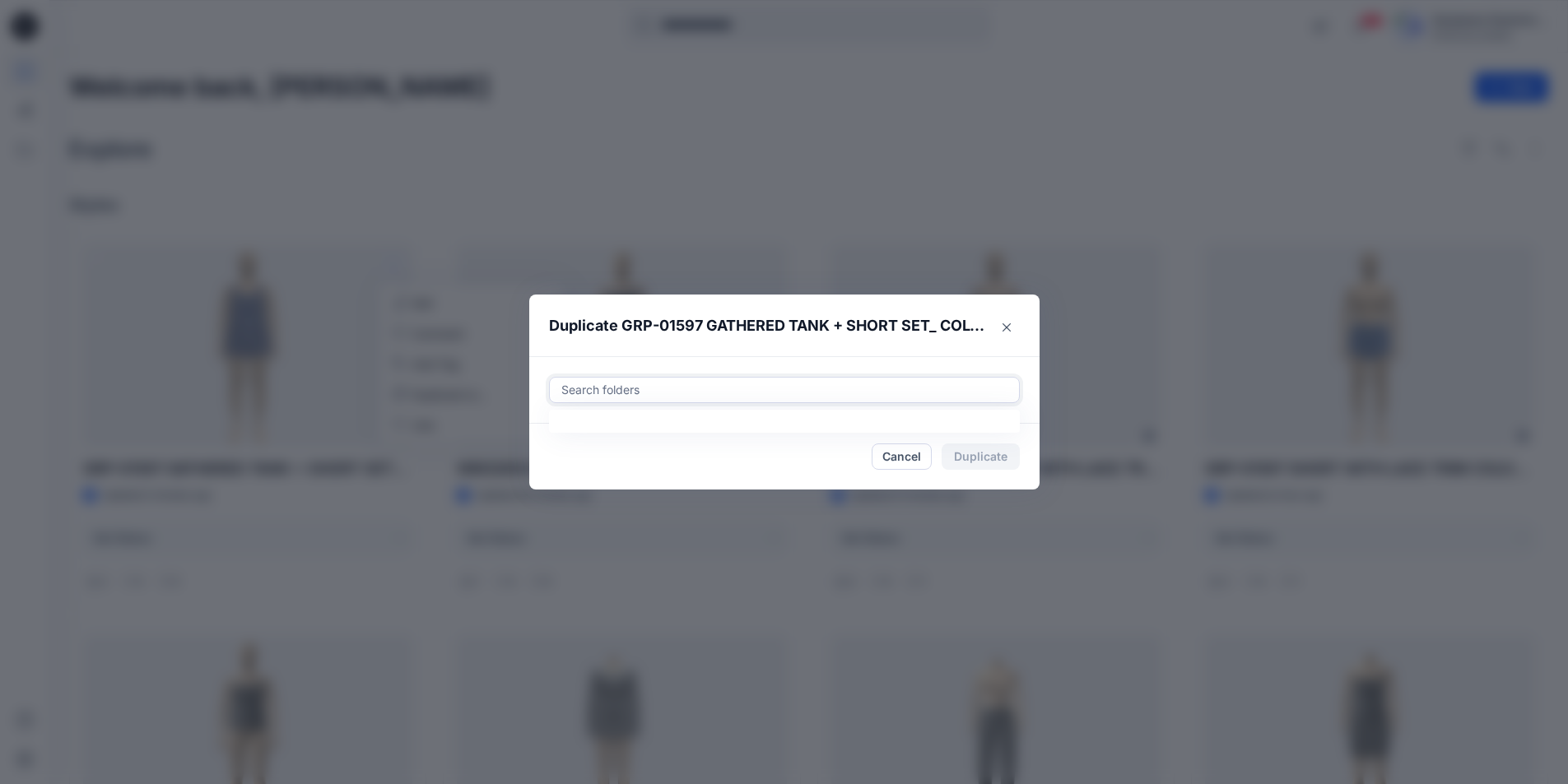
click at [643, 385] on div at bounding box center [784, 390] width 449 height 20
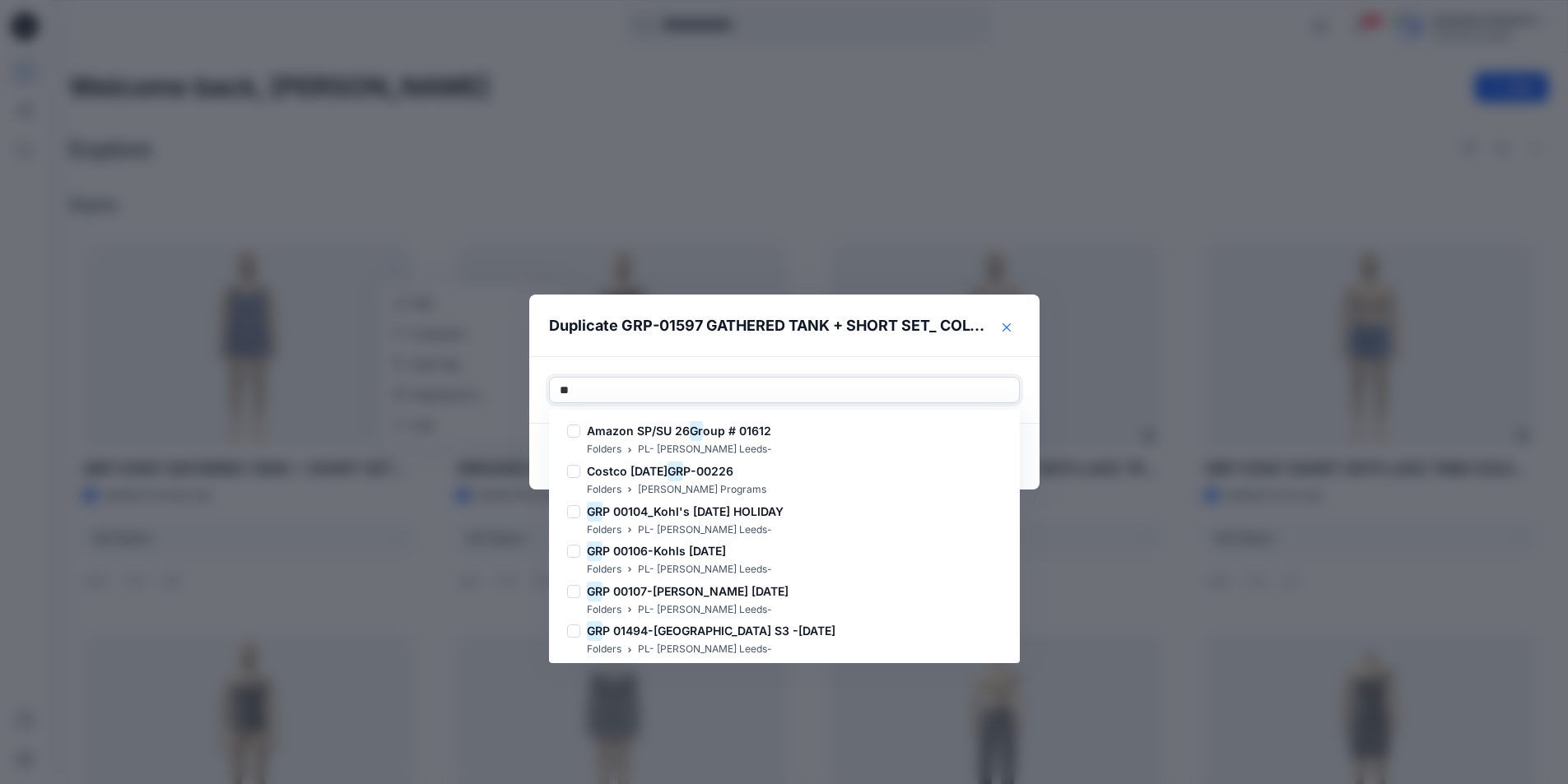
type input "**"
click at [1010, 327] on icon "Close" at bounding box center [1006, 327] width 8 height 8
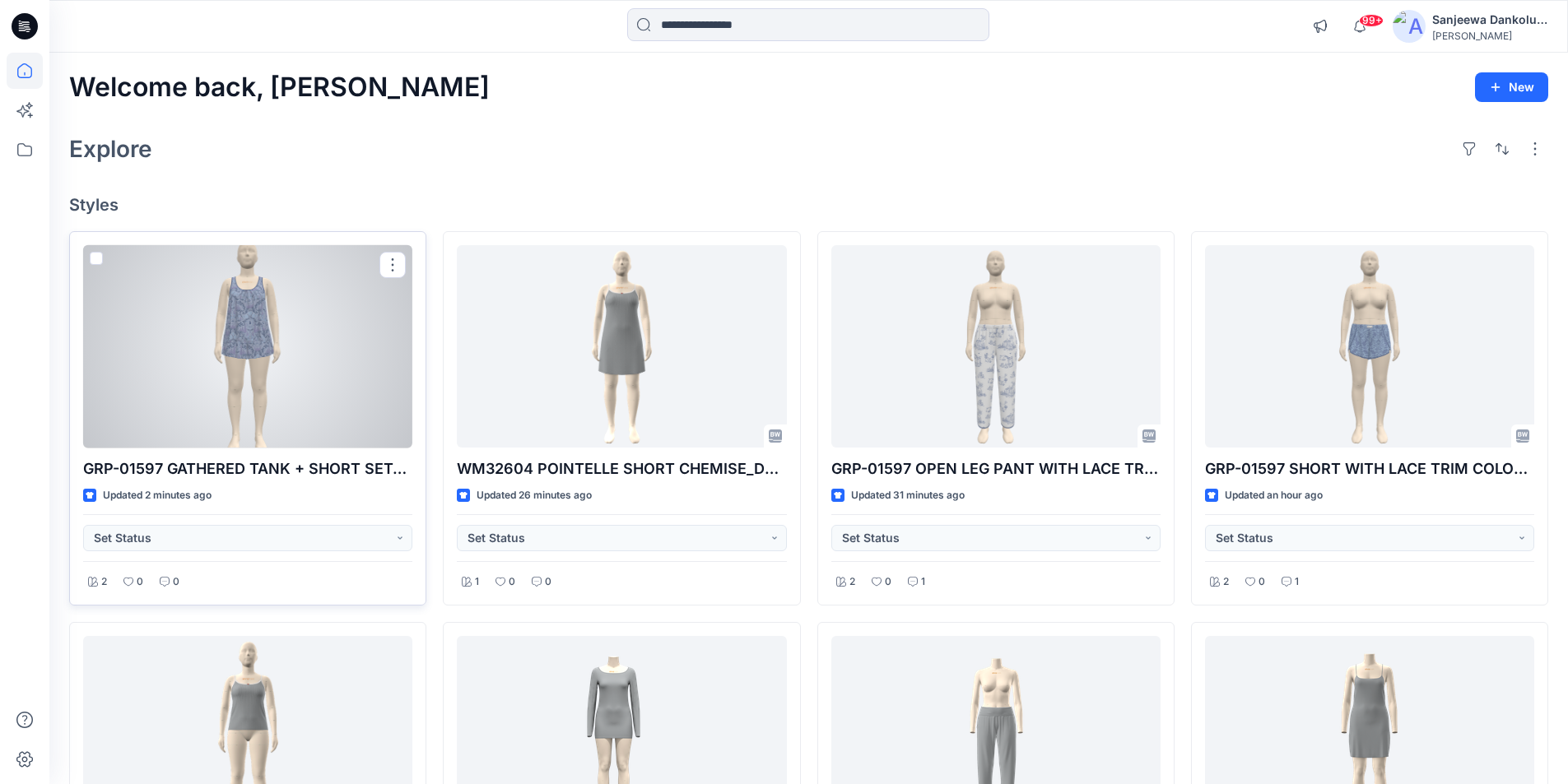
click at [212, 306] on div at bounding box center [248, 347] width 329 height 203
